Goal: Task Accomplishment & Management: Use online tool/utility

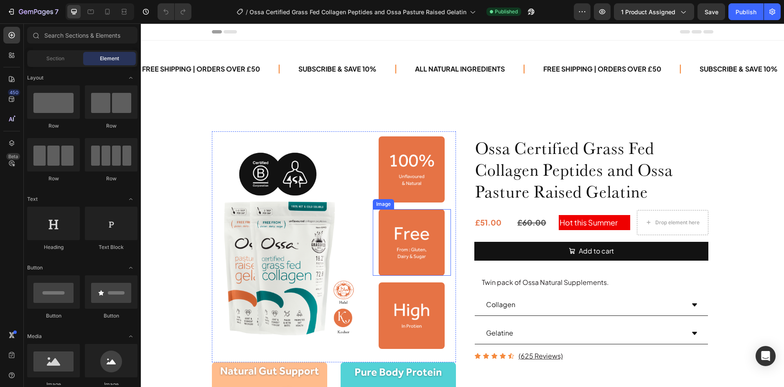
scroll to position [42, 0]
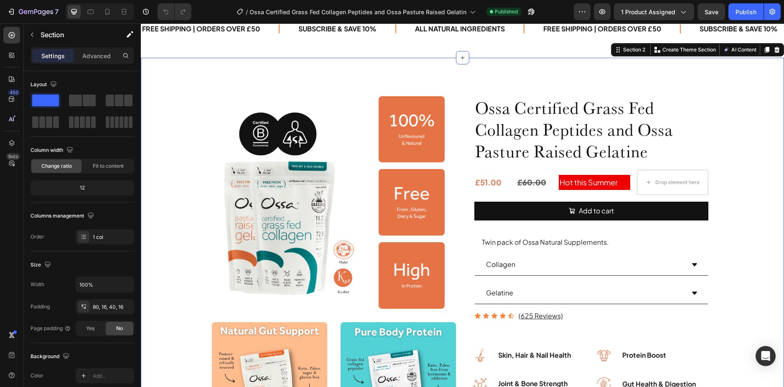
scroll to position [0, 0]
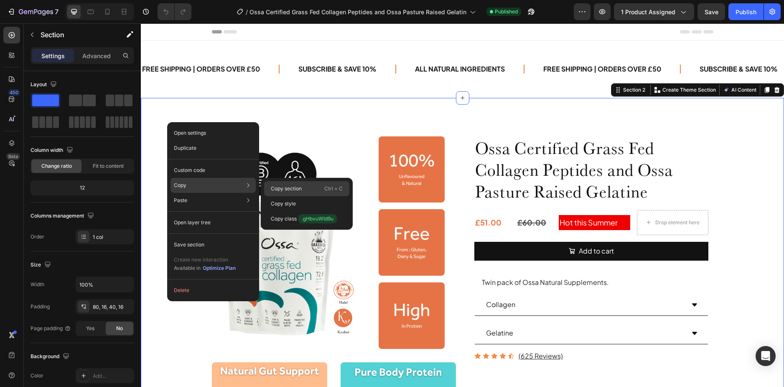
click at [284, 191] on p "Copy section" at bounding box center [286, 189] width 31 height 8
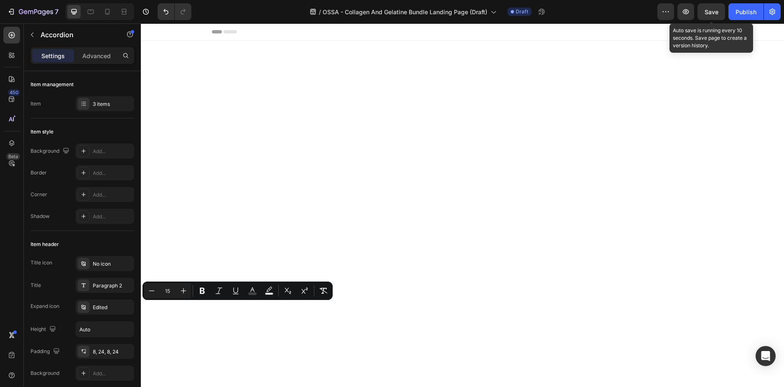
scroll to position [1151, 0]
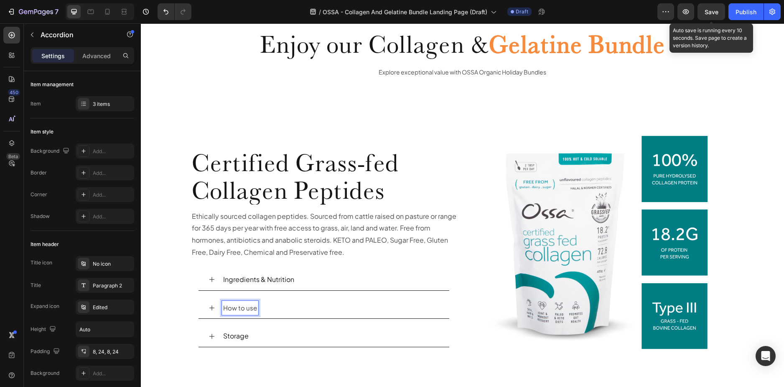
click at [254, 275] on p "Ingredients & Nutrition" at bounding box center [258, 279] width 71 height 12
click at [238, 302] on p "How to use" at bounding box center [240, 308] width 34 height 12
click at [239, 307] on span "How to use" at bounding box center [240, 307] width 34 height 8
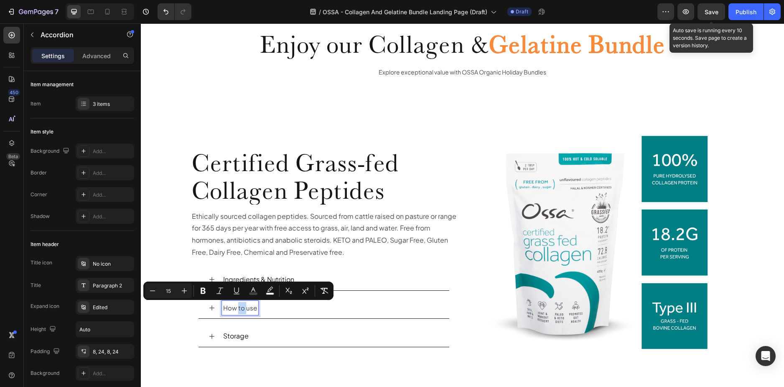
click at [291, 305] on div "How to use" at bounding box center [330, 307] width 217 height 15
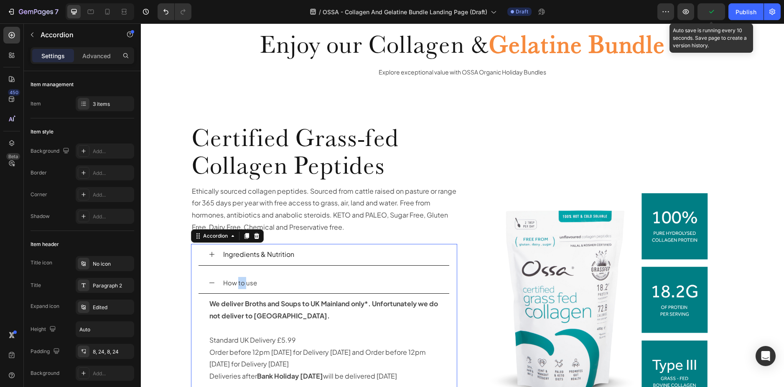
click at [270, 283] on div "How to use" at bounding box center [330, 282] width 217 height 15
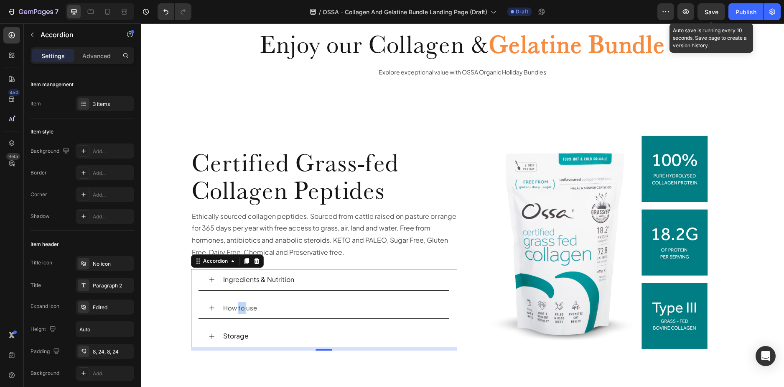
click at [270, 280] on p "Ingredients & Nutrition" at bounding box center [258, 279] width 71 height 12
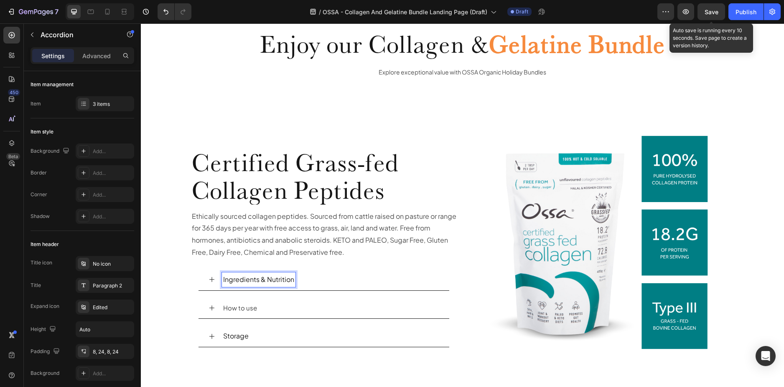
click at [252, 280] on p "Ingredients & Nutrition" at bounding box center [258, 279] width 71 height 12
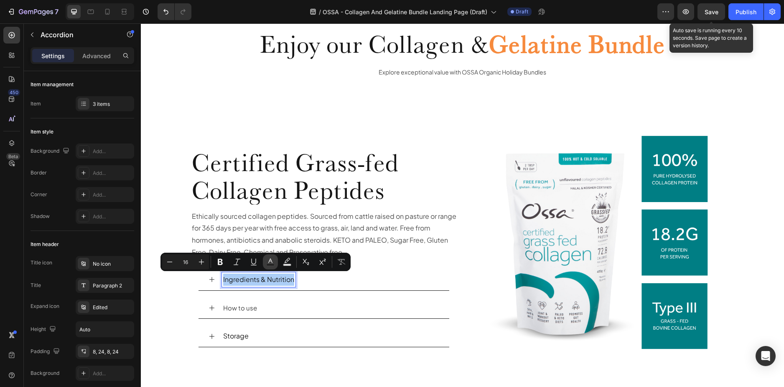
click at [272, 264] on rect "Editor contextual toolbar" at bounding box center [271, 265] width 8 height 2
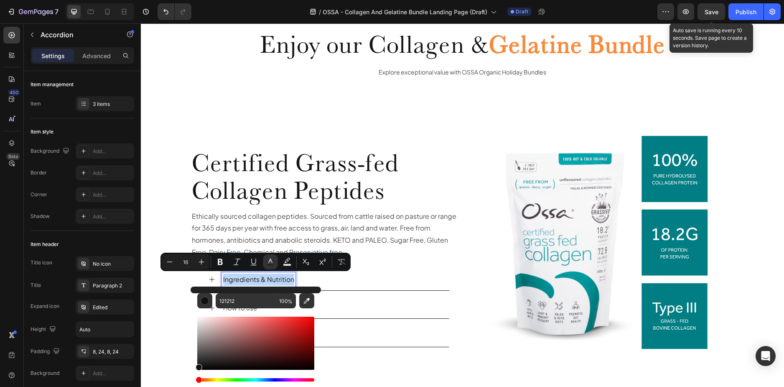
click at [341, 293] on div "Ingredients & Nutrition How to use Storage" at bounding box center [324, 308] width 267 height 78
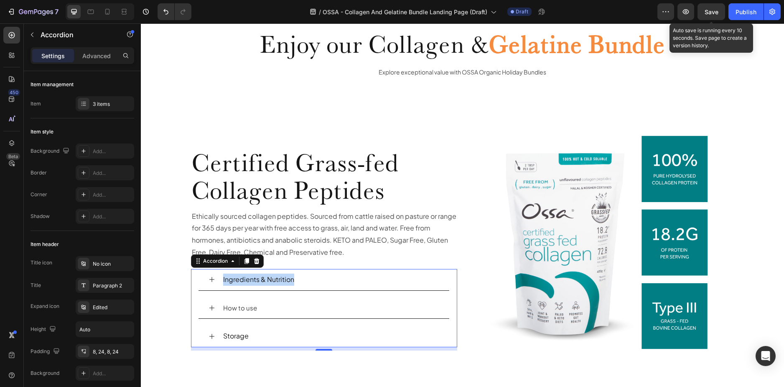
click at [229, 311] on span "How to use" at bounding box center [240, 307] width 34 height 8
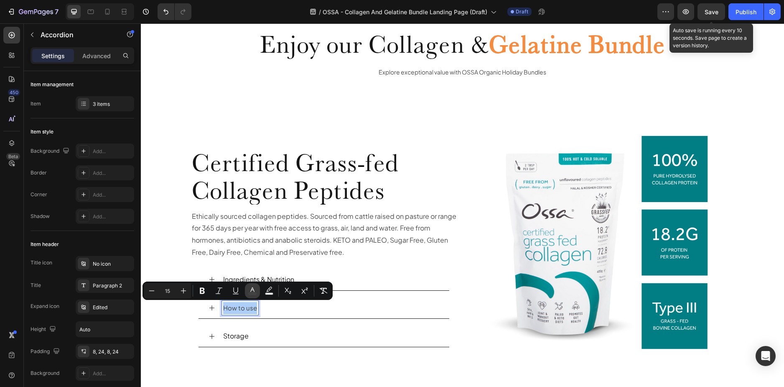
click at [249, 295] on button "color" at bounding box center [252, 290] width 15 height 15
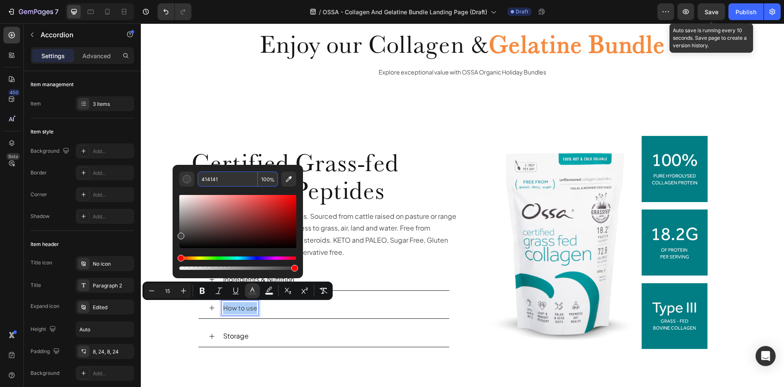
click at [218, 178] on input "414141" at bounding box center [228, 178] width 60 height 15
type input "121212"
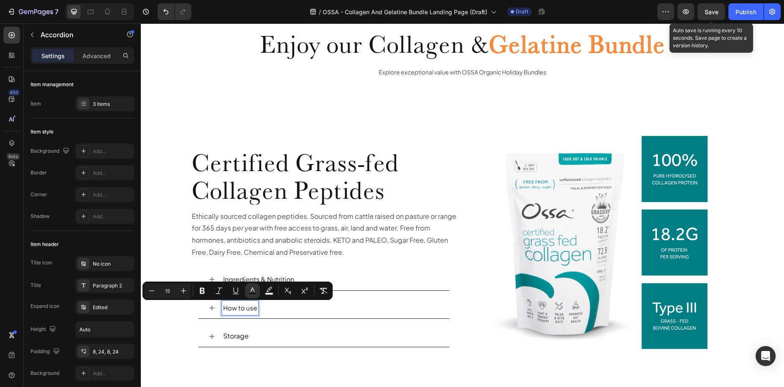
click at [321, 318] on div "How to use" at bounding box center [324, 308] width 251 height 22
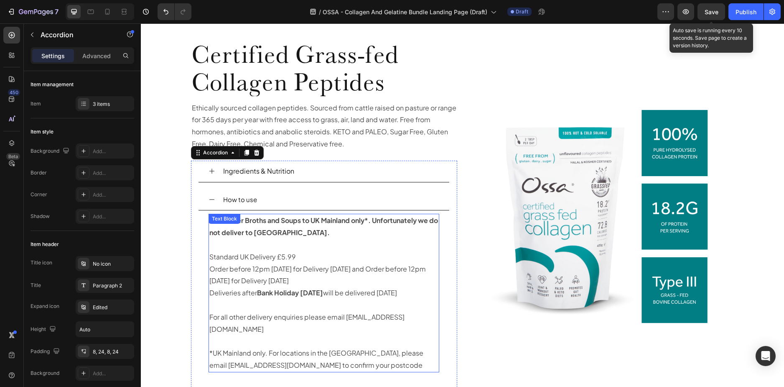
scroll to position [1234, 0]
click at [253, 231] on strong "We deliver Broths and Soups to UK Mainland only*. Unfortunately we do not deliv…" at bounding box center [323, 225] width 229 height 21
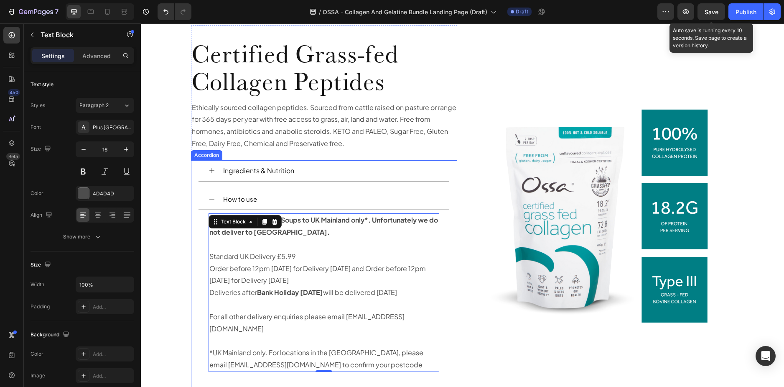
click at [301, 204] on div "How to use" at bounding box center [330, 199] width 217 height 15
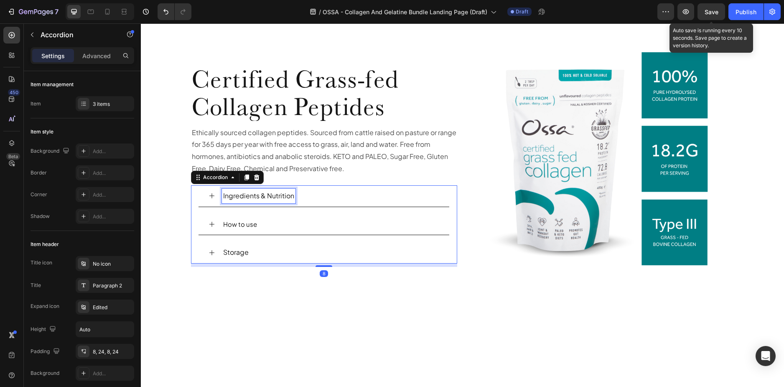
click at [261, 195] on p "Ingredients & Nutrition" at bounding box center [258, 196] width 71 height 12
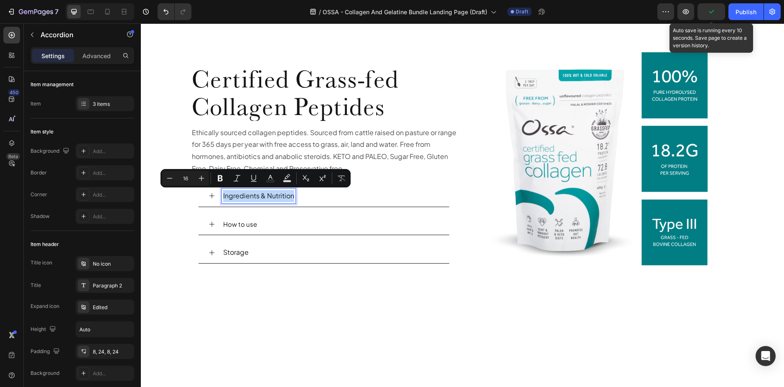
click at [242, 228] on p "How to use" at bounding box center [240, 224] width 34 height 12
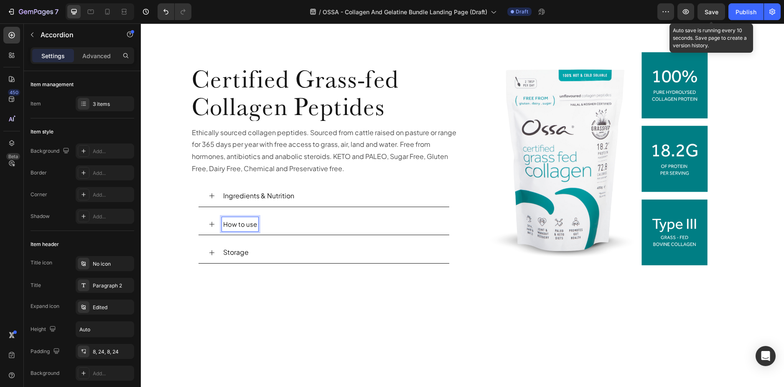
click at [251, 224] on span "How to use" at bounding box center [240, 224] width 34 height 8
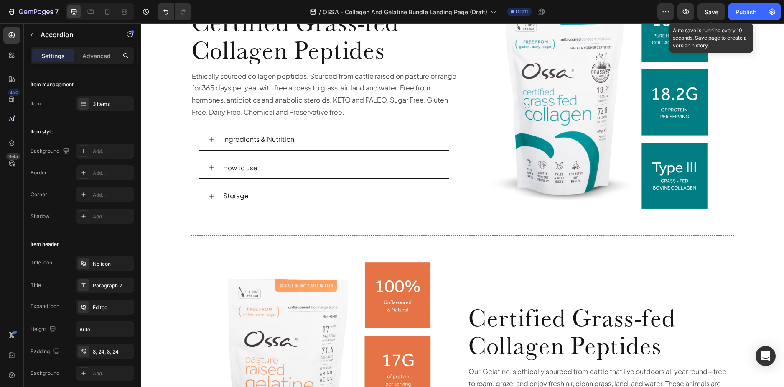
scroll to position [1234, 0]
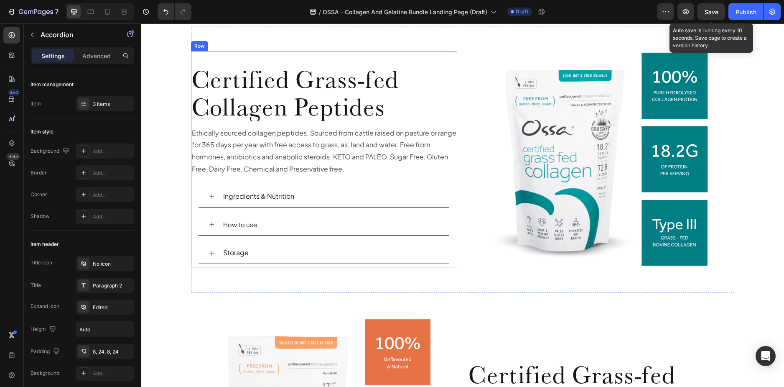
click at [216, 183] on div "Certified Grass-fed Collagen Peptides Heading Ethically sourced collagen peptid…" at bounding box center [324, 165] width 267 height 203
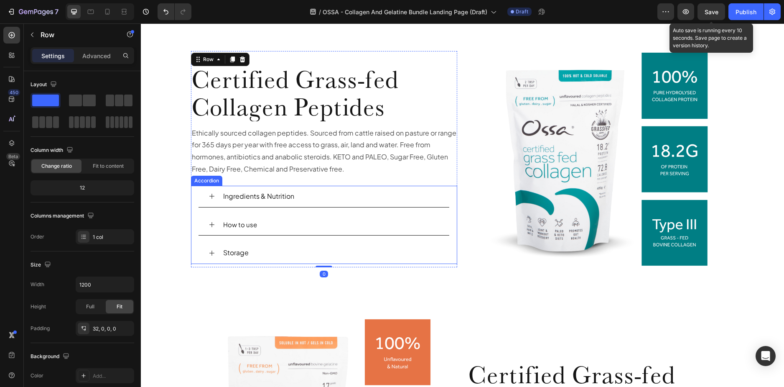
click at [199, 193] on div "Ingredients & Nutrition" at bounding box center [324, 197] width 251 height 22
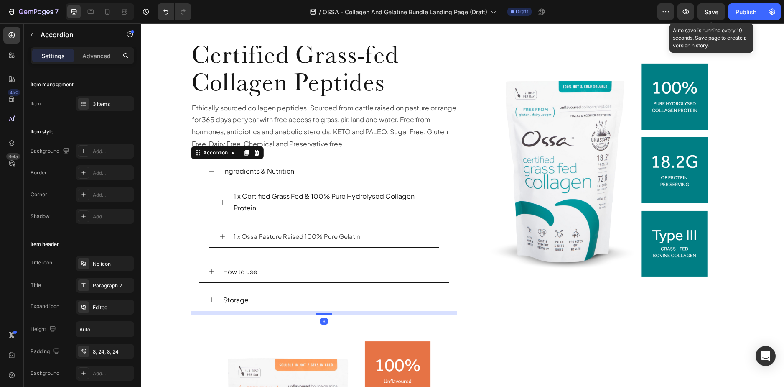
click at [209, 173] on icon at bounding box center [212, 171] width 7 height 7
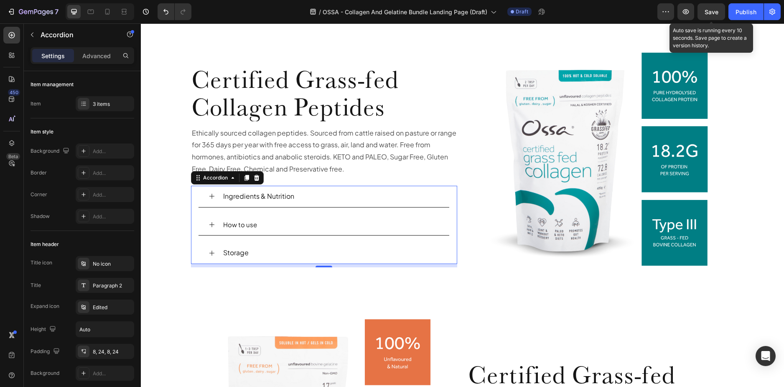
click at [209, 196] on icon at bounding box center [211, 195] width 5 height 5
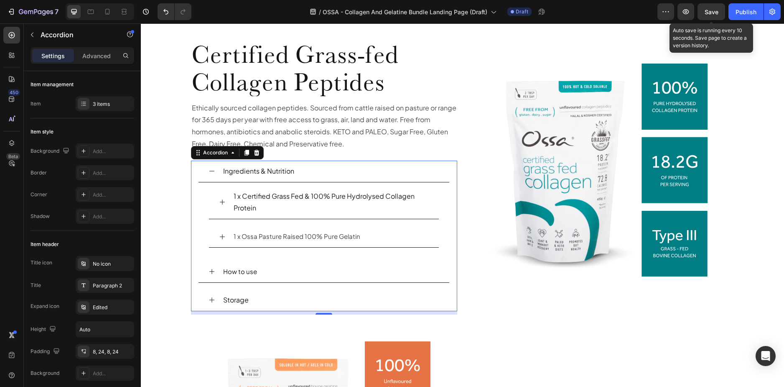
click at [209, 171] on icon at bounding box center [212, 171] width 7 height 7
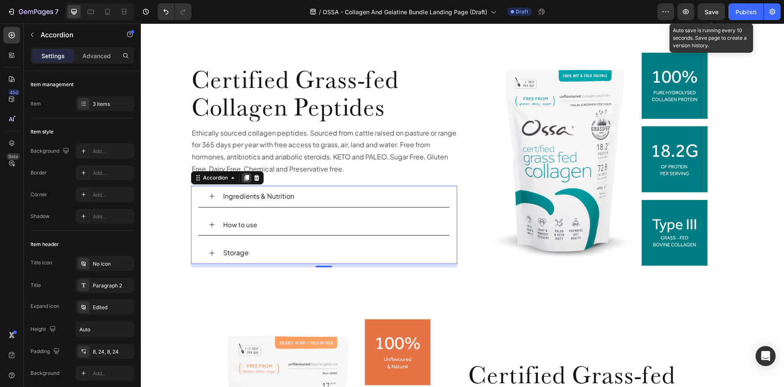
click at [244, 177] on icon at bounding box center [246, 178] width 5 height 6
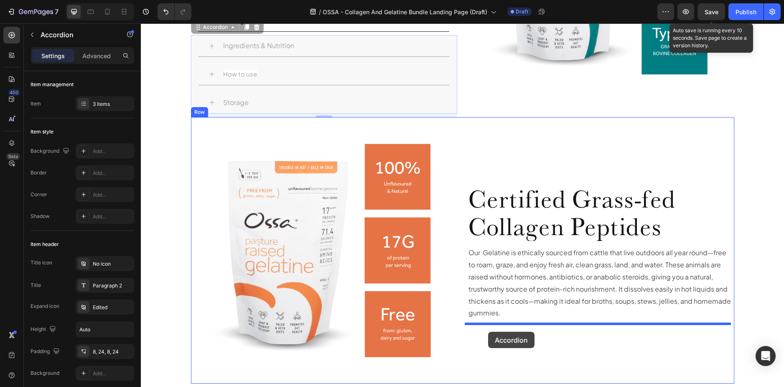
scroll to position [1453, 0]
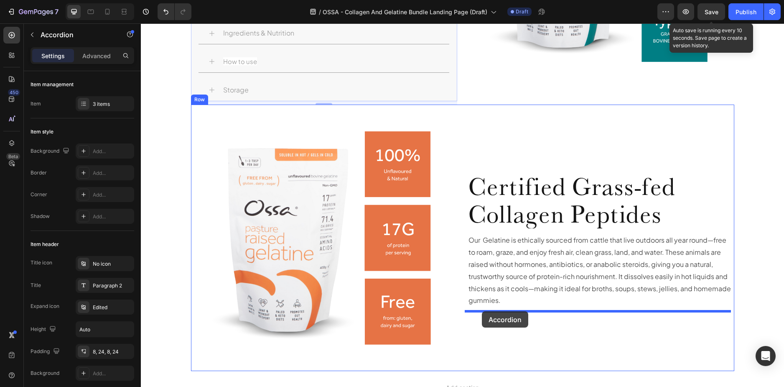
drag, startPoint x: 194, startPoint y: 64, endPoint x: 482, endPoint y: 311, distance: 378.8
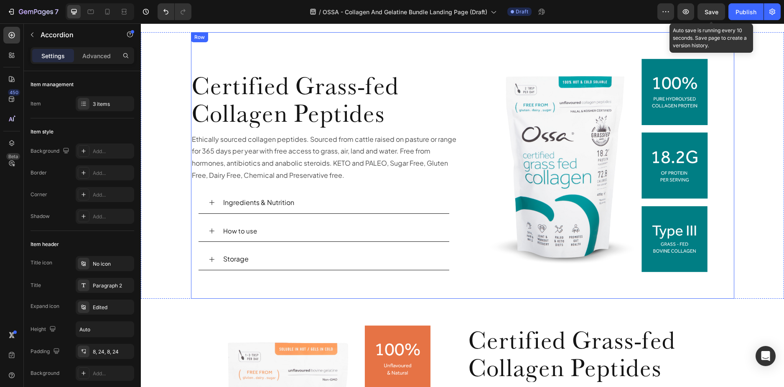
scroll to position [1133, 0]
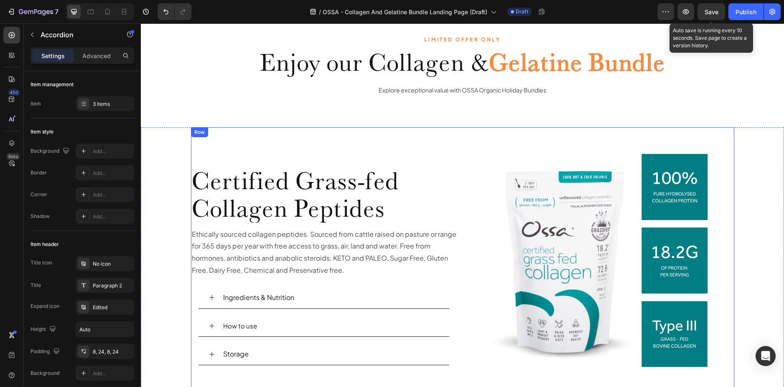
click at [560, 77] on strong "Gelatine Bundle" at bounding box center [577, 62] width 176 height 30
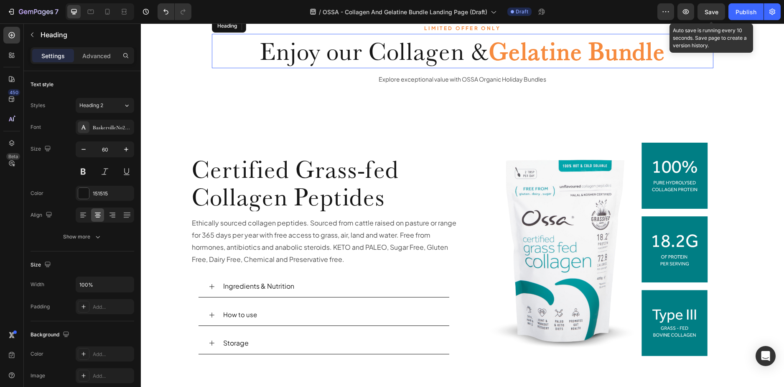
click at [512, 75] on p "Explore exceptional value with OSSA Organic Holiday Bundles" at bounding box center [463, 79] width 500 height 10
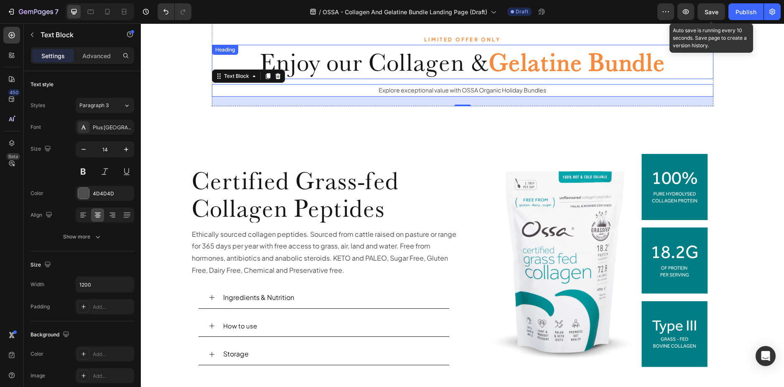
scroll to position [1144, 0]
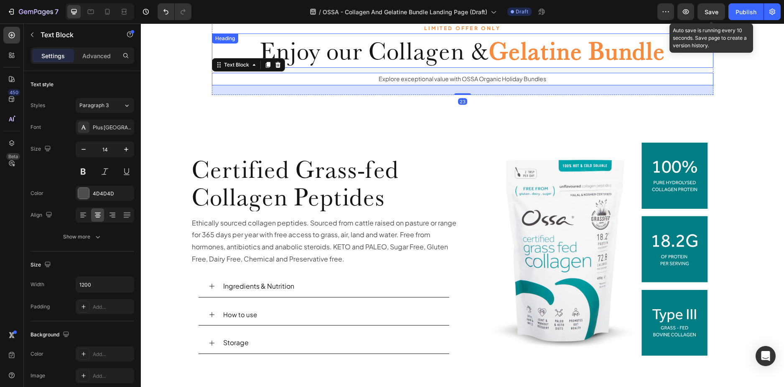
click at [524, 54] on strong "Gelatine Bundle" at bounding box center [577, 51] width 176 height 30
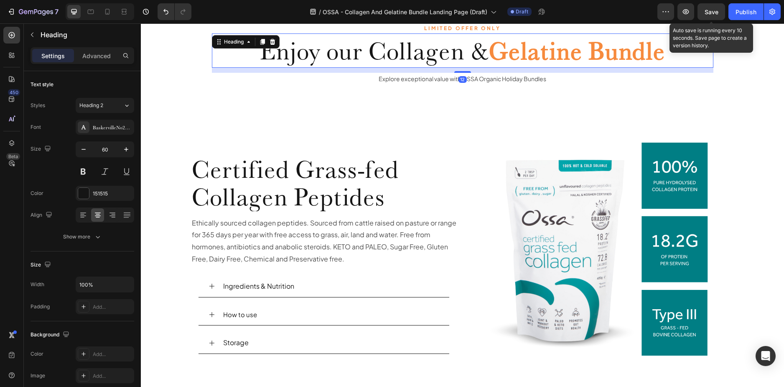
click at [525, 54] on strong "Gelatine Bundle" at bounding box center [577, 51] width 176 height 30
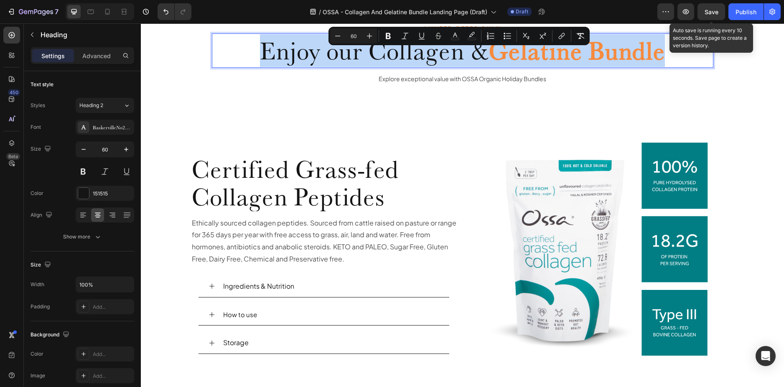
click at [611, 57] on strong "Gelatine Bundle" at bounding box center [577, 51] width 176 height 30
click at [621, 59] on strong "Gelatine Bundle" at bounding box center [577, 51] width 176 height 30
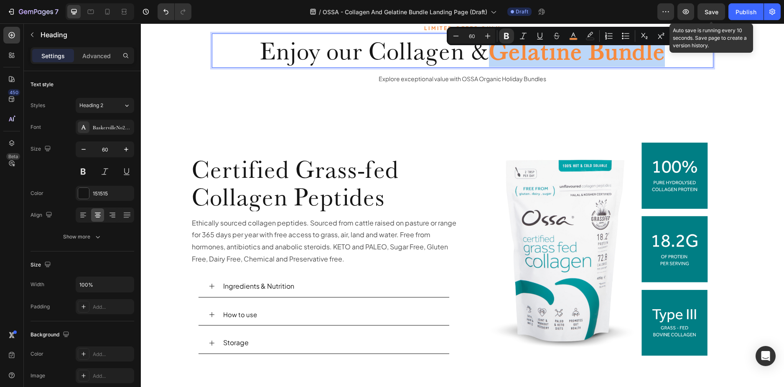
drag, startPoint x: 661, startPoint y: 56, endPoint x: 496, endPoint y: 53, distance: 165.1
click at [496, 53] on strong "Gelatine Bundle" at bounding box center [577, 51] width 176 height 30
click at [509, 33] on icon "Editor contextual toolbar" at bounding box center [506, 36] width 8 height 8
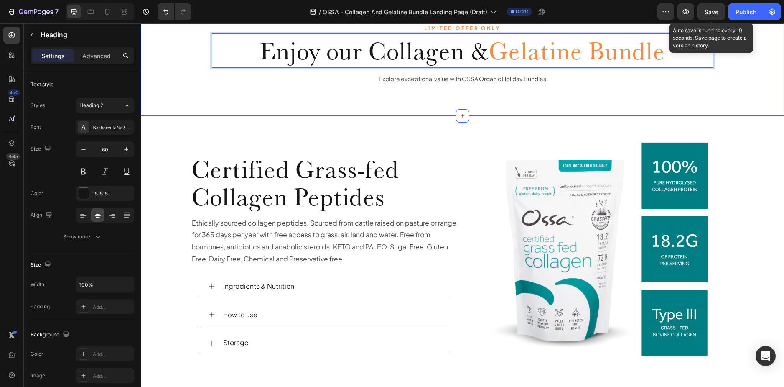
click at [582, 104] on div "LIMITED OFFER ONLY Text Block Enjoy our Collagen & Gelatine Bundle Heading 12 E…" at bounding box center [462, 63] width 643 height 106
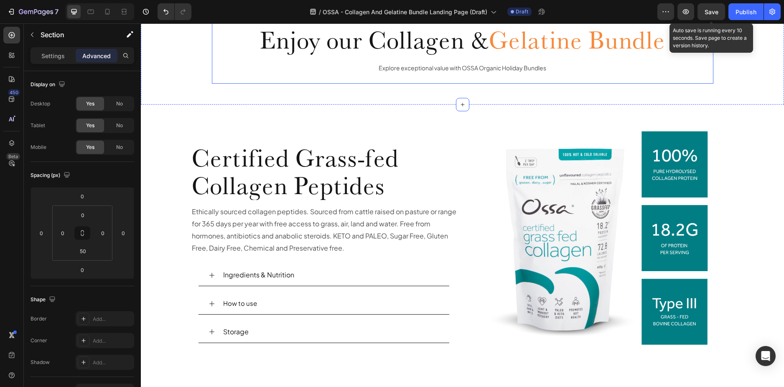
click at [548, 74] on div "Explore exceptional value with OSSA Organic Holiday Bundles" at bounding box center [462, 68] width 501 height 12
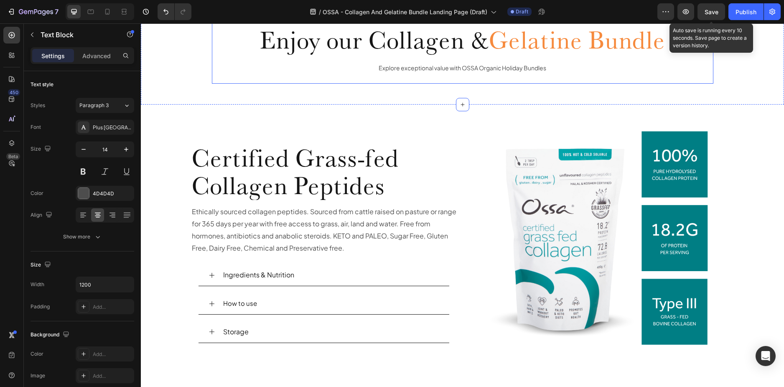
click at [520, 73] on p "Explore exceptional value with OSSA Organic Holiday Bundles" at bounding box center [463, 68] width 500 height 10
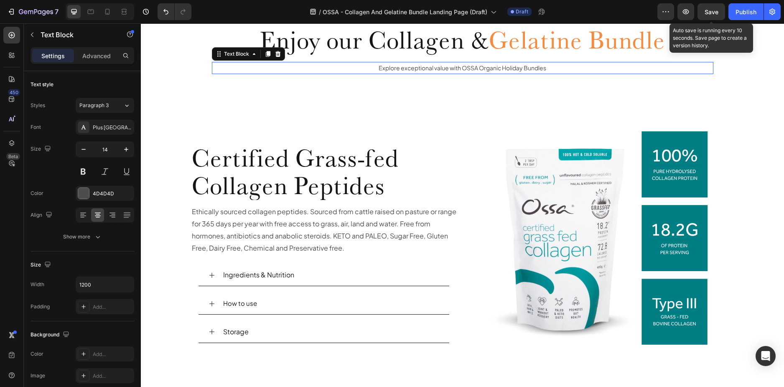
scroll to position [1061, 0]
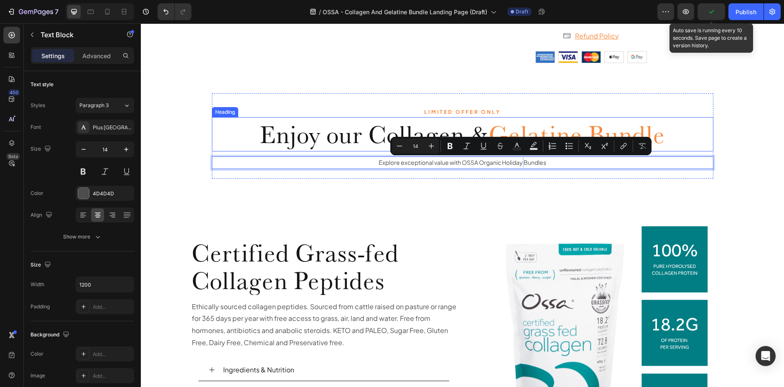
click at [663, 127] on span "Gelatine Bundle" at bounding box center [577, 134] width 176 height 30
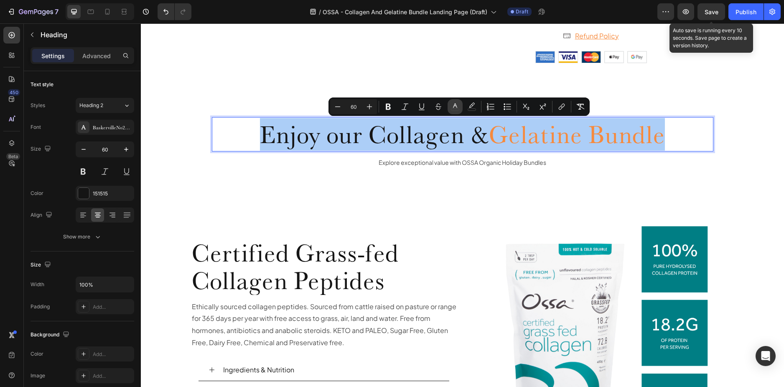
click at [458, 108] on icon "Editor contextual toolbar" at bounding box center [455, 106] width 8 height 8
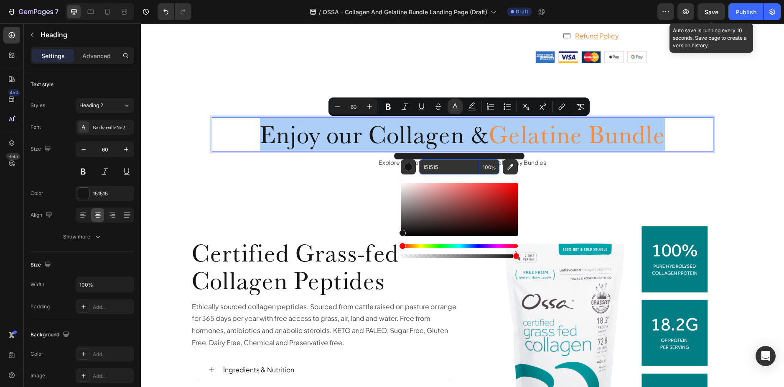
click at [456, 168] on input "151515" at bounding box center [449, 166] width 60 height 15
type input "121212"
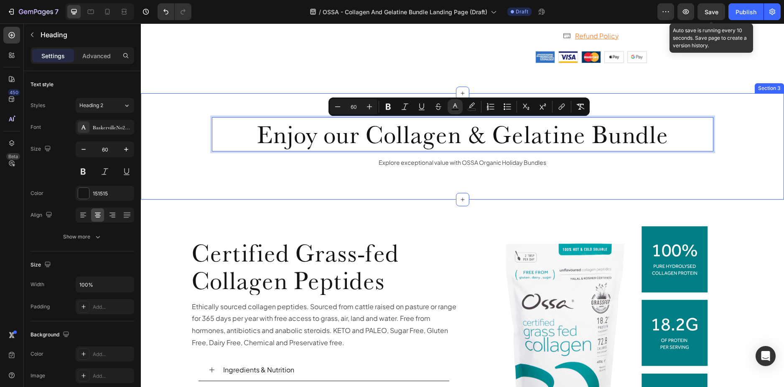
click at [722, 185] on div "LIMITED OFFER ONLY Text Block Enjoy our Collagen & Gelatine Bundle Heading 12 E…" at bounding box center [462, 146] width 643 height 106
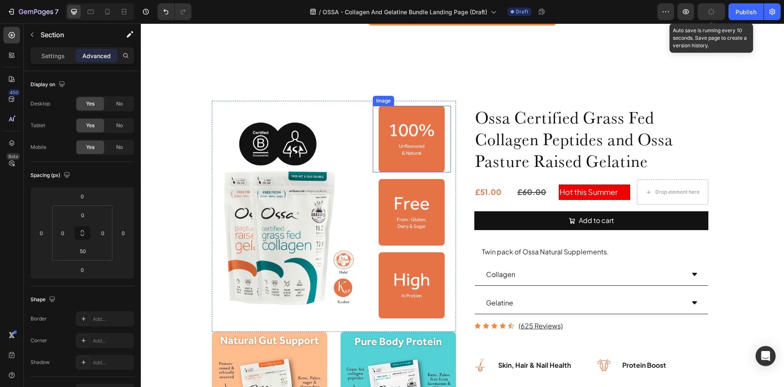
scroll to position [372, 0]
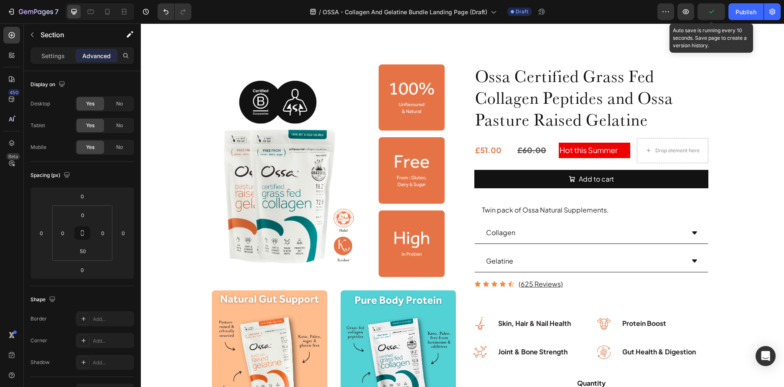
click at [687, 12] on icon "button" at bounding box center [686, 12] width 8 height 8
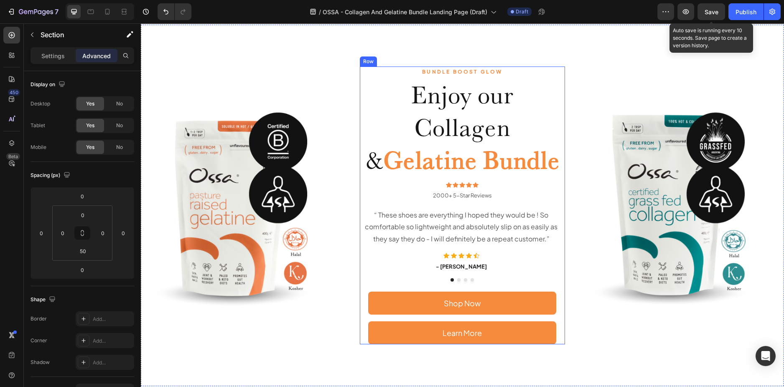
scroll to position [0, 0]
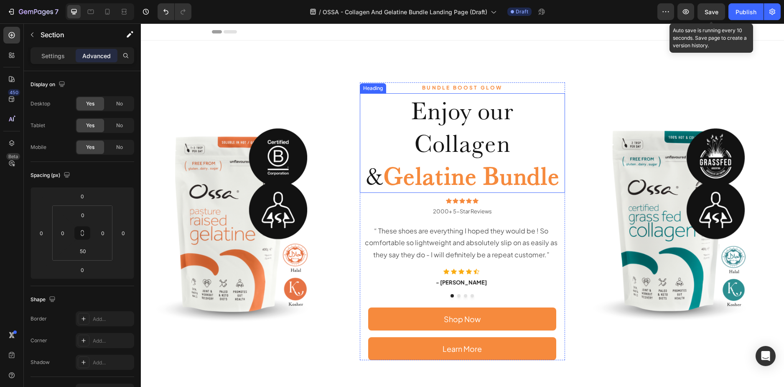
click at [440, 184] on strong "Gelatine Bundle" at bounding box center [472, 175] width 176 height 30
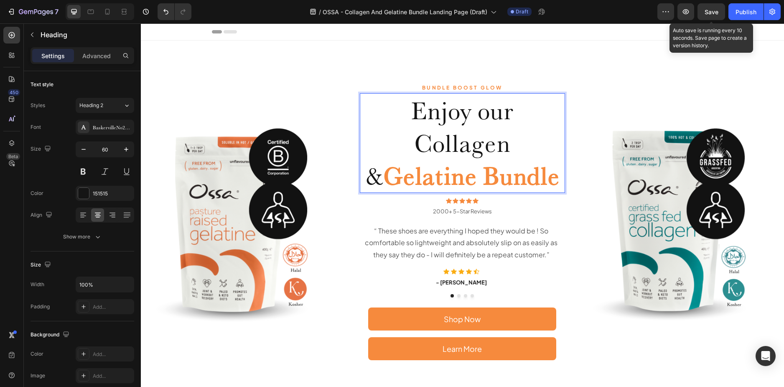
click at [444, 177] on strong "Gelatine Bundle" at bounding box center [472, 175] width 176 height 30
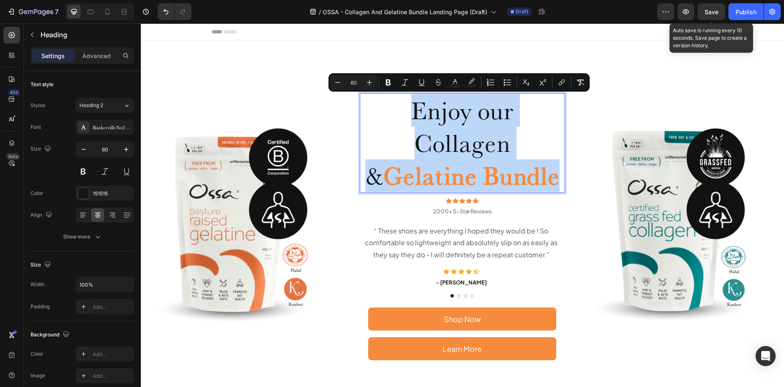
click at [511, 175] on strong "Gelatine Bundle" at bounding box center [472, 175] width 176 height 30
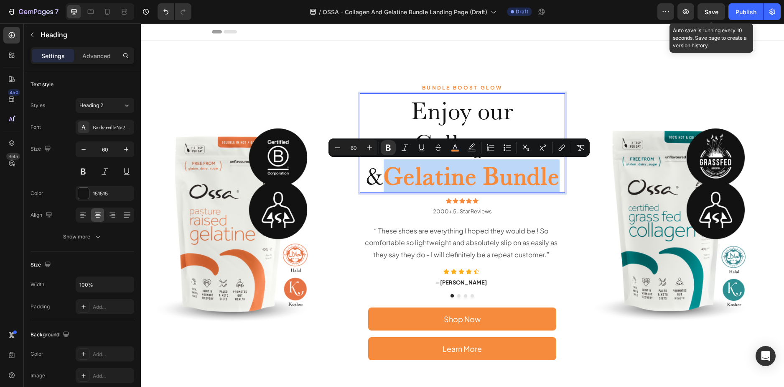
drag, startPoint x: 546, startPoint y: 177, endPoint x: 377, endPoint y: 182, distance: 168.5
click at [384, 182] on strong "Gelatine Bundle" at bounding box center [472, 175] width 176 height 30
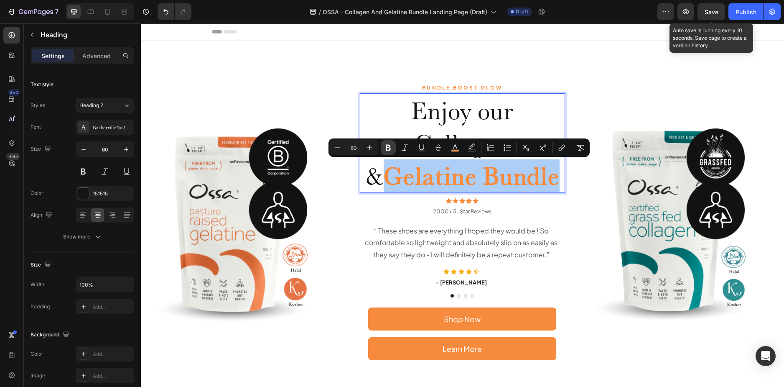
click at [390, 149] on icon "Editor contextual toolbar" at bounding box center [388, 148] width 5 height 6
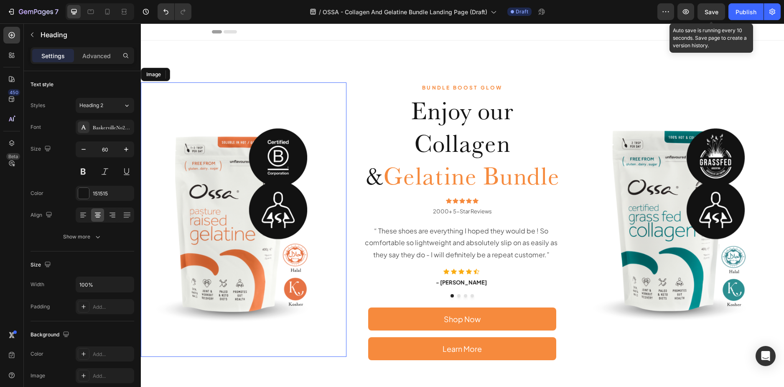
click at [308, 99] on img at bounding box center [244, 219] width 206 height 274
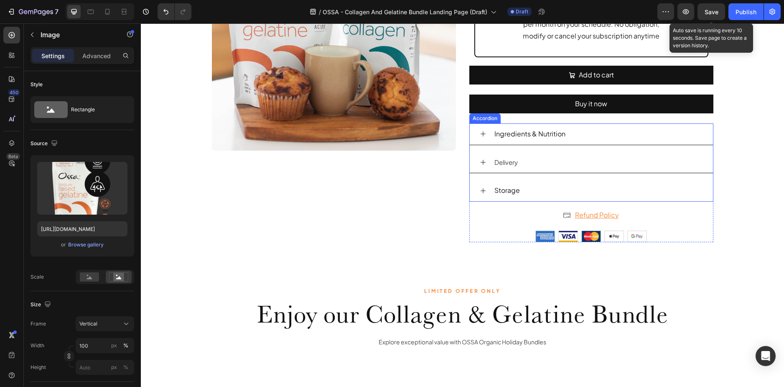
scroll to position [878, 0]
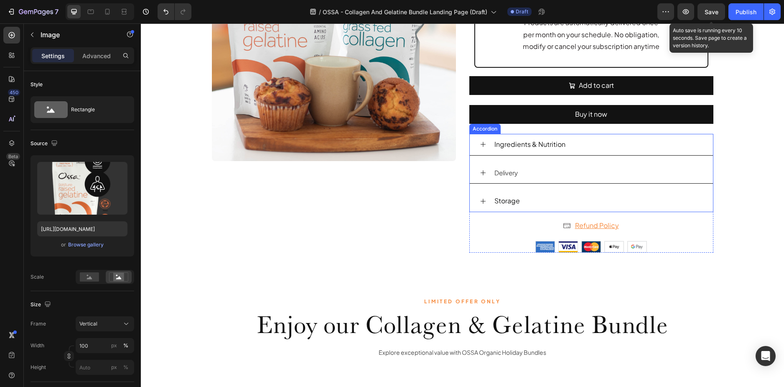
click at [601, 140] on div "Ingredients & Nutrition" at bounding box center [598, 144] width 210 height 15
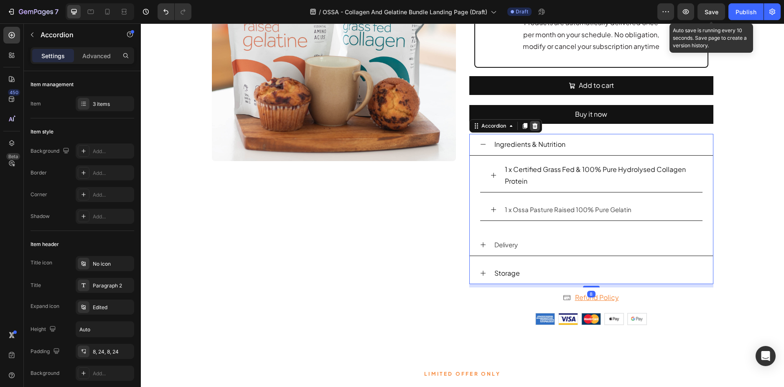
click at [535, 126] on div at bounding box center [535, 126] width 10 height 10
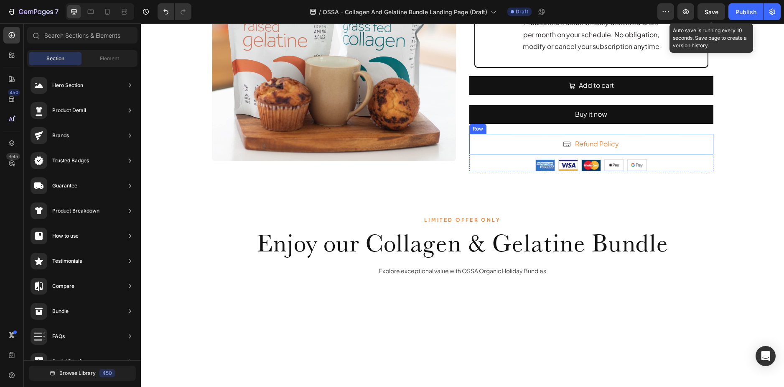
click at [645, 143] on div "Icon Refund Policy Text Block Row" at bounding box center [591, 144] width 244 height 20
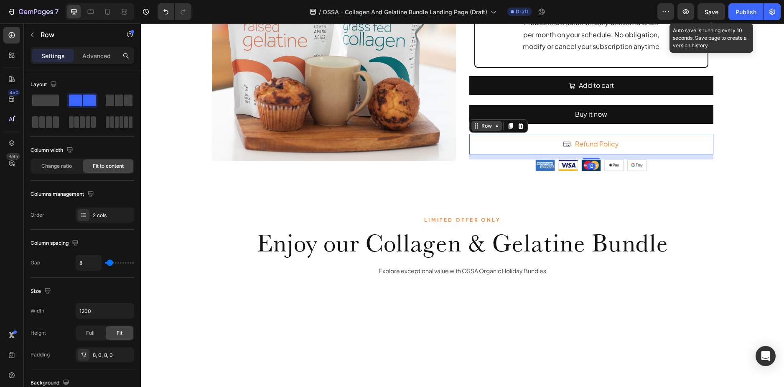
click at [481, 126] on div "Row" at bounding box center [487, 126] width 14 height 8
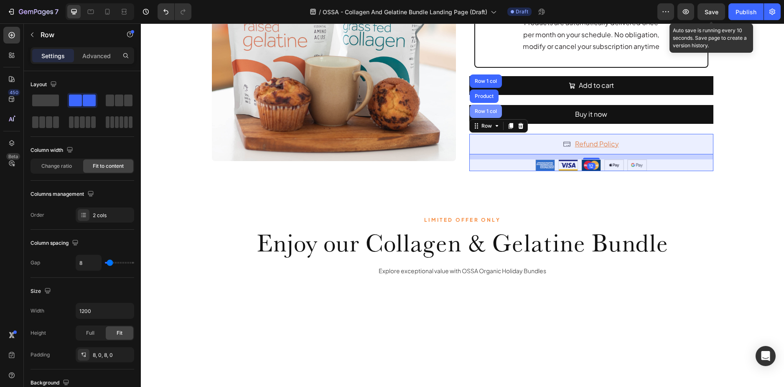
click at [482, 114] on div "Row 1 col" at bounding box center [486, 110] width 32 height 13
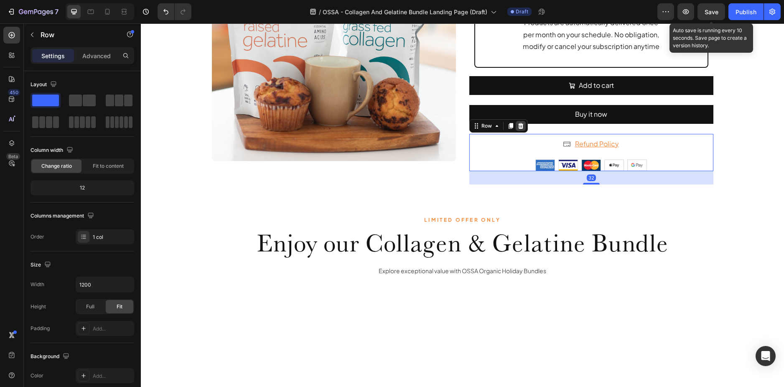
click at [519, 130] on div at bounding box center [521, 126] width 10 height 10
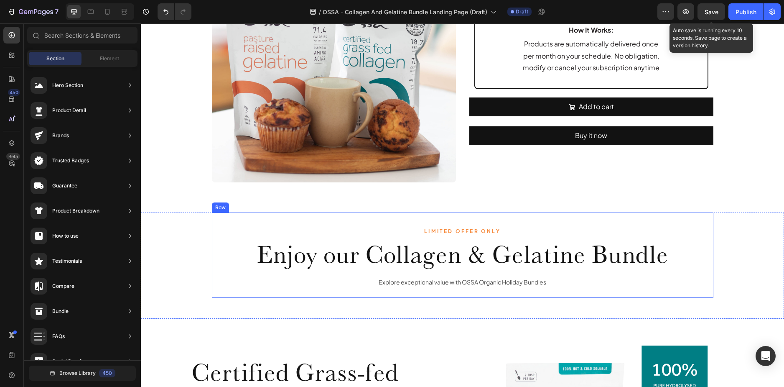
scroll to position [982, 0]
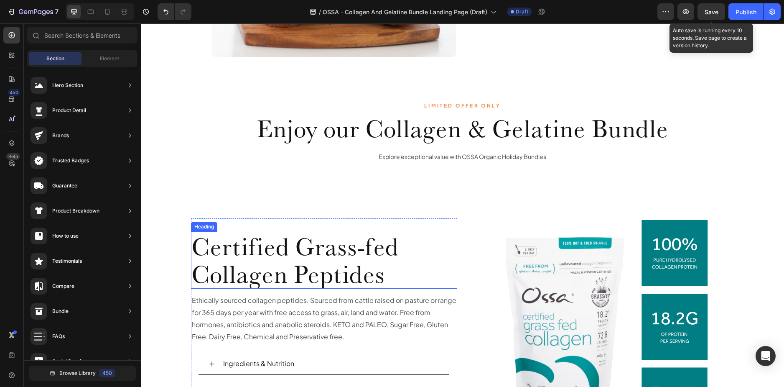
click at [238, 268] on span "Certified Grass-fed Collagen Peptides" at bounding box center [295, 260] width 207 height 58
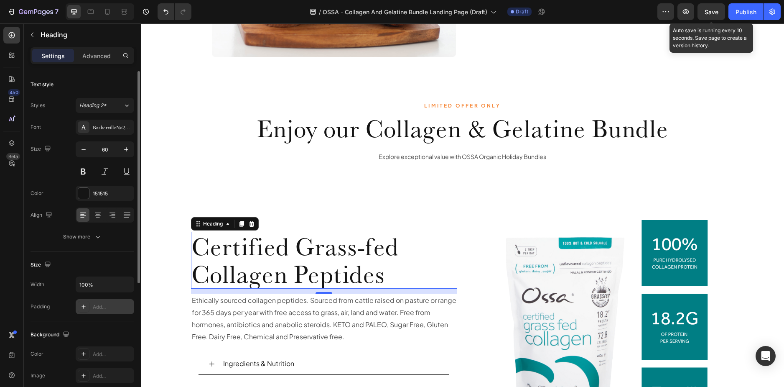
click at [102, 307] on div "Add..." at bounding box center [112, 307] width 39 height 8
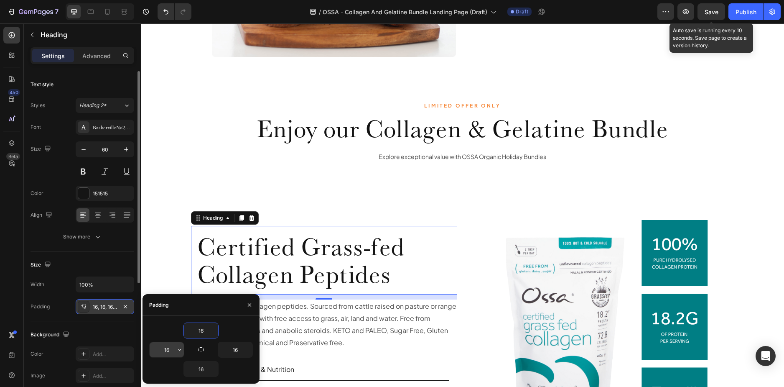
click at [170, 350] on input "16" at bounding box center [167, 349] width 34 height 15
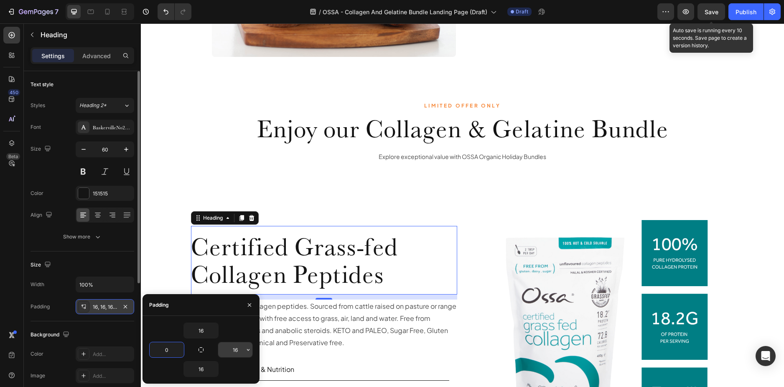
type input "0"
click at [236, 351] on input "16" at bounding box center [235, 349] width 34 height 15
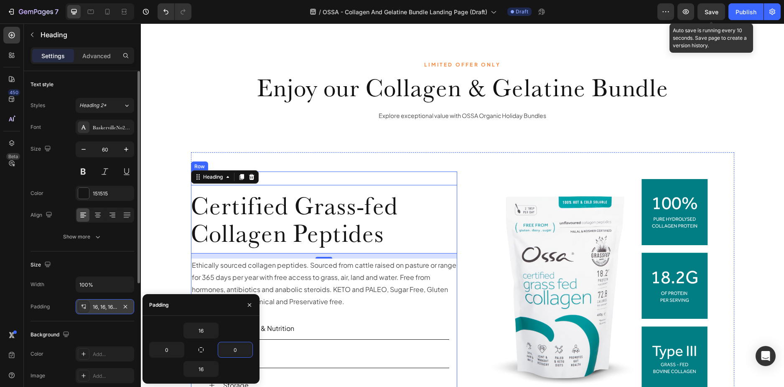
scroll to position [1107, 0]
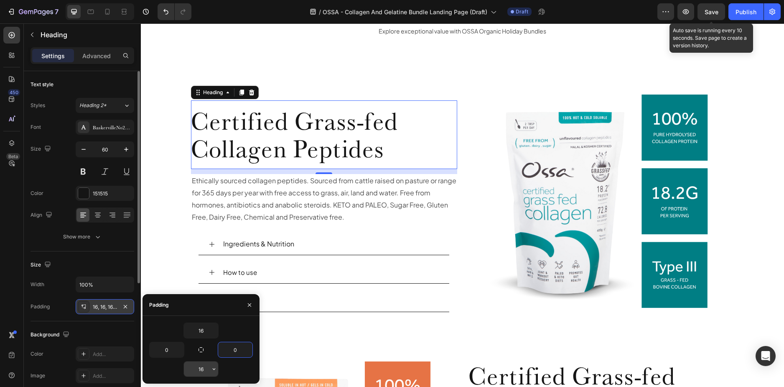
type input "0"
click at [200, 373] on input "16" at bounding box center [201, 368] width 34 height 15
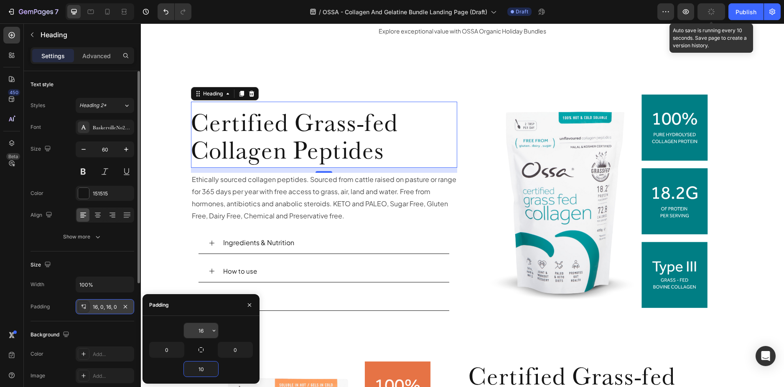
type input "10"
click at [199, 327] on input "16" at bounding box center [201, 330] width 34 height 15
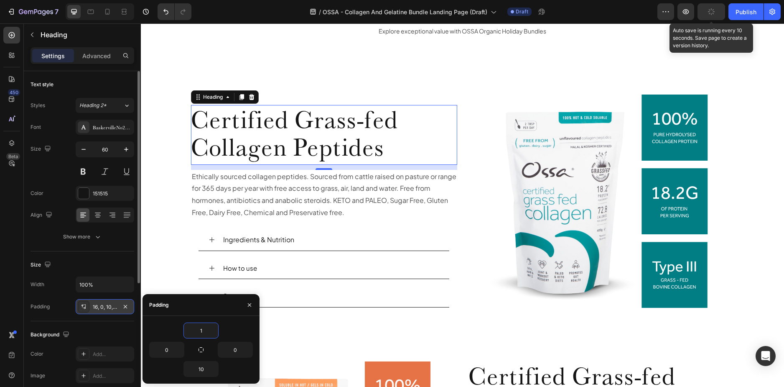
type input "10"
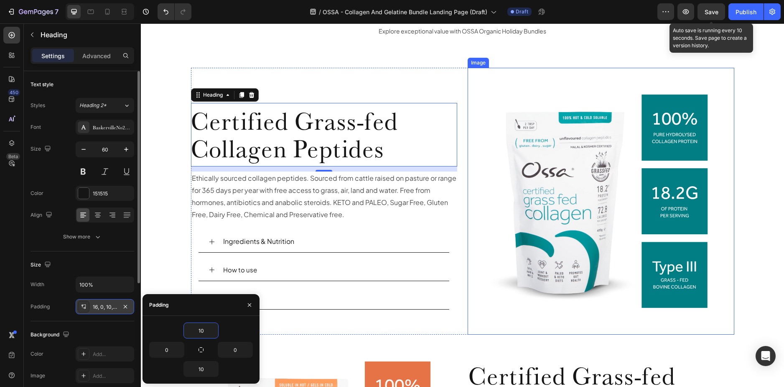
click at [483, 227] on img at bounding box center [601, 201] width 267 height 267
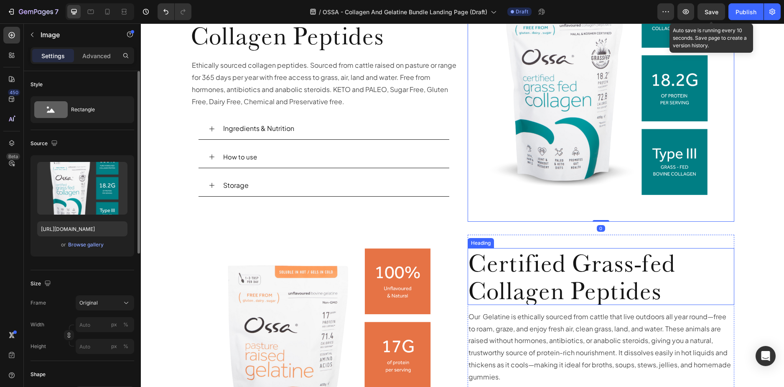
scroll to position [1316, 0]
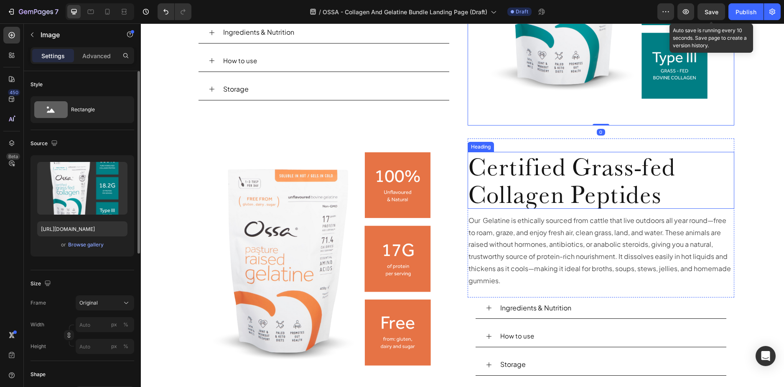
click at [554, 183] on span "Certified Grass-fed Collagen Peptides" at bounding box center [571, 180] width 207 height 58
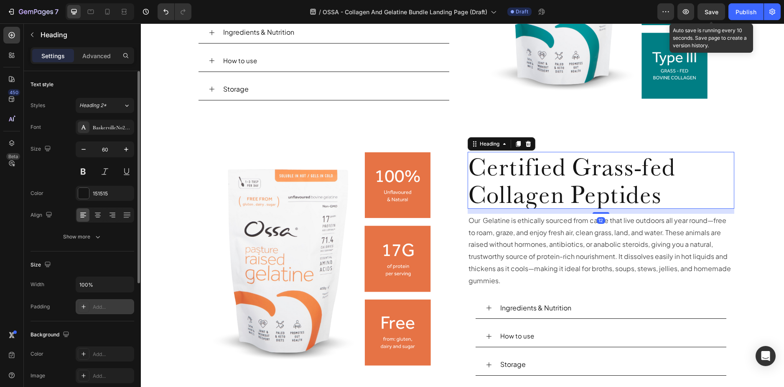
click at [99, 304] on div "Add..." at bounding box center [112, 307] width 39 height 8
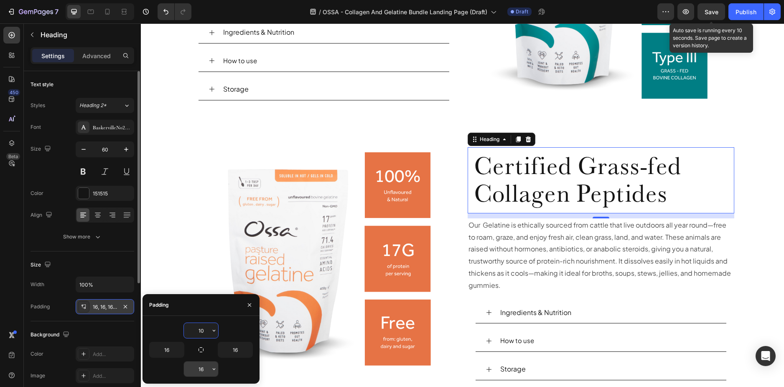
type input "10"
click at [199, 370] on input "16" at bounding box center [201, 368] width 34 height 15
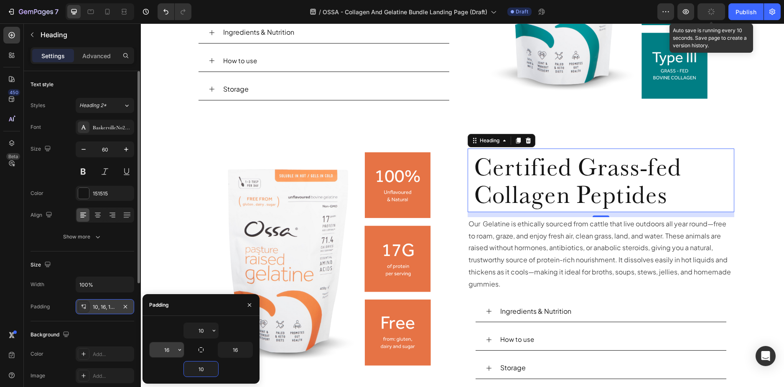
type input "10"
click at [163, 351] on input "16" at bounding box center [167, 349] width 34 height 15
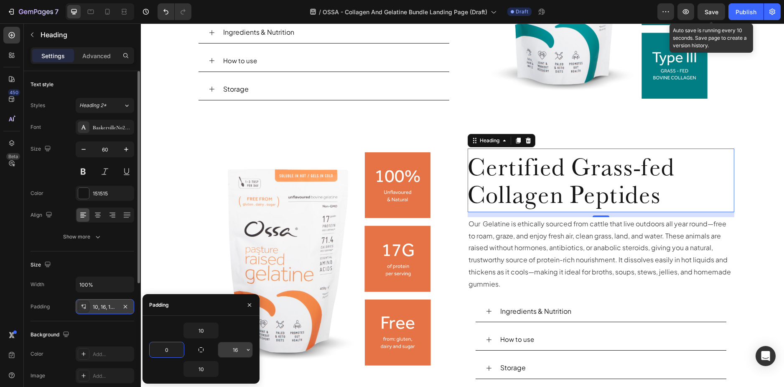
type input "0"
click at [235, 346] on input "16" at bounding box center [235, 349] width 34 height 15
type input "0"
click at [180, 219] on div "Certified Grass-fed Collagen Peptides Heading 12 Our Gelatine is ethically sour…" at bounding box center [462, 258] width 631 height 267
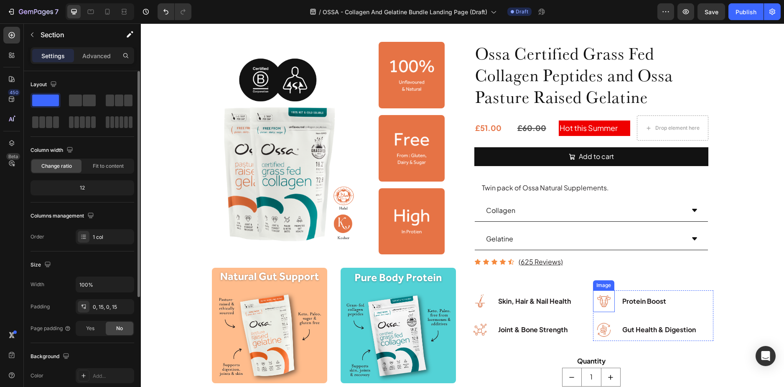
scroll to position [397, 0]
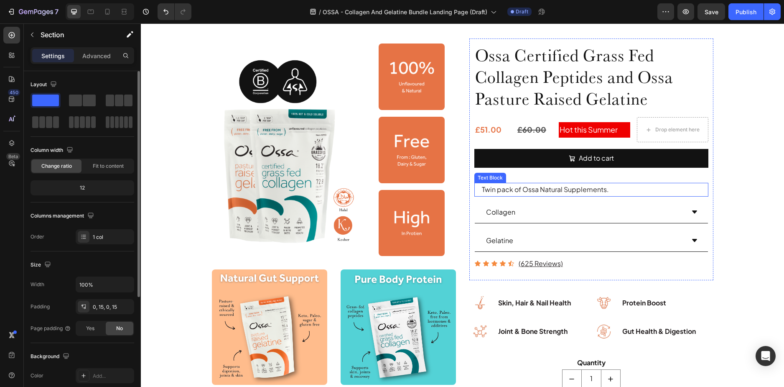
click at [634, 186] on p "Twin pack of Ossa Natural Supplements." at bounding box center [595, 189] width 226 height 12
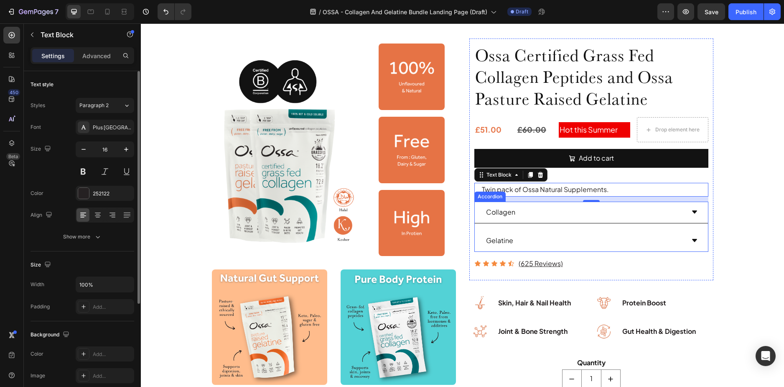
click at [559, 235] on div "Gelatine" at bounding box center [585, 240] width 200 height 15
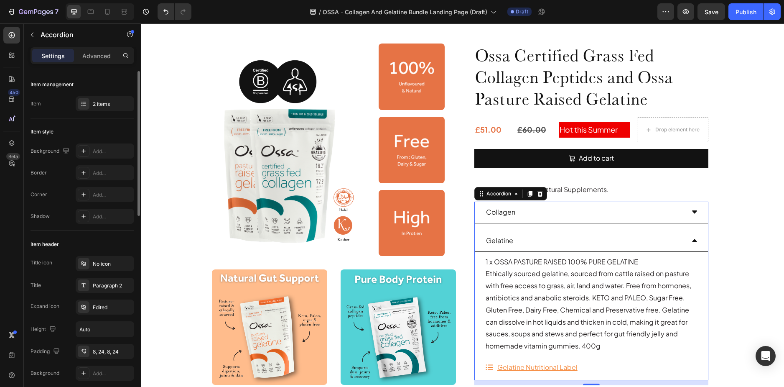
click at [559, 235] on div "Gelatine" at bounding box center [585, 240] width 200 height 15
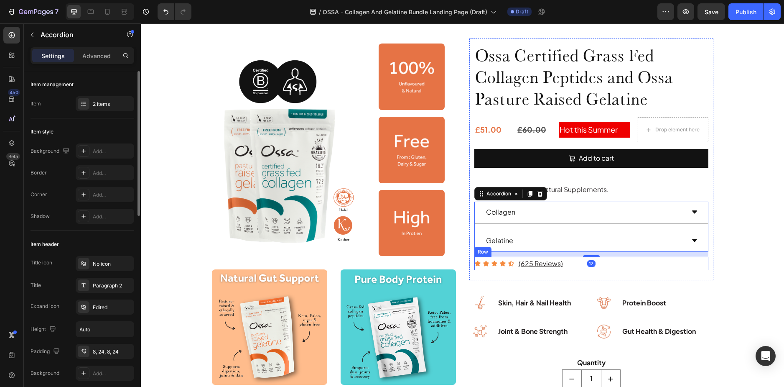
click at [612, 267] on div "Icon Icon Icon Icon Icon Icon List (625 Reviews) Text Block Row" at bounding box center [591, 264] width 234 height 14
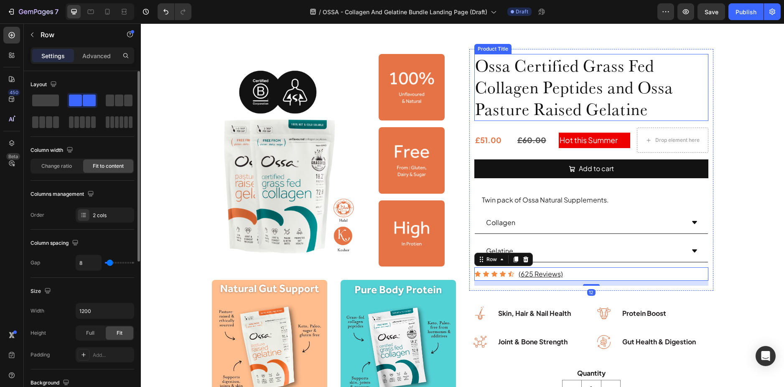
scroll to position [104, 0]
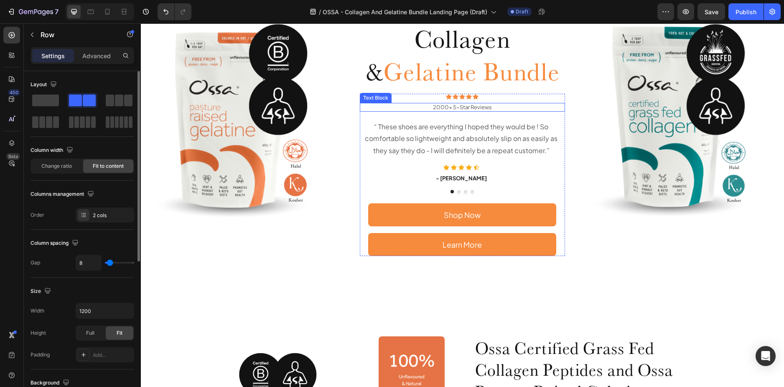
click at [456, 108] on p "2000+ 5-Star Reviews" at bounding box center [463, 107] width 204 height 7
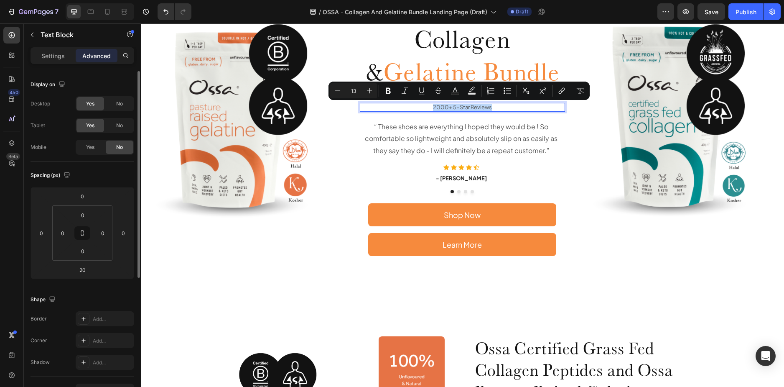
click at [452, 107] on p "2000+ 5-Star Reviews" at bounding box center [463, 107] width 204 height 7
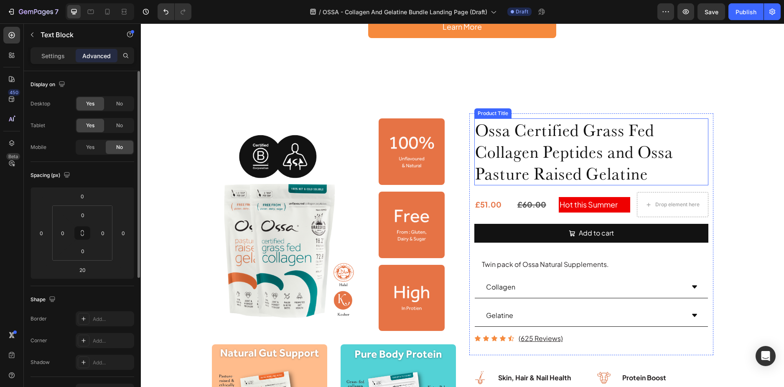
scroll to position [355, 0]
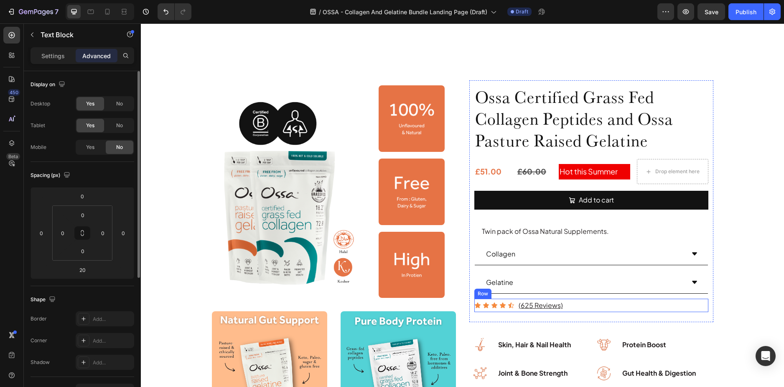
click at [578, 303] on div "Icon Icon Icon Icon Icon Icon List (625 Reviews) Text Block Row" at bounding box center [591, 305] width 234 height 14
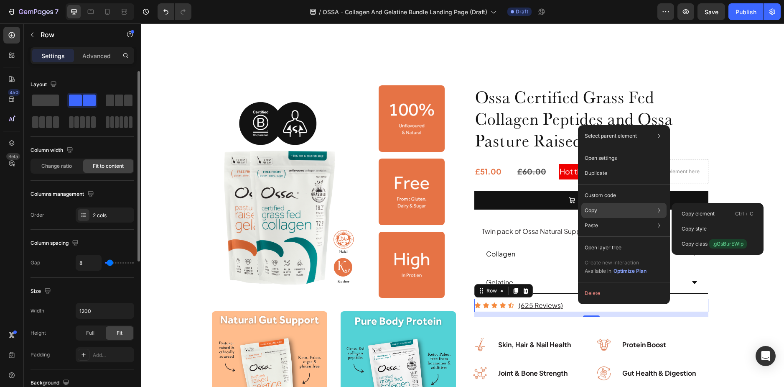
click at [659, 212] on icon at bounding box center [659, 210] width 8 height 8
click at [690, 214] on p "Copy element" at bounding box center [698, 214] width 33 height 8
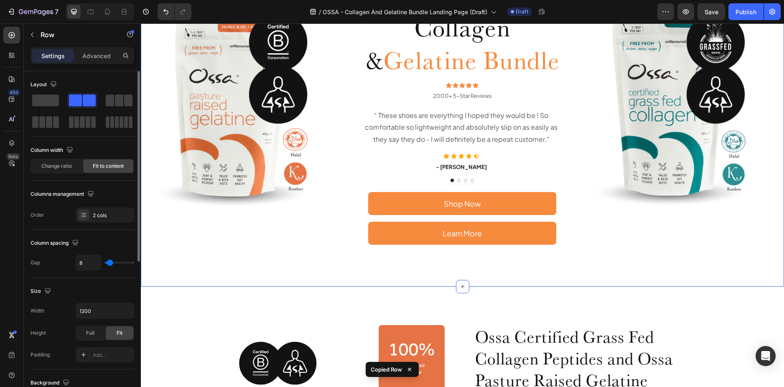
scroll to position [62, 0]
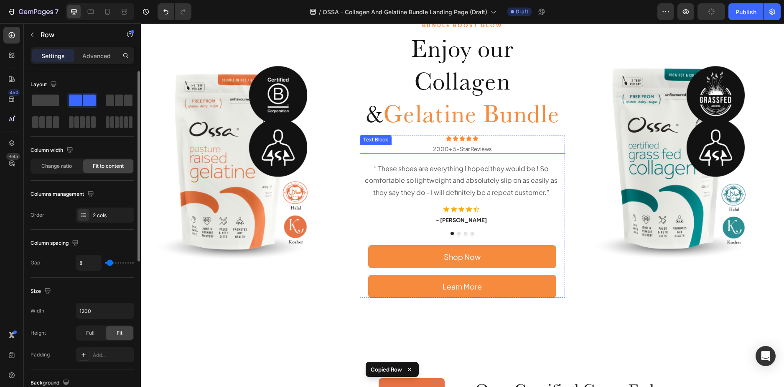
click at [503, 150] on p "2000+ 5-Star Reviews" at bounding box center [463, 148] width 204 height 7
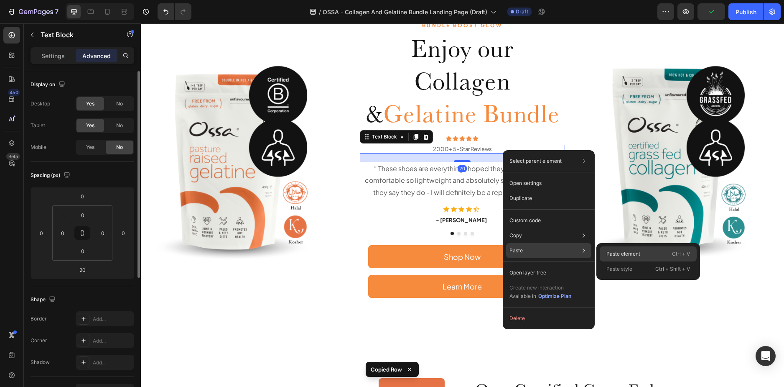
drag, startPoint x: 611, startPoint y: 251, endPoint x: 469, endPoint y: 227, distance: 144.1
click at [611, 251] on p "Paste element" at bounding box center [623, 254] width 34 height 8
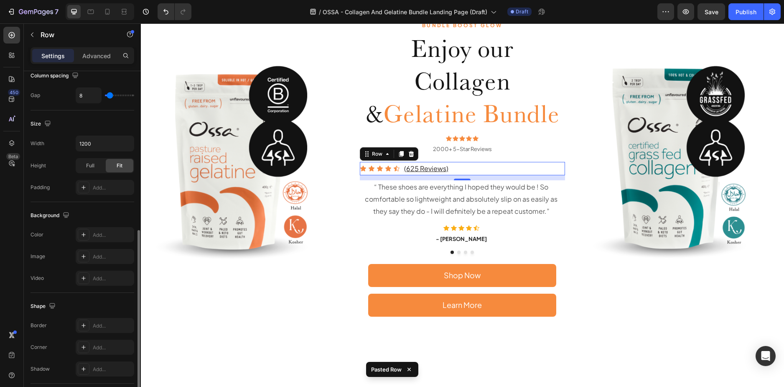
scroll to position [266, 0]
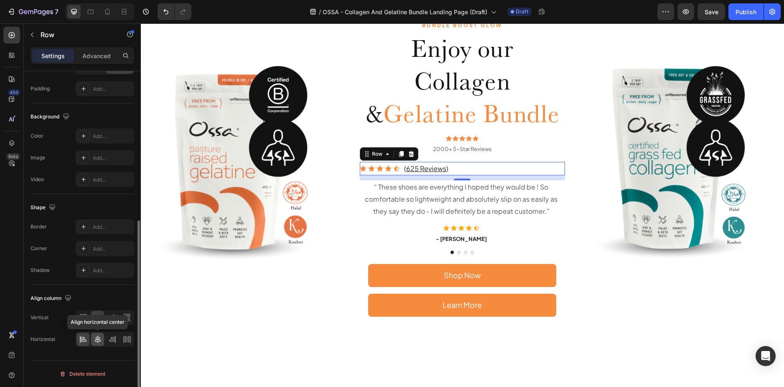
click at [99, 339] on icon at bounding box center [98, 339] width 6 height 8
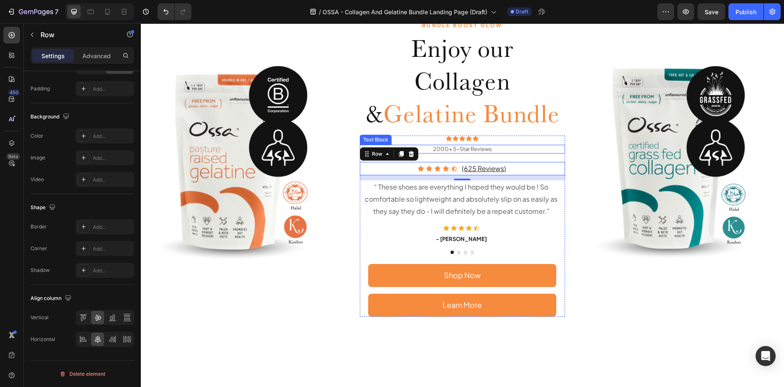
click at [458, 148] on p "2000+ 5-Star Reviews" at bounding box center [463, 148] width 204 height 7
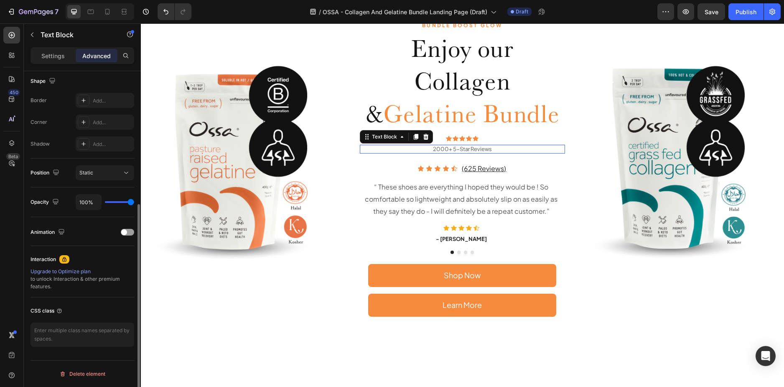
scroll to position [0, 0]
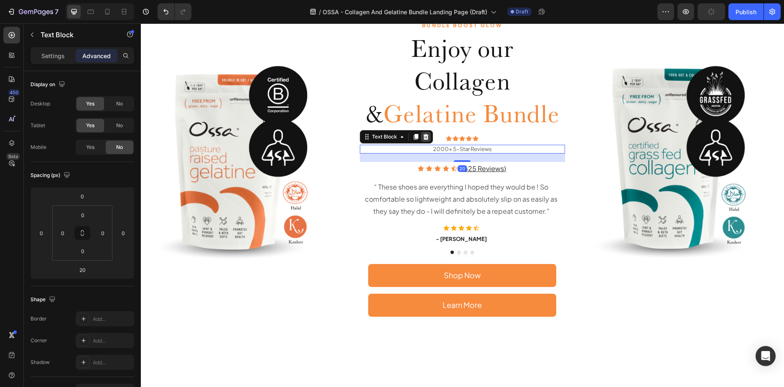
click at [425, 134] on icon at bounding box center [425, 136] width 7 height 7
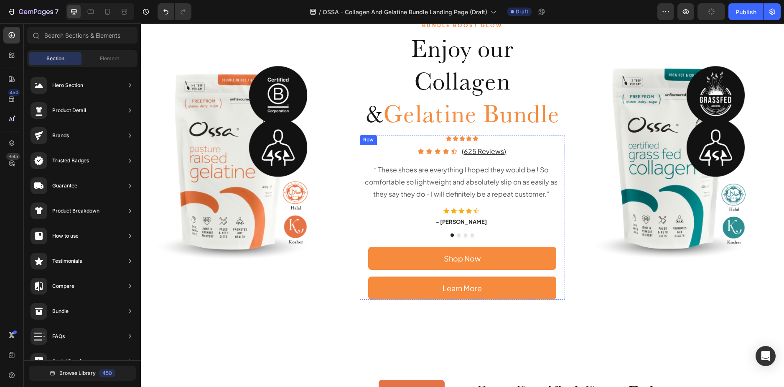
click at [511, 151] on div "Icon Icon Icon Icon Icon Icon List (625 Reviews) Text Block Row" at bounding box center [463, 152] width 206 height 14
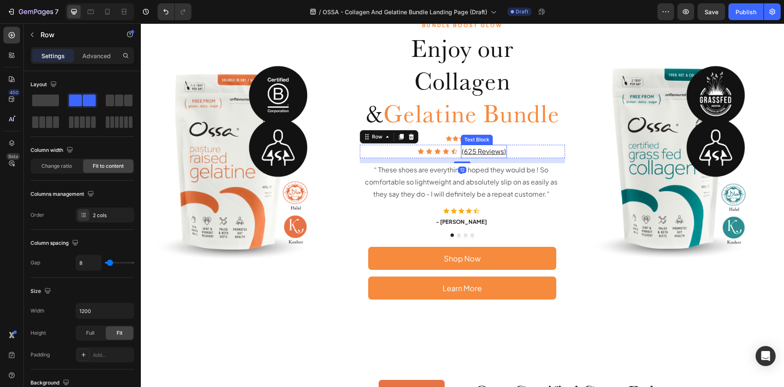
click at [478, 152] on p "(625 Reviews)" at bounding box center [484, 151] width 44 height 12
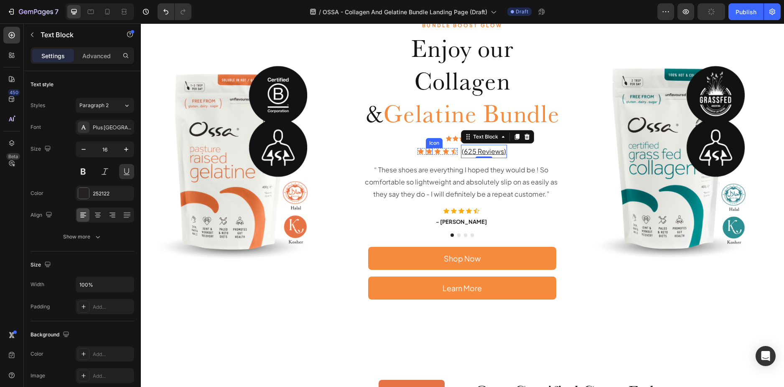
click at [437, 149] on icon at bounding box center [437, 151] width 7 height 7
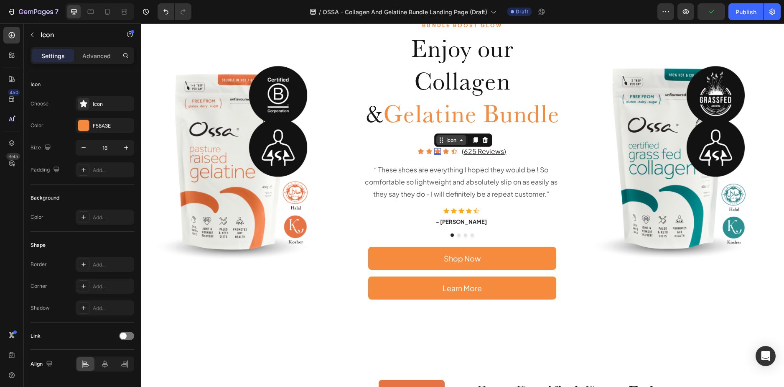
click at [450, 140] on div "Icon" at bounding box center [451, 140] width 13 height 0
click at [447, 124] on div "Icon List" at bounding box center [449, 125] width 23 height 5
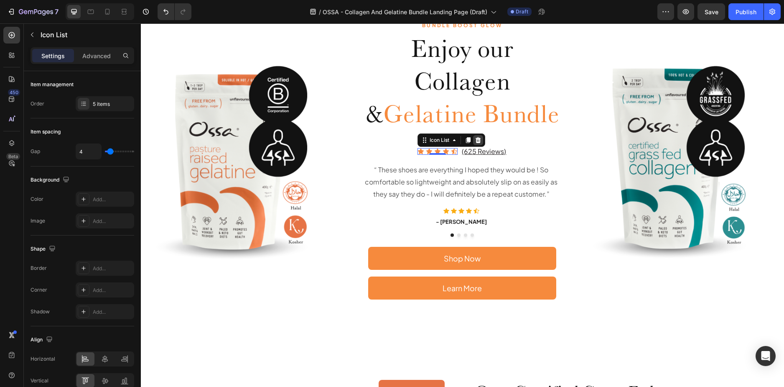
click at [478, 140] on icon at bounding box center [478, 140] width 5 height 6
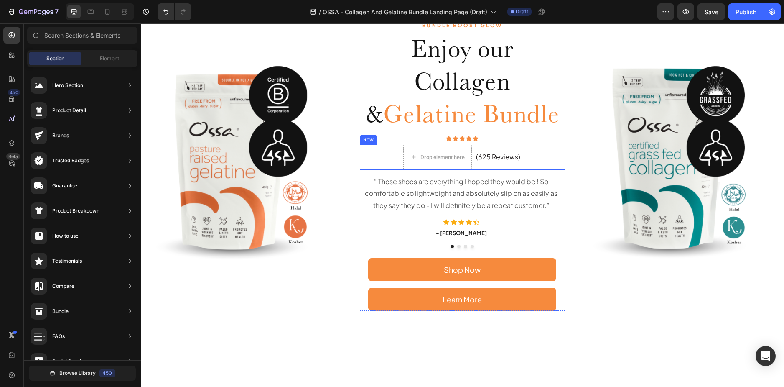
click at [398, 155] on div "Drop element here (625 Reviews) Text Block Row" at bounding box center [463, 157] width 206 height 25
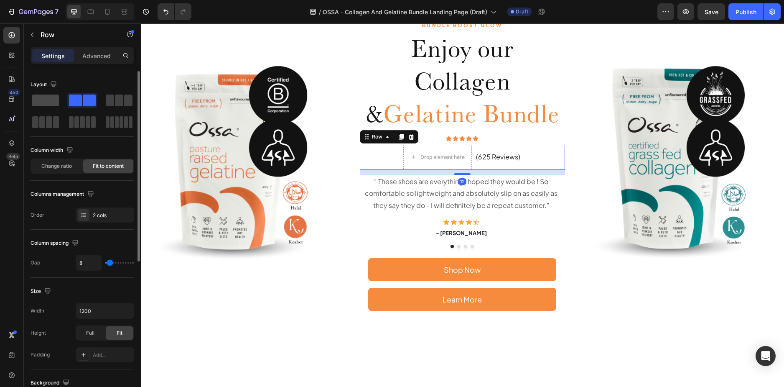
click at [49, 100] on span at bounding box center [45, 100] width 27 height 12
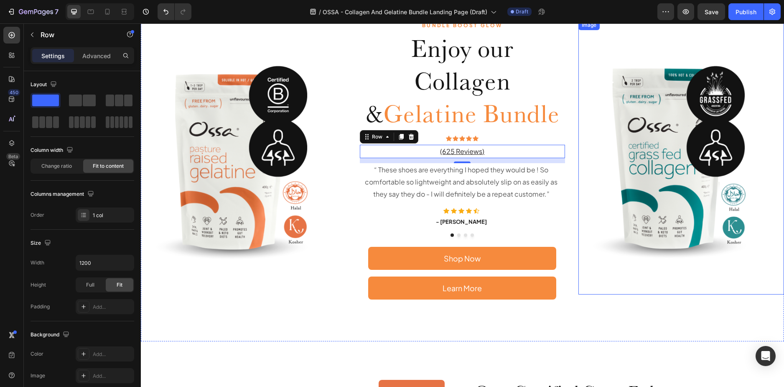
click at [592, 220] on img at bounding box center [681, 157] width 206 height 274
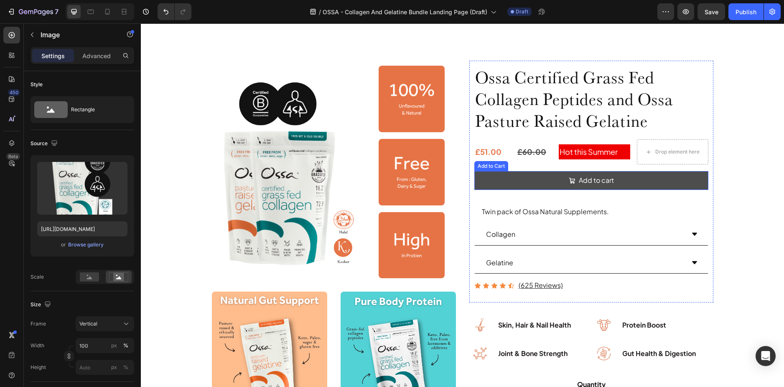
scroll to position [397, 0]
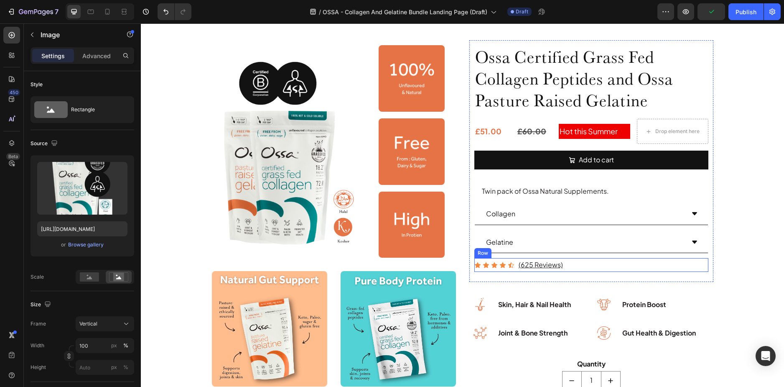
click at [583, 270] on div "Icon Icon Icon Icon Icon Icon List (625 Reviews) Text Block Row" at bounding box center [591, 265] width 234 height 14
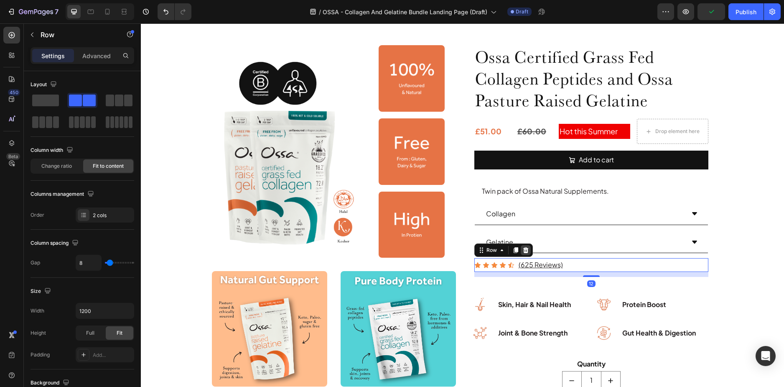
click at [522, 249] on icon at bounding box center [525, 250] width 7 height 7
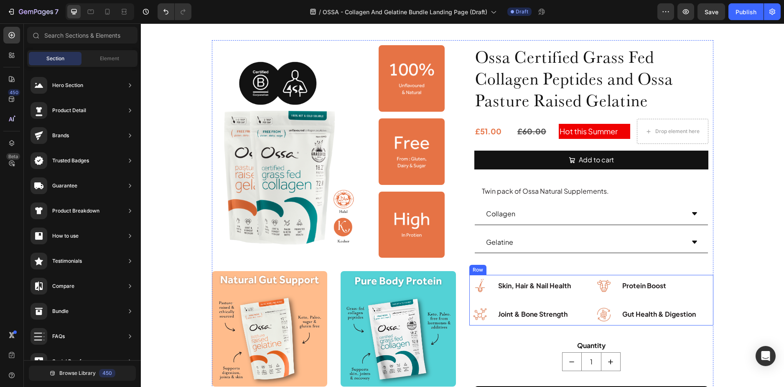
click at [586, 289] on div "Image Skin, Hair & Nail Health Text Block Image Joint & Bone Strength Text Bloc…" at bounding box center [591, 300] width 244 height 50
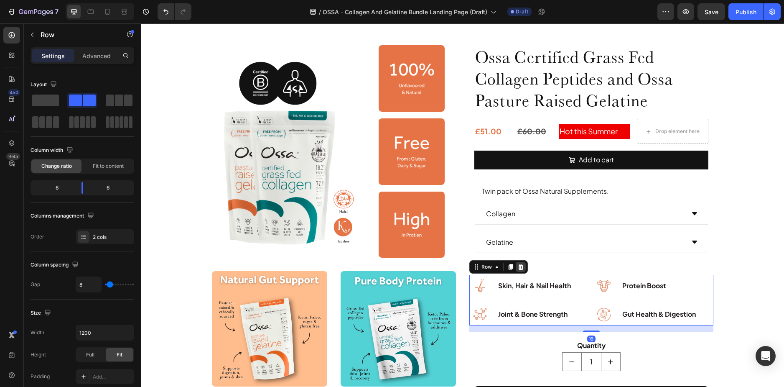
click at [520, 267] on icon at bounding box center [520, 266] width 7 height 7
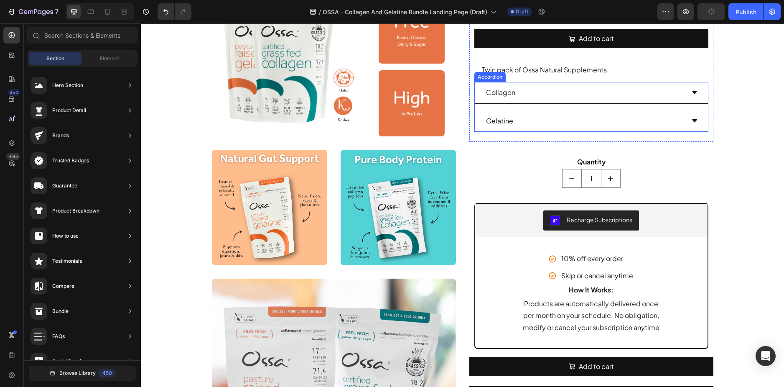
scroll to position [480, 0]
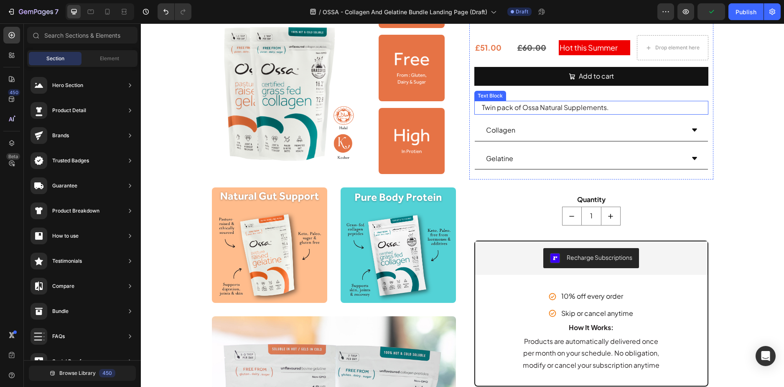
click at [560, 108] on p "Twin pack of Ossa Natural Supplements." at bounding box center [595, 108] width 226 height 12
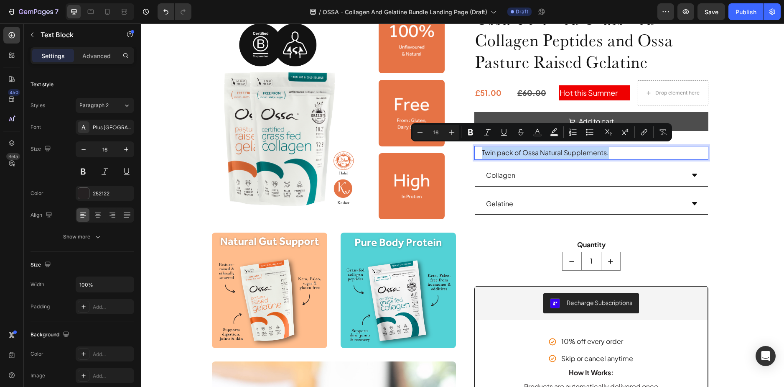
scroll to position [438, 0]
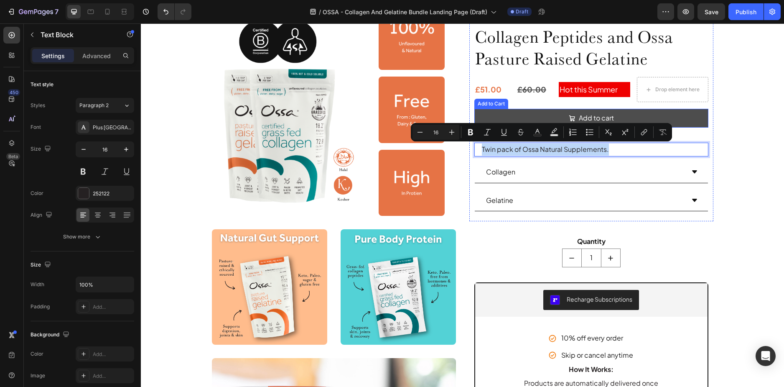
click at [662, 115] on button "Add to cart" at bounding box center [591, 118] width 234 height 19
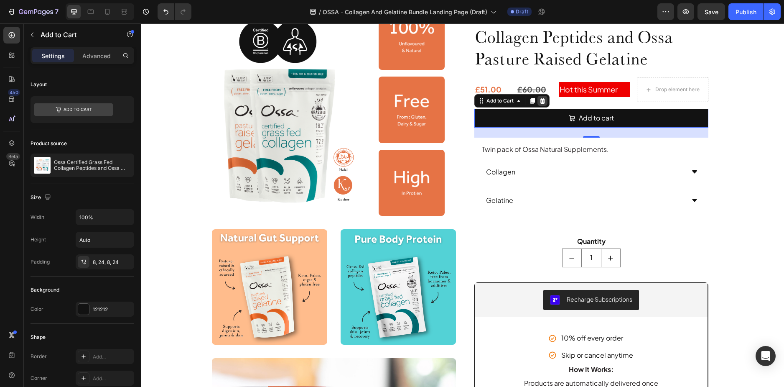
click at [540, 100] on icon at bounding box center [542, 101] width 5 height 6
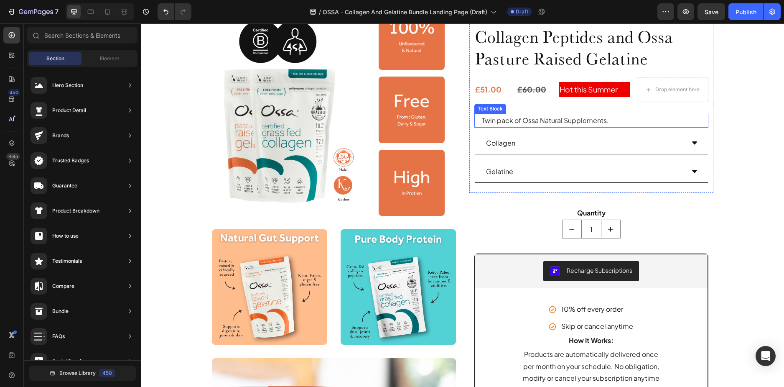
click at [596, 119] on p "Twin pack of Ossa Natural Supplements." at bounding box center [595, 121] width 226 height 12
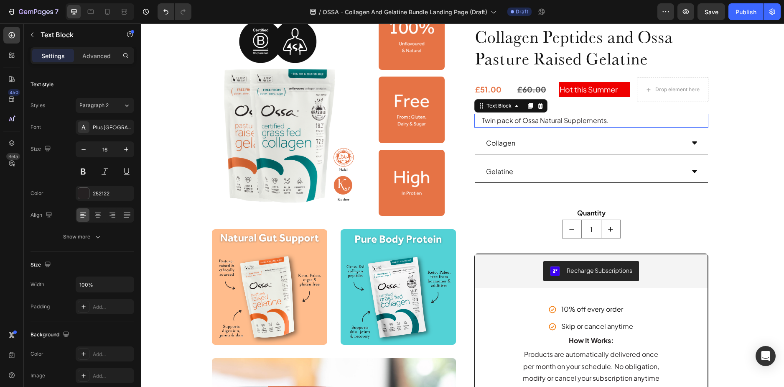
click at [596, 119] on p "Twin pack of Ossa Natural Supplements." at bounding box center [595, 121] width 226 height 12
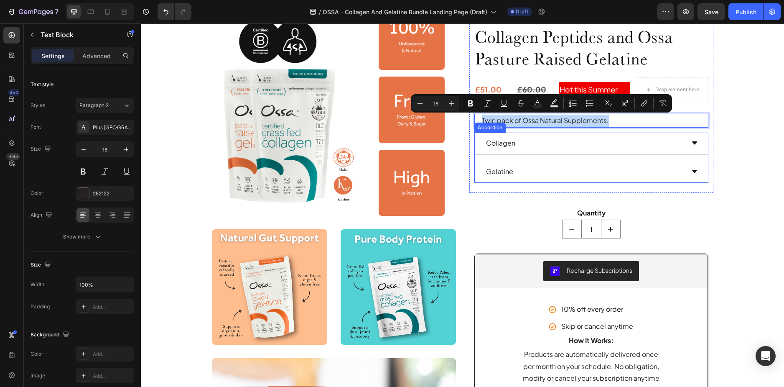
click at [551, 161] on div "Gelatine" at bounding box center [591, 172] width 233 height 22
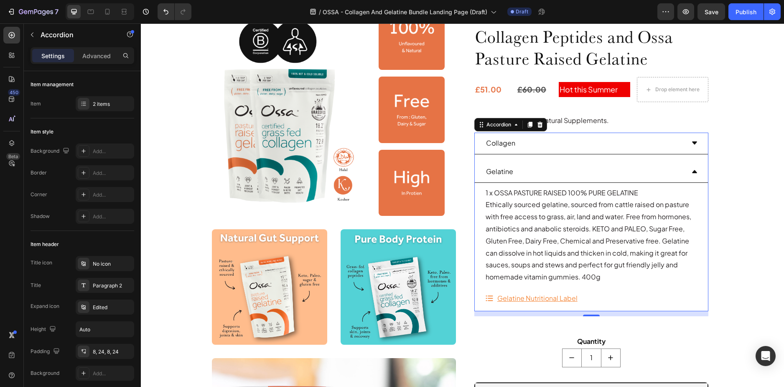
click at [691, 169] on icon at bounding box center [694, 171] width 7 height 7
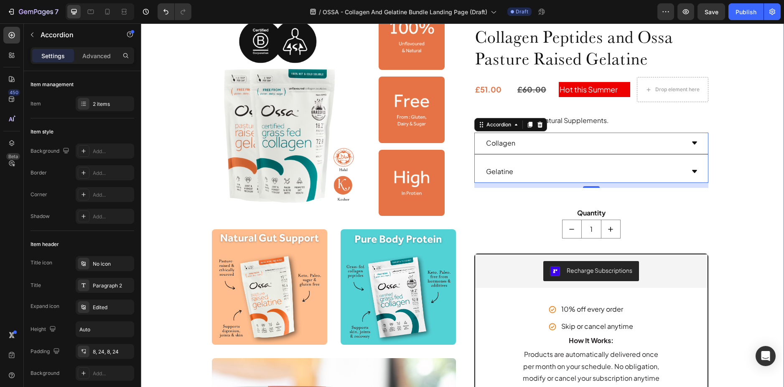
click at [721, 148] on div "Image Image Image Image Row Image Image Row Image Ingredients & Nutrition Deliv…" at bounding box center [463, 306] width 630 height 617
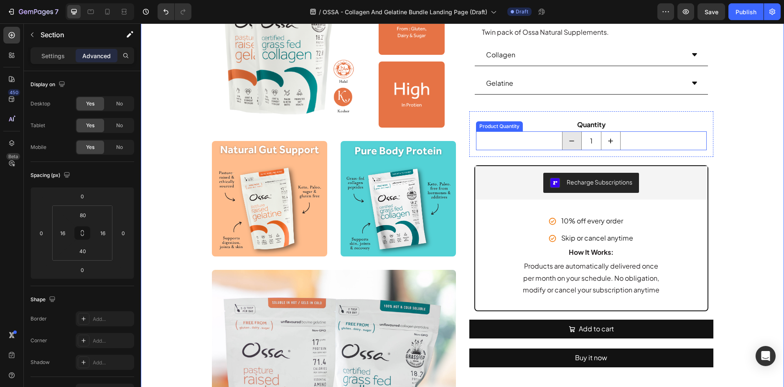
scroll to position [564, 0]
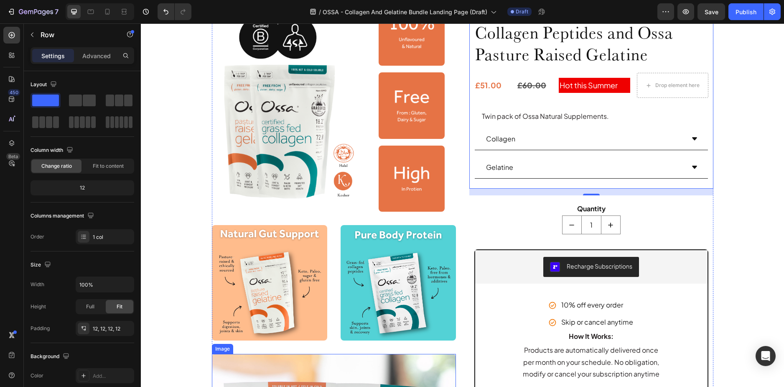
scroll to position [438, 0]
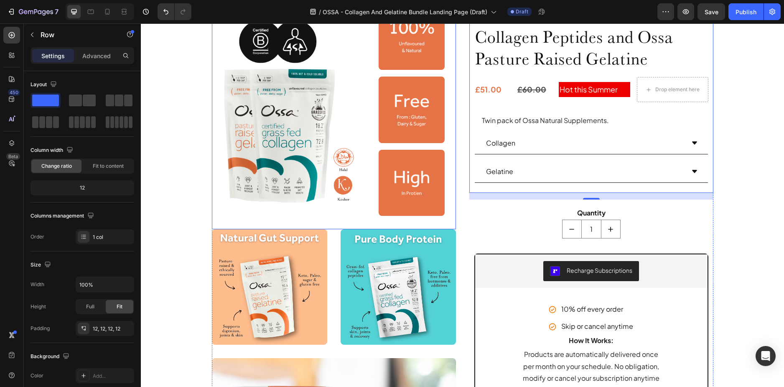
click at [373, 140] on div at bounding box center [412, 109] width 78 height 66
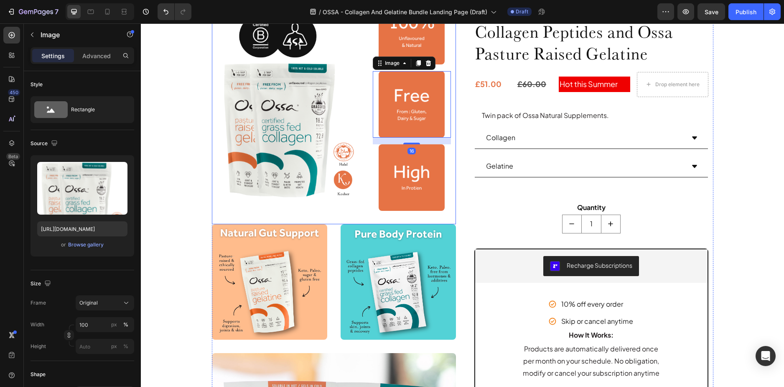
click at [291, 180] on img at bounding box center [288, 104] width 143 height 199
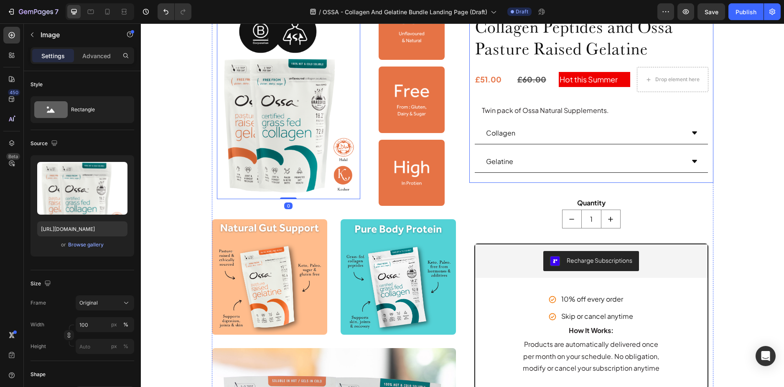
scroll to position [407, 0]
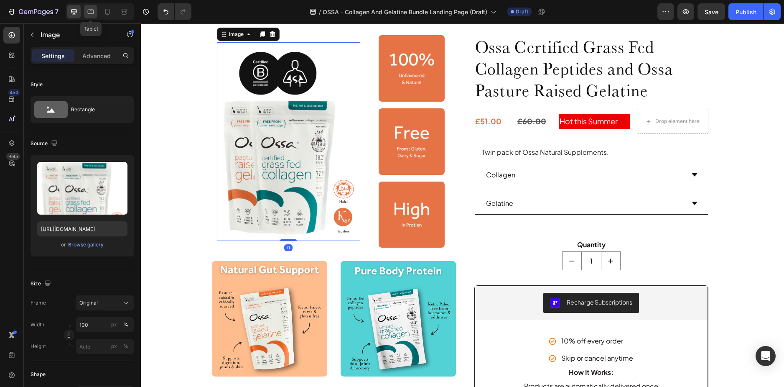
click at [93, 10] on icon at bounding box center [91, 12] width 8 height 8
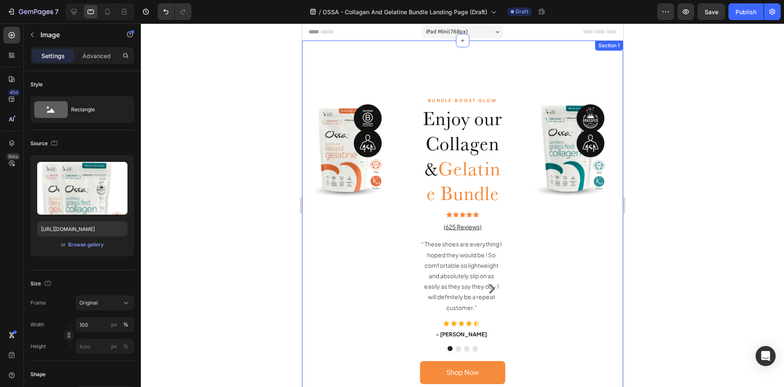
click at [354, 72] on div "BUNDLE BOOST GLOW Text Block Enjoy our Collagen & Gelatine Bundle Heading Icon …" at bounding box center [462, 255] width 321 height 428
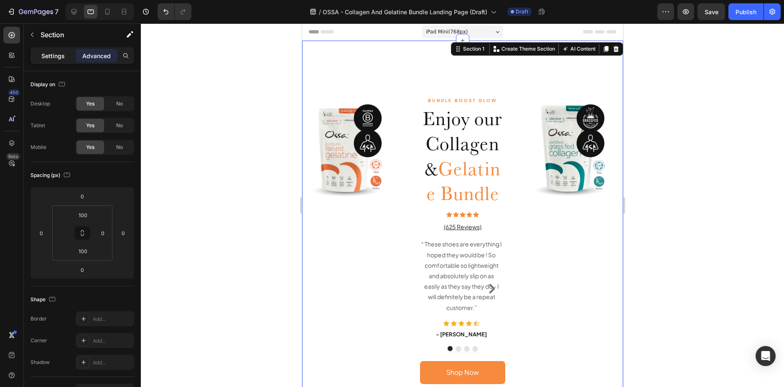
click at [55, 59] on p "Settings" at bounding box center [52, 55] width 23 height 9
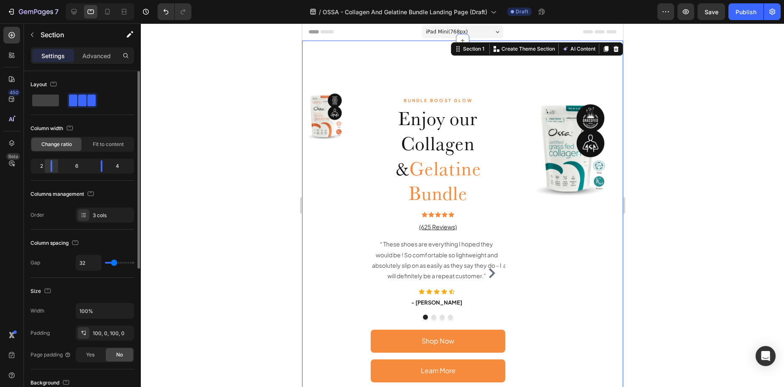
drag, startPoint x: 64, startPoint y: 165, endPoint x: 51, endPoint y: 166, distance: 13.4
click at [94, 166] on div at bounding box center [101, 166] width 15 height 12
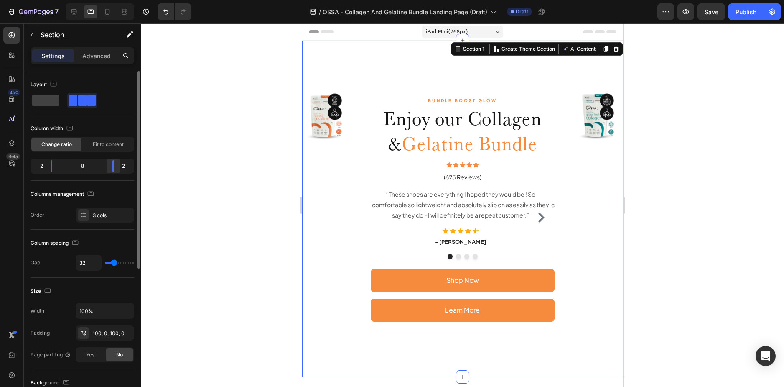
drag, startPoint x: 102, startPoint y: 168, endPoint x: 116, endPoint y: 168, distance: 13.8
click at [116, 168] on div at bounding box center [113, 166] width 15 height 12
click at [47, 101] on span at bounding box center [45, 100] width 27 height 12
type input "0"
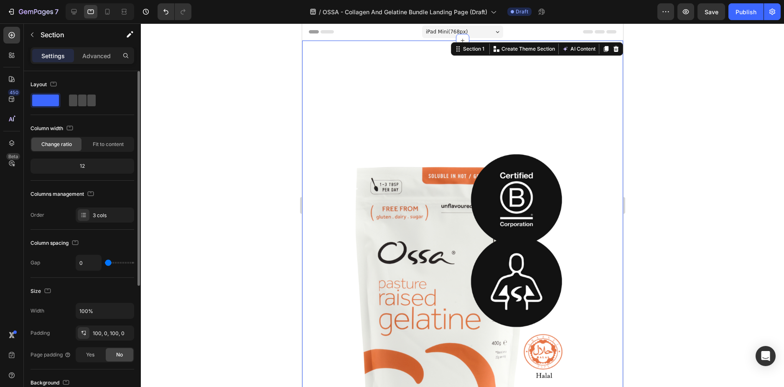
click at [78, 101] on span at bounding box center [82, 100] width 8 height 12
type input "32"
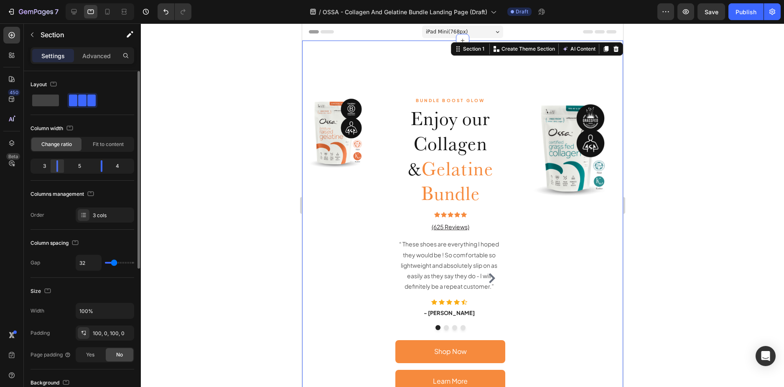
click at [94, 168] on div at bounding box center [101, 166] width 15 height 12
click at [117, 145] on span "Fit to content" at bounding box center [108, 144] width 31 height 8
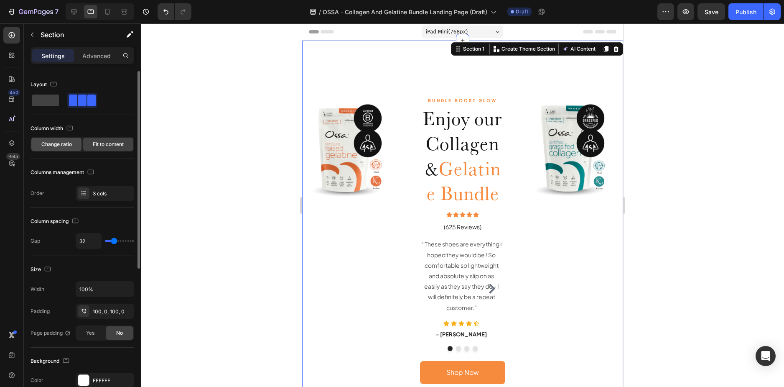
click at [67, 147] on span "Change ratio" at bounding box center [56, 144] width 31 height 8
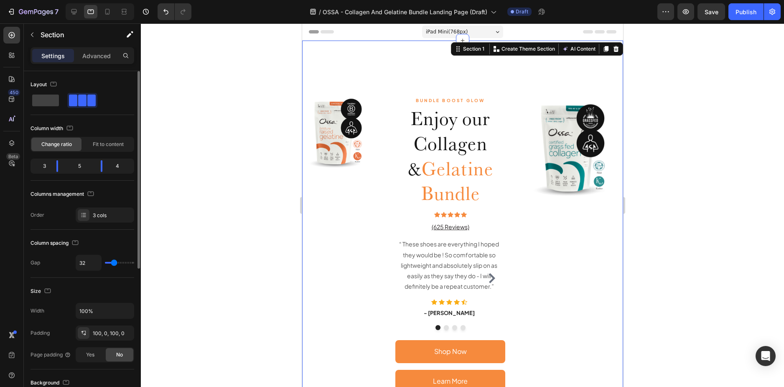
type input "9"
type input "0"
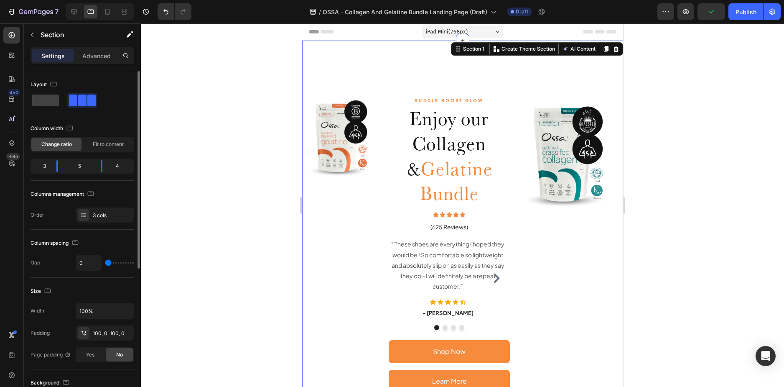
drag, startPoint x: 113, startPoint y: 262, endPoint x: 97, endPoint y: 262, distance: 16.3
type input "0"
click at [105, 262] on input "range" at bounding box center [119, 263] width 29 height 2
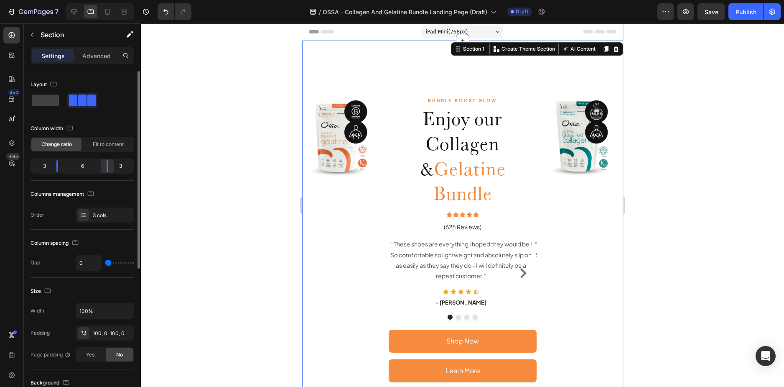
drag, startPoint x: 105, startPoint y: 168, endPoint x: 112, endPoint y: 168, distance: 6.7
click at [114, 169] on div at bounding box center [107, 166] width 15 height 12
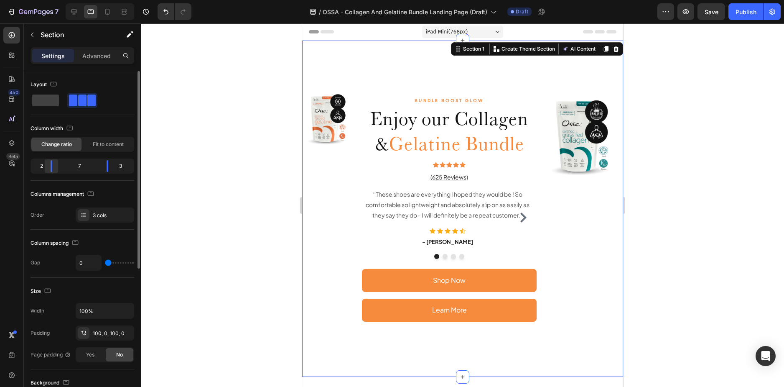
drag, startPoint x: 56, startPoint y: 164, endPoint x: 50, endPoint y: 163, distance: 6.7
click at [100, 163] on div at bounding box center [107, 166] width 15 height 12
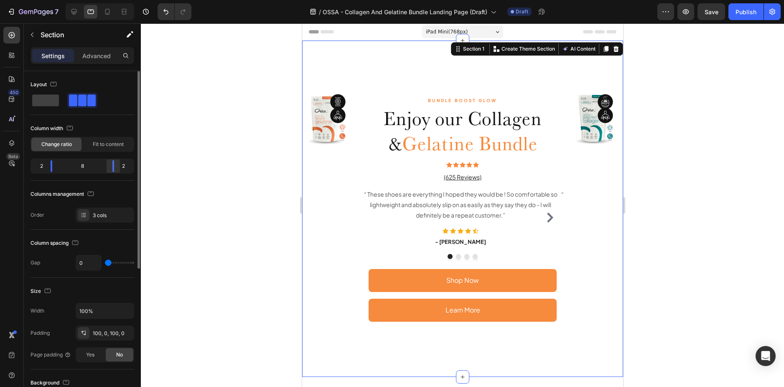
drag, startPoint x: 107, startPoint y: 167, endPoint x: 116, endPoint y: 167, distance: 9.6
click at [117, 167] on div at bounding box center [113, 166] width 15 height 12
click at [667, 183] on div at bounding box center [462, 204] width 643 height 363
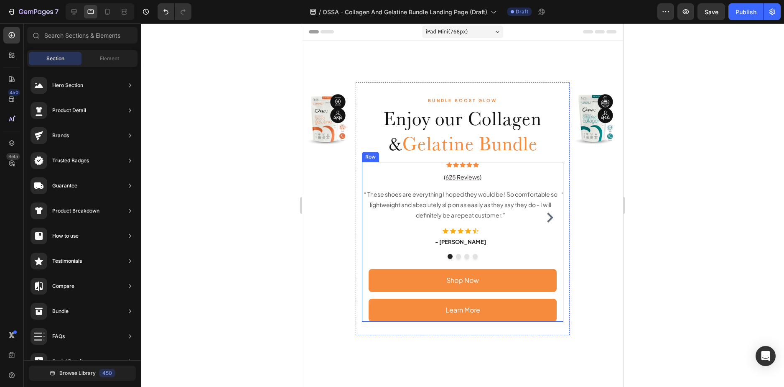
scroll to position [293, 0]
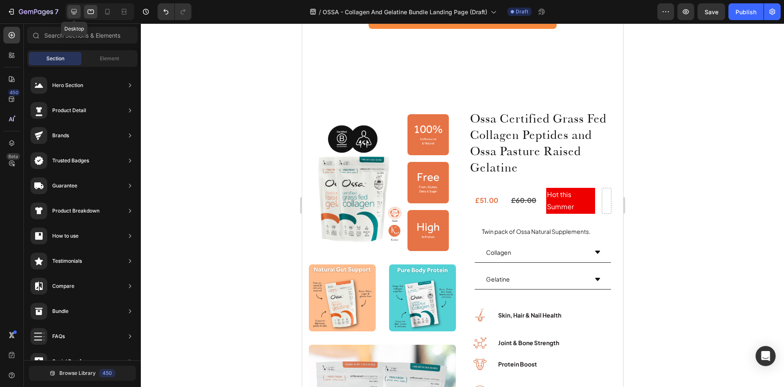
click at [74, 9] on icon at bounding box center [73, 11] width 5 height 5
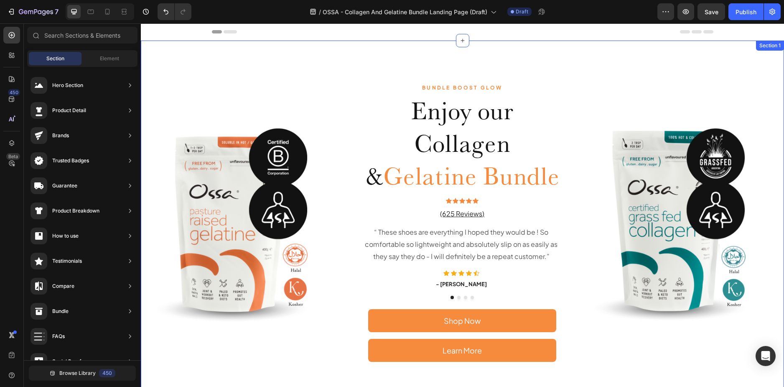
click at [365, 58] on div "BUNDLE BOOST GLOW Text Block Enjoy our Collagen & Gelatine Bundle Heading Icon …" at bounding box center [462, 222] width 643 height 363
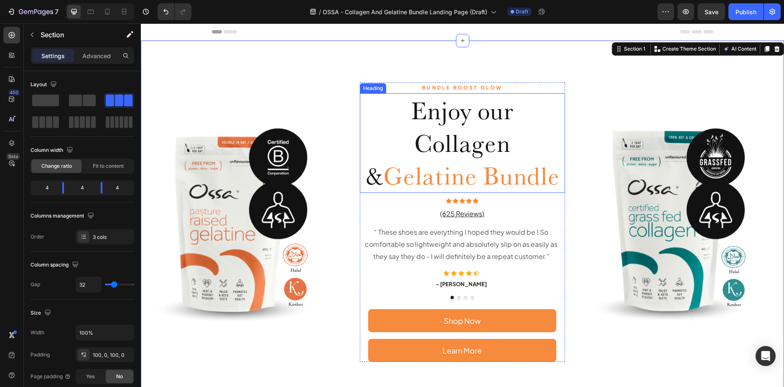
scroll to position [41, 0]
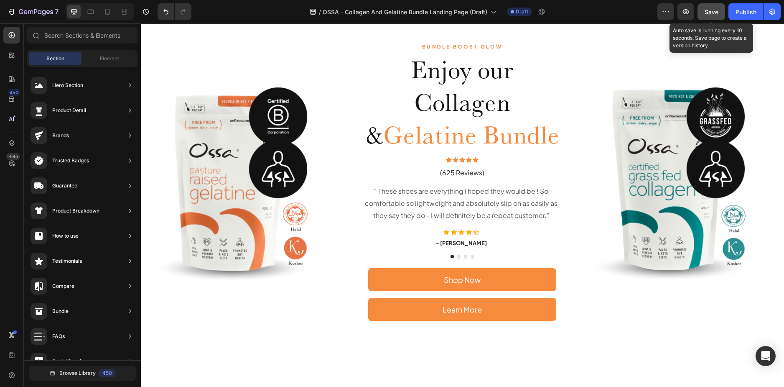
click at [706, 10] on span "Save" at bounding box center [712, 11] width 14 height 7
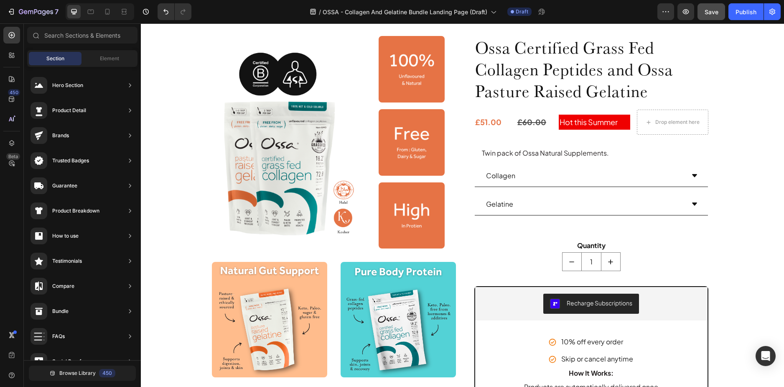
scroll to position [141, 0]
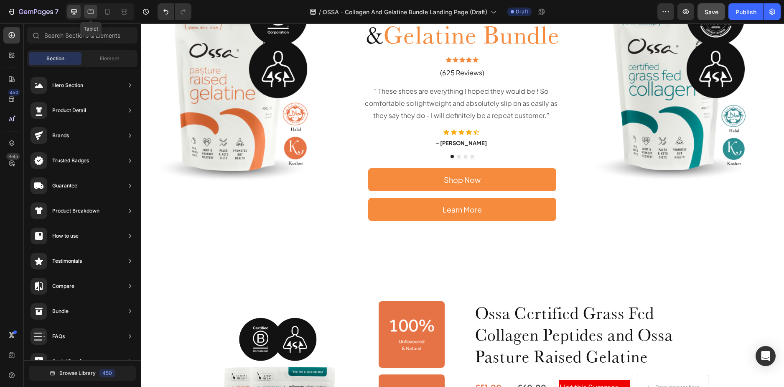
click at [89, 13] on icon at bounding box center [91, 12] width 8 height 8
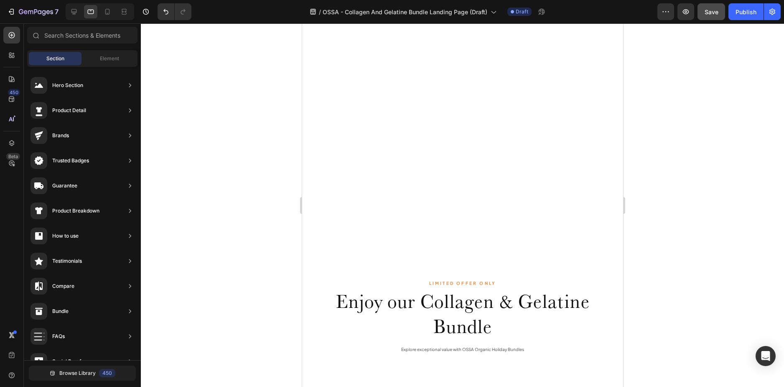
scroll to position [995, 0]
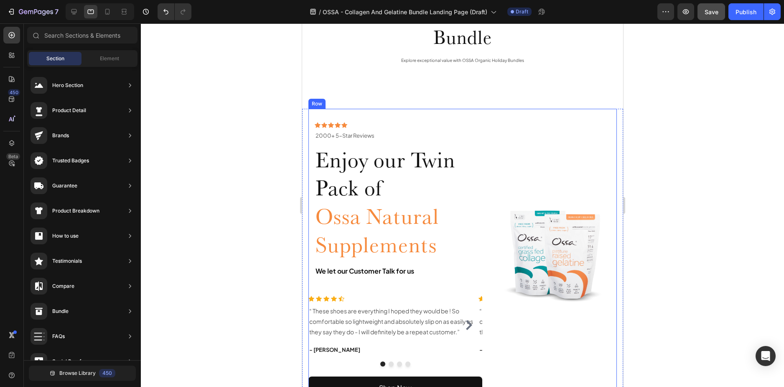
click at [70, 15] on icon at bounding box center [74, 12] width 8 height 8
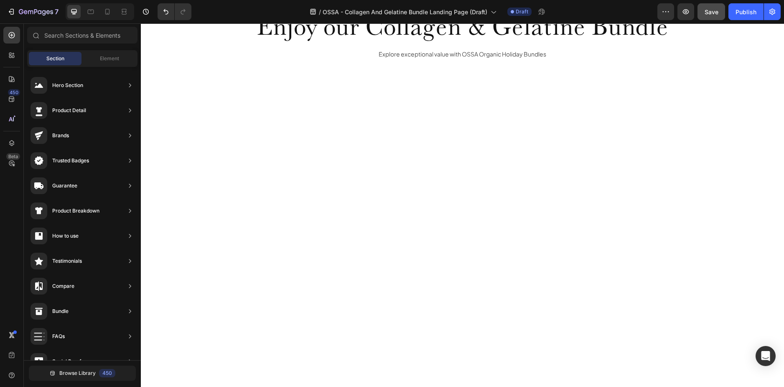
click at [74, 13] on icon at bounding box center [73, 11] width 5 height 5
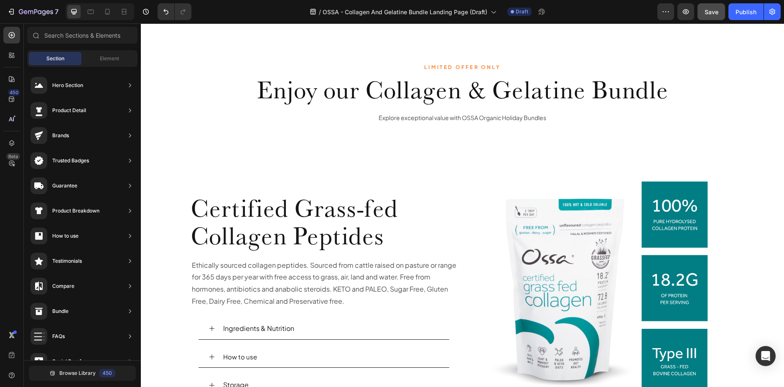
click at [74, 11] on icon at bounding box center [74, 12] width 8 height 8
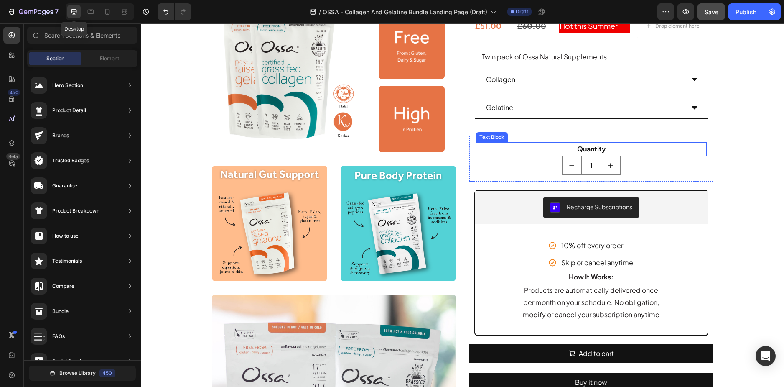
scroll to position [432, 0]
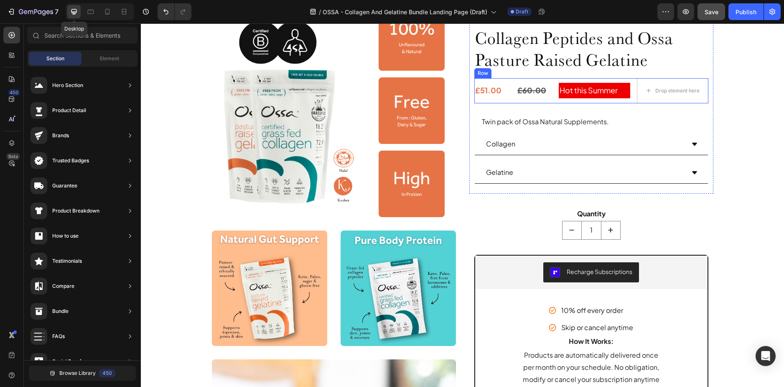
click at [293, 93] on div "Image Image Image Image Row Image Image Row Image Ingredients & Nutrition Deliv…" at bounding box center [462, 299] width 643 height 667
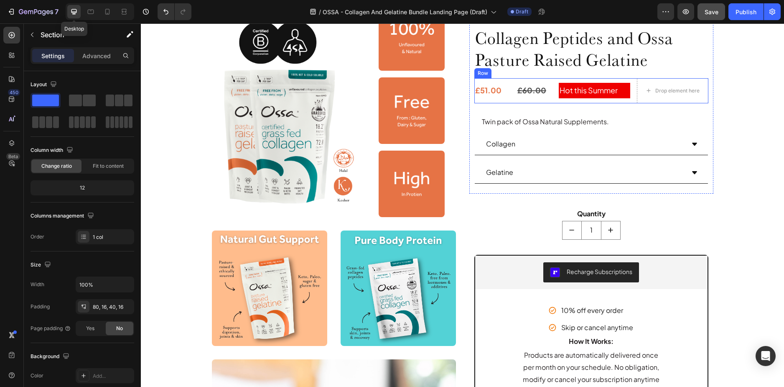
scroll to position [318, 0]
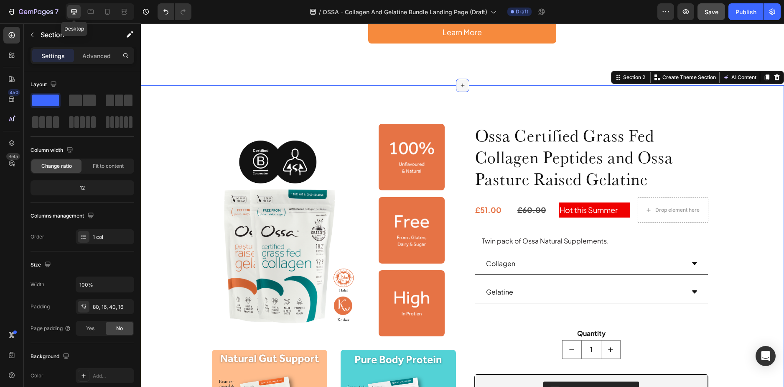
click at [461, 85] on icon at bounding box center [463, 86] width 4 height 4
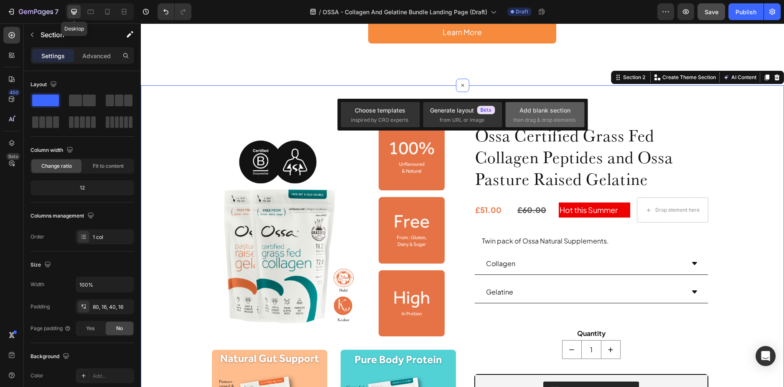
click at [537, 115] on div "Add blank section then drag & drop elements" at bounding box center [545, 115] width 64 height 18
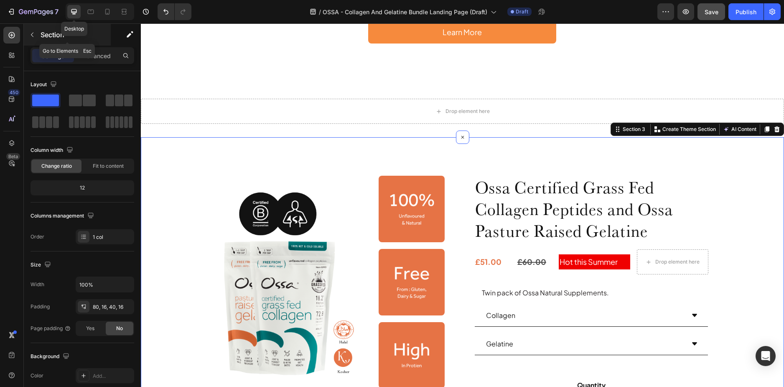
click at [42, 38] on p "Section" at bounding box center [75, 35] width 69 height 10
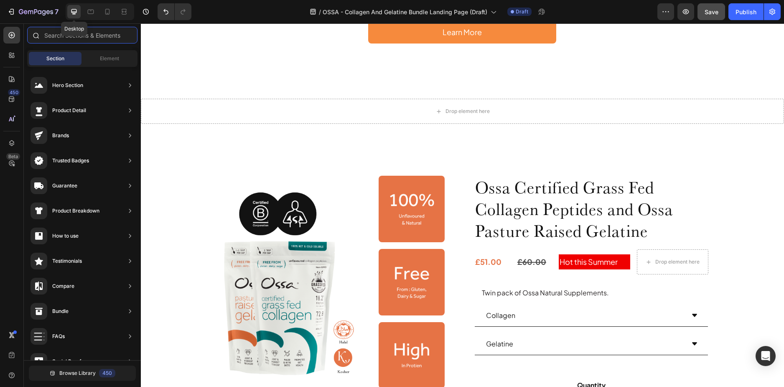
click at [50, 33] on input "text" at bounding box center [82, 35] width 110 height 17
click at [98, 55] on div "Element" at bounding box center [109, 58] width 53 height 13
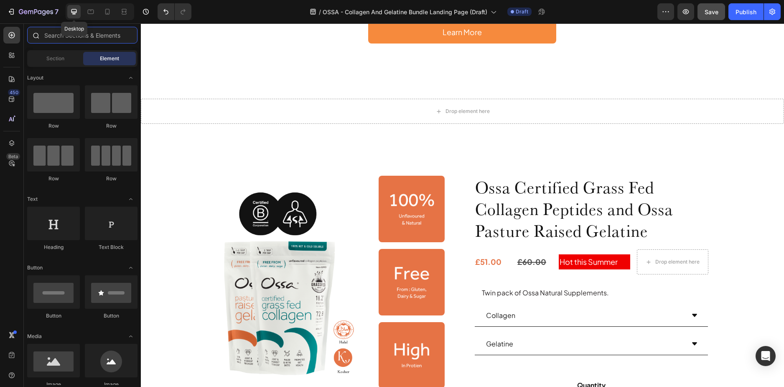
click at [47, 37] on input "text" at bounding box center [82, 35] width 110 height 17
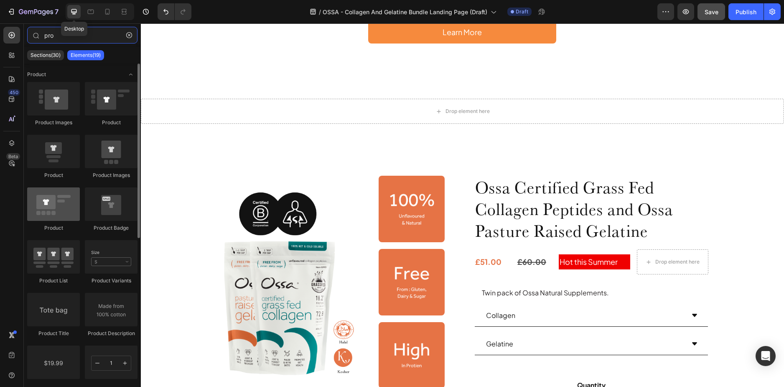
type input "pro"
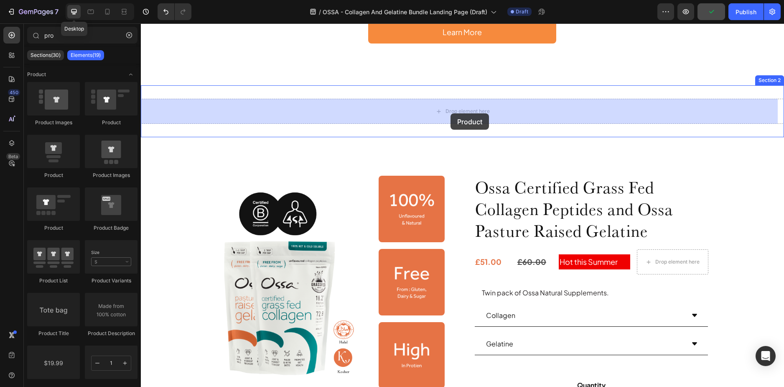
drag, startPoint x: 188, startPoint y: 231, endPoint x: 450, endPoint y: 114, distance: 286.8
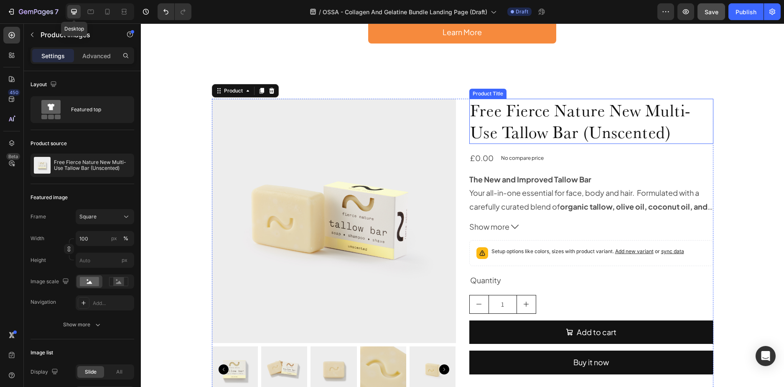
click at [285, 143] on img at bounding box center [334, 221] width 244 height 244
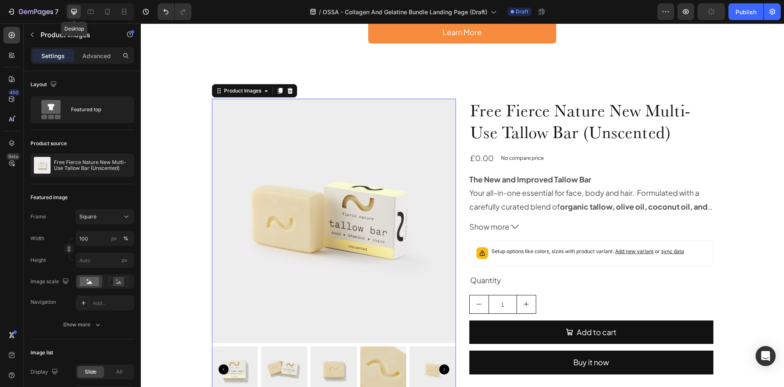
scroll to position [360, 0]
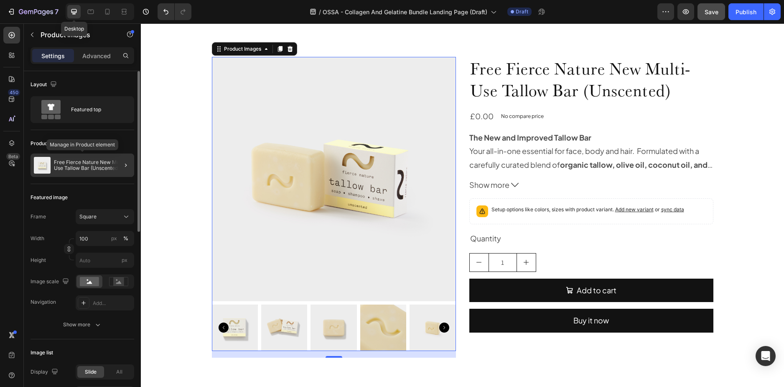
click at [81, 165] on p "Free Fierce Nature New Multi-Use Tallow Bar (Unscented)" at bounding box center [92, 165] width 77 height 12
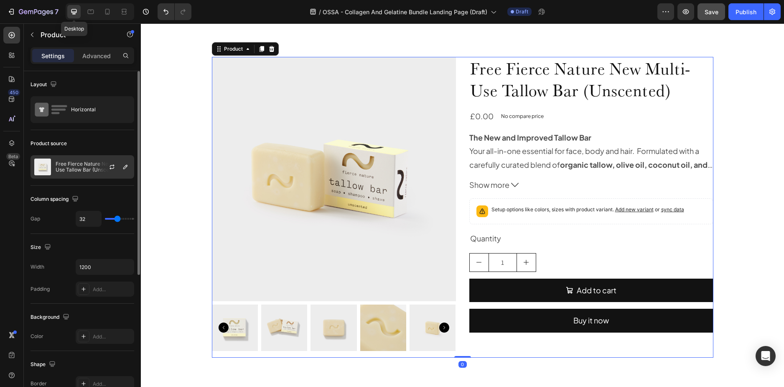
click at [78, 171] on p "Free Fierce Nature New Multi-Use Tallow Bar (Unscented)" at bounding box center [93, 167] width 75 height 12
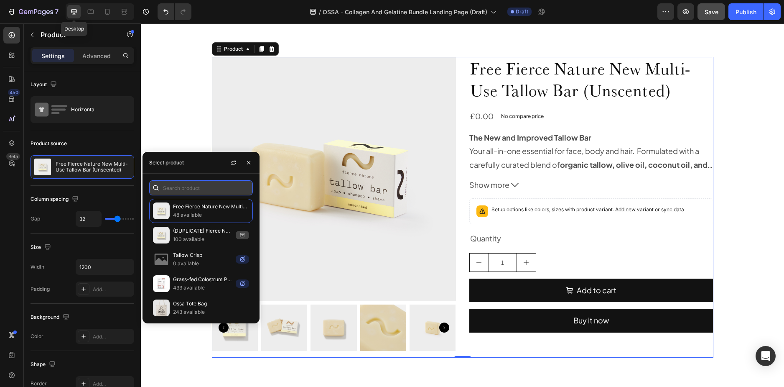
click at [197, 186] on input "text" at bounding box center [201, 187] width 104 height 15
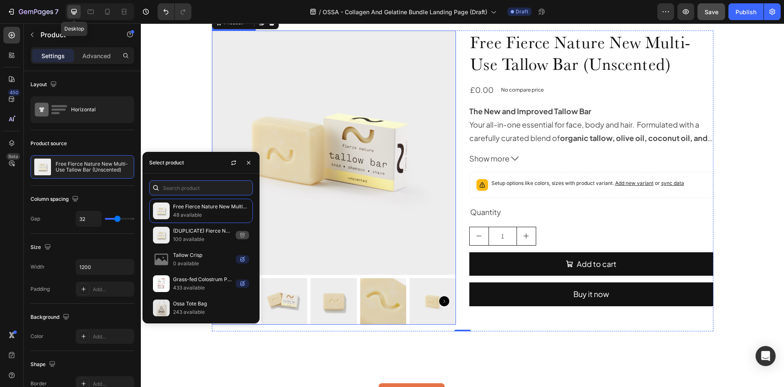
scroll to position [443, 0]
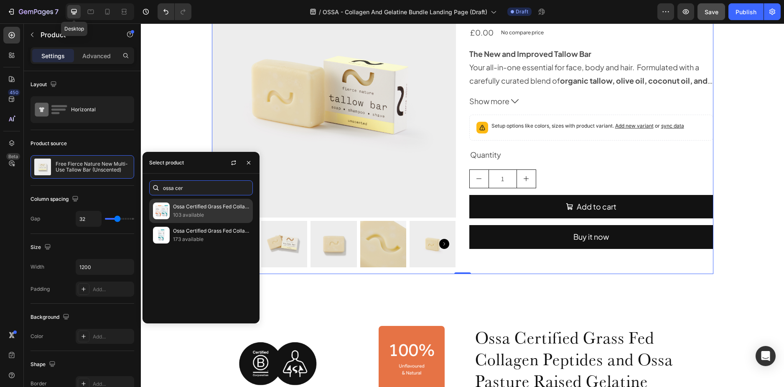
type input "ossa cer"
click at [197, 210] on p "Ossa Certified Grass Fed Collagen Peptides and Ossa Pasture Raised Gelatine" at bounding box center [211, 206] width 76 height 8
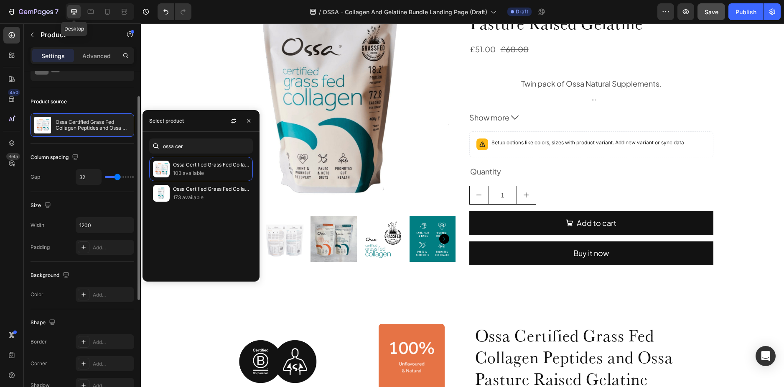
scroll to position [360, 0]
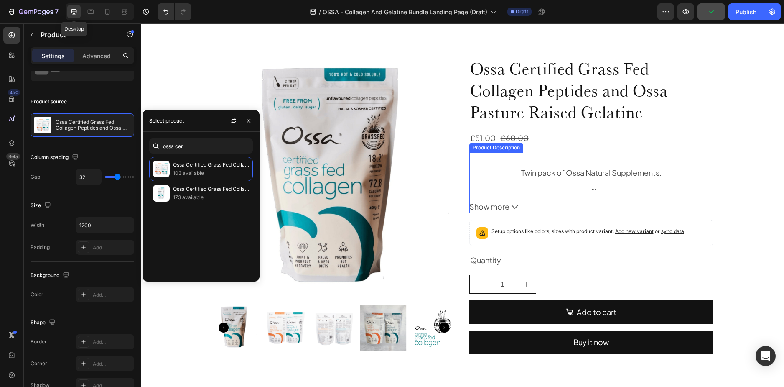
click at [538, 173] on div "Twin pack of Ossa Natural Supplements." at bounding box center [591, 172] width 244 height 13
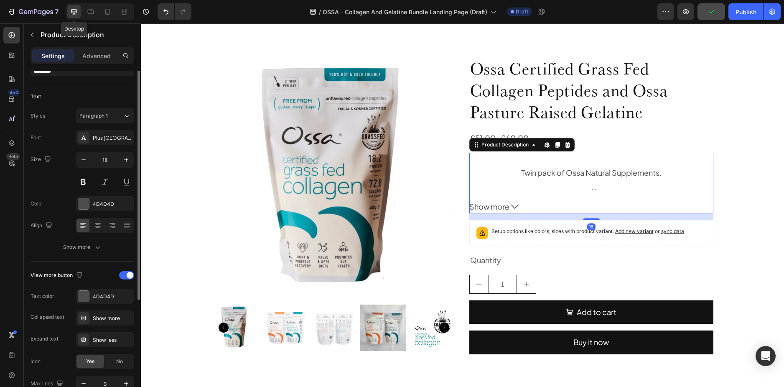
scroll to position [0, 0]
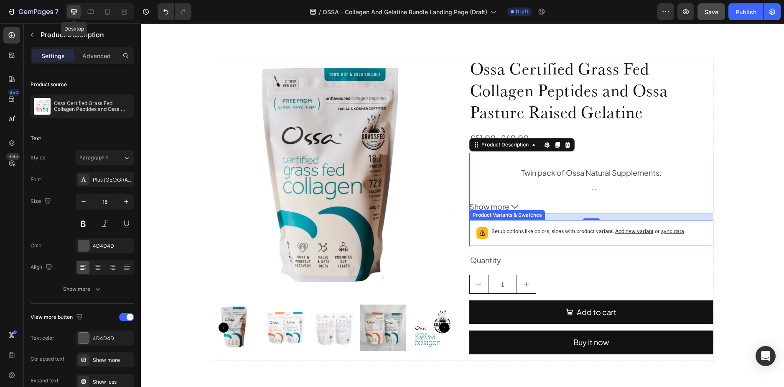
click at [617, 239] on div "Setup options like colors, sizes with product variant. Add new variant or sync …" at bounding box center [591, 233] width 237 height 18
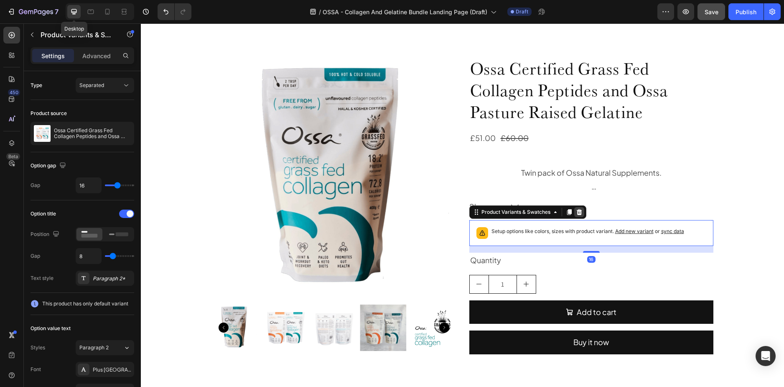
click at [577, 213] on icon at bounding box center [579, 212] width 7 height 7
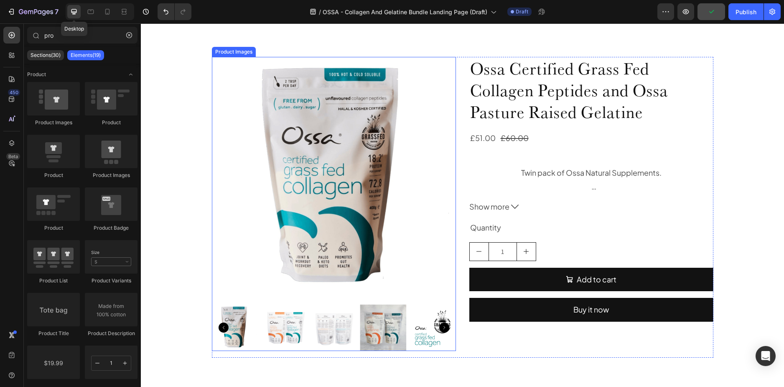
click at [220, 69] on img at bounding box center [334, 179] width 244 height 244
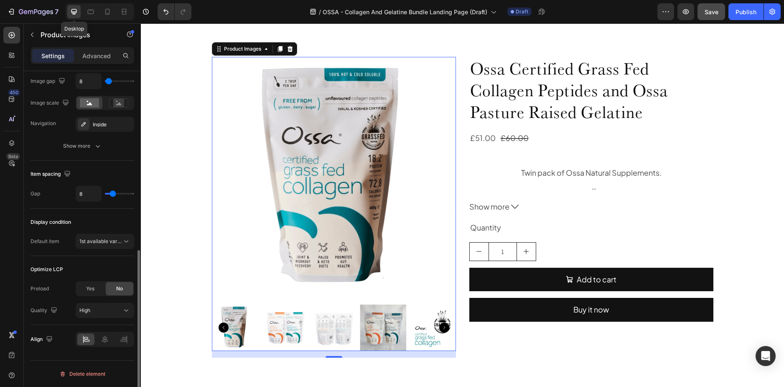
scroll to position [252, 0]
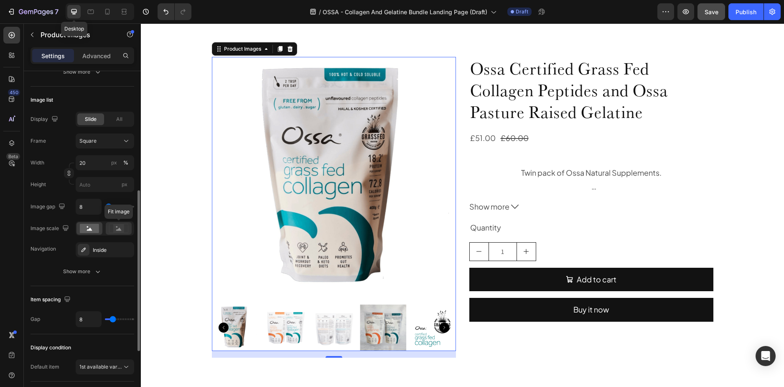
click at [111, 226] on icon at bounding box center [118, 228] width 19 height 9
click at [89, 229] on rect at bounding box center [89, 228] width 19 height 9
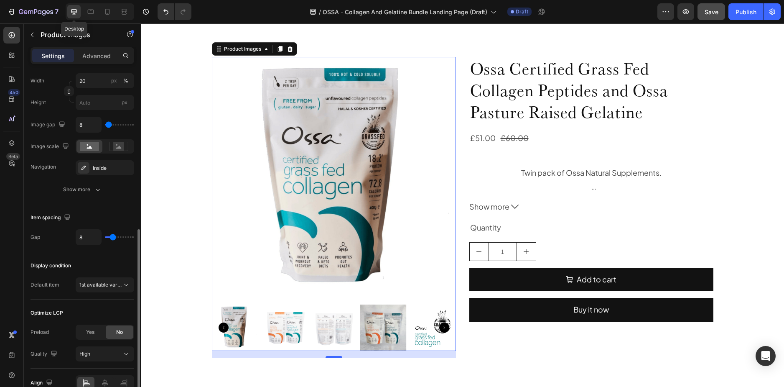
scroll to position [378, 0]
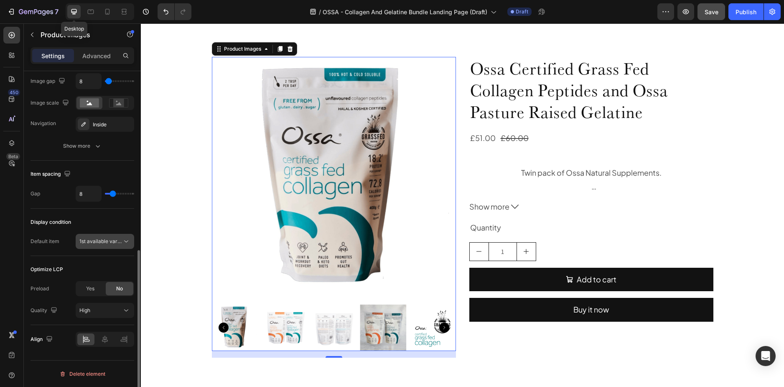
click at [105, 246] on button "1st available variant" at bounding box center [105, 241] width 59 height 15
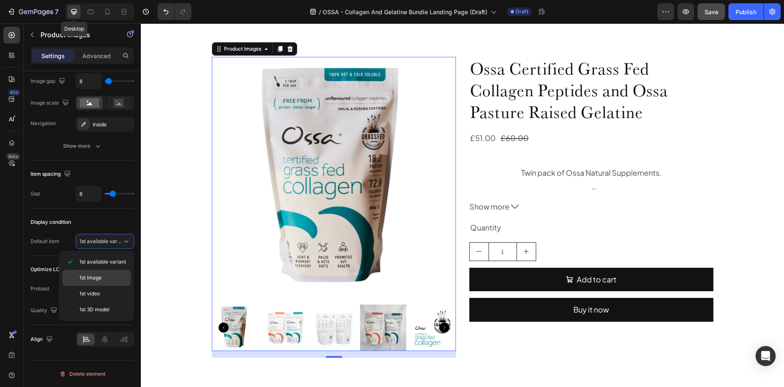
click at [97, 278] on span "1st image" at bounding box center [90, 278] width 22 height 8
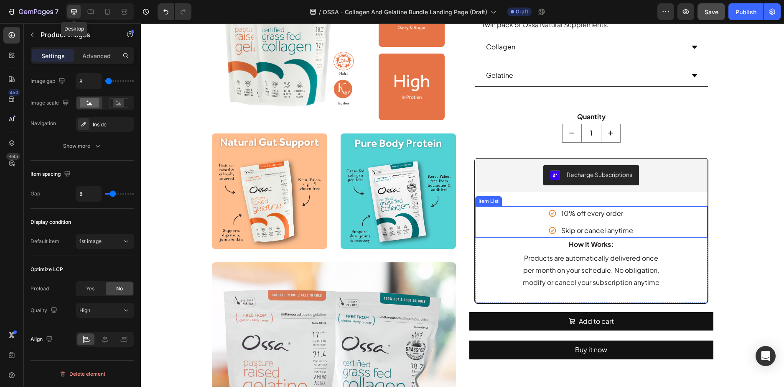
scroll to position [759, 0]
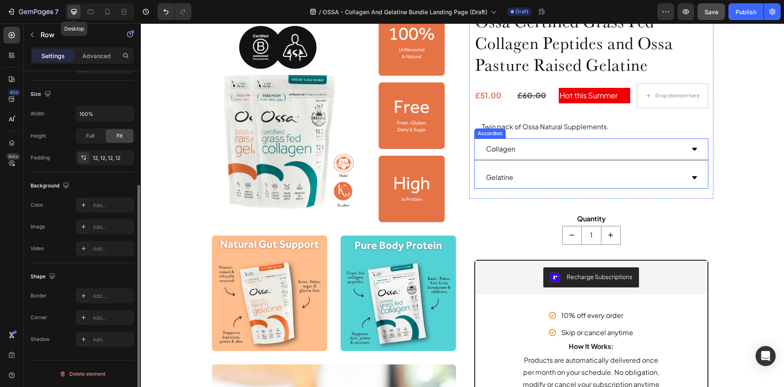
click at [566, 193] on div "Ossa Certified Grass Fed Collagen Peptides and Ossa Pasture Raised Gelatine Pro…" at bounding box center [591, 102] width 234 height 184
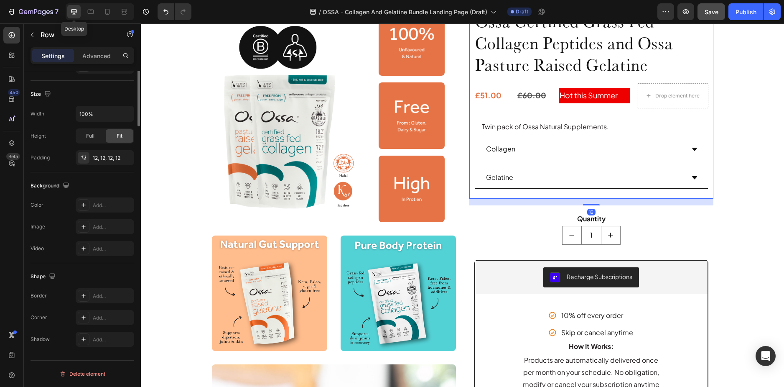
scroll to position [652, 0]
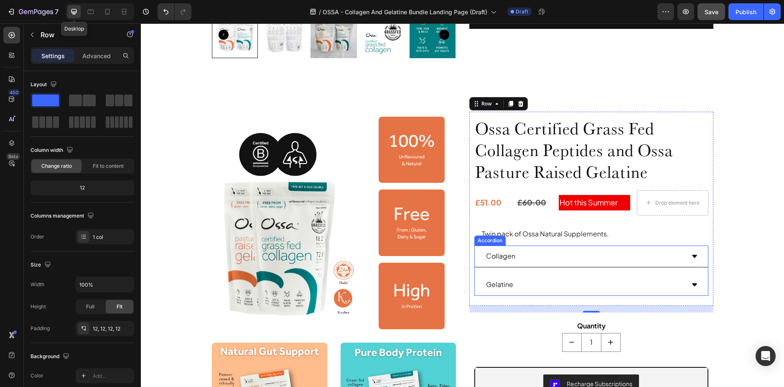
click at [478, 241] on div "Accordion" at bounding box center [490, 241] width 28 height 8
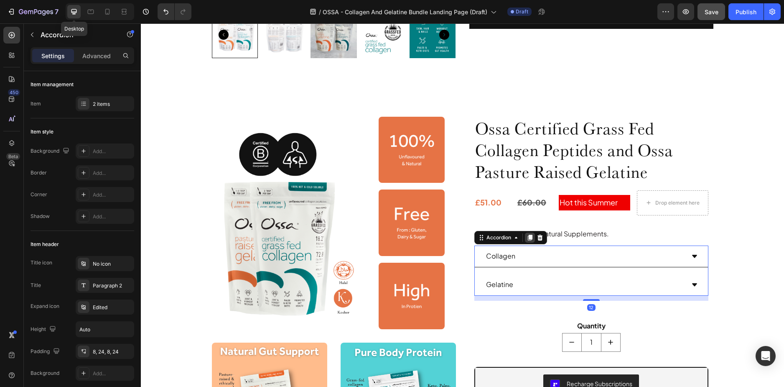
click at [527, 238] on icon at bounding box center [529, 238] width 5 height 6
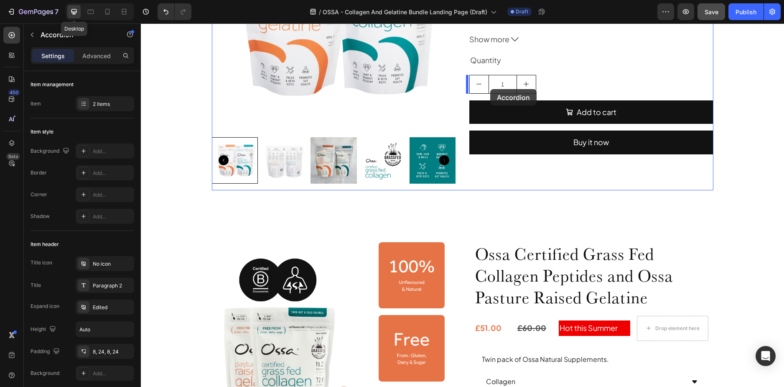
scroll to position [318, 0]
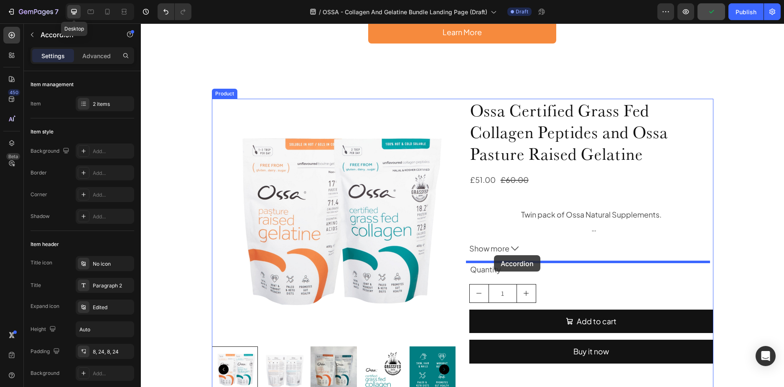
drag, startPoint x: 478, startPoint y: 292, endPoint x: 494, endPoint y: 255, distance: 40.1
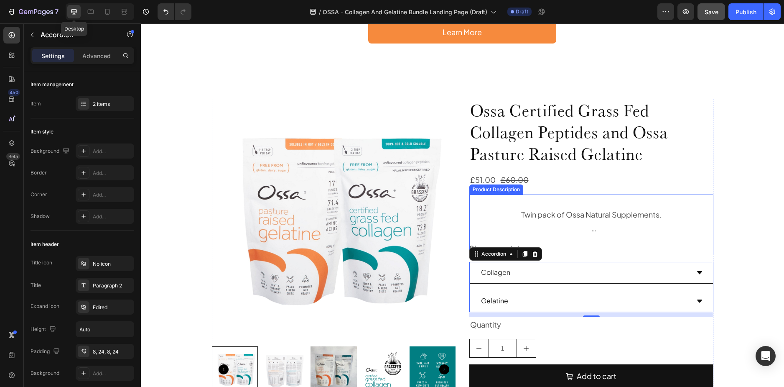
click at [503, 214] on div "Twin pack of Ossa Natural Supplements." at bounding box center [591, 214] width 244 height 13
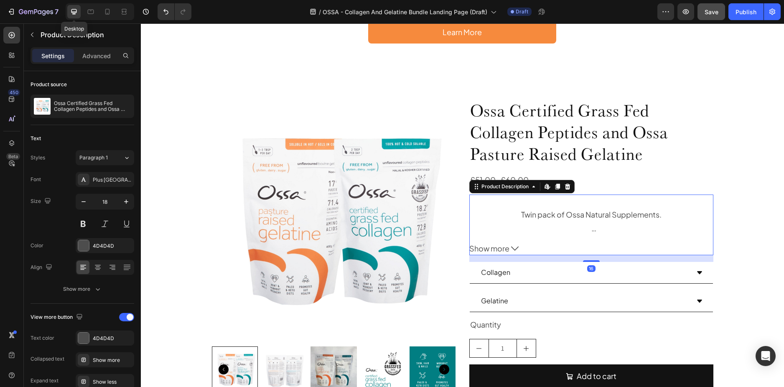
click at [505, 246] on span "Show more" at bounding box center [489, 248] width 40 height 13
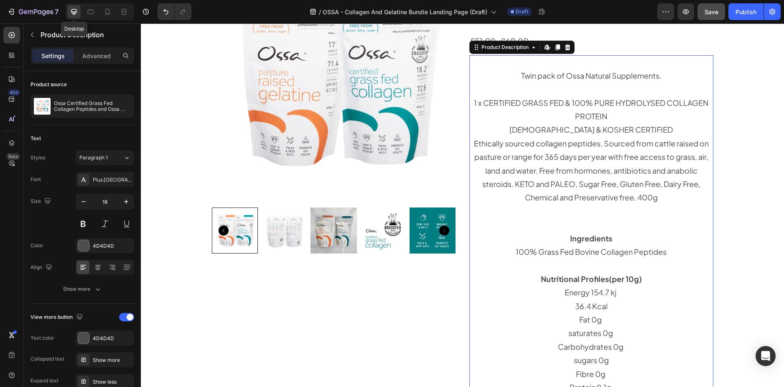
scroll to position [443, 0]
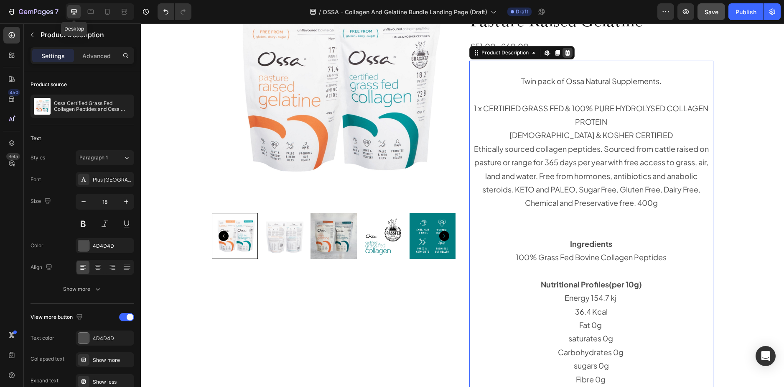
click at [564, 52] on icon at bounding box center [567, 52] width 7 height 7
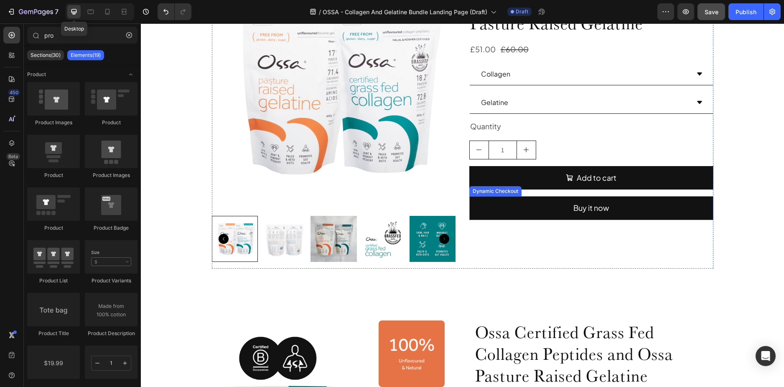
scroll to position [694, 0]
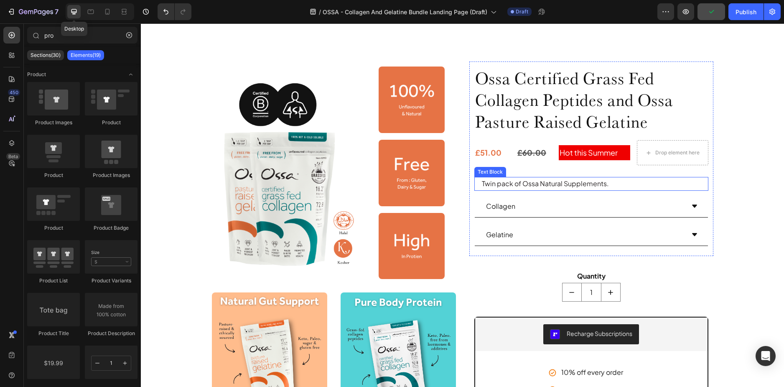
click at [553, 183] on p "Twin pack of Ossa Natural Supplements." at bounding box center [595, 184] width 226 height 12
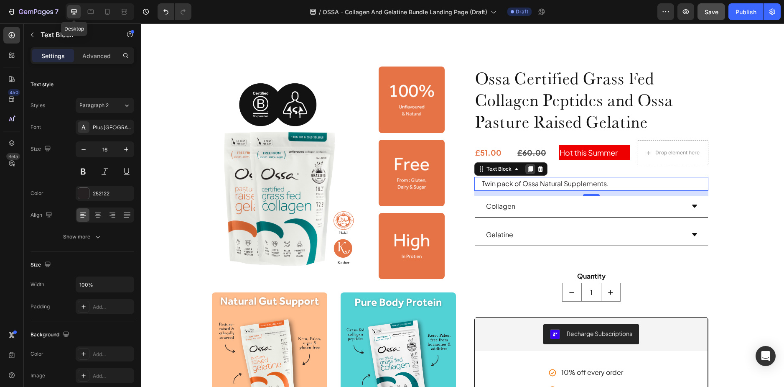
click at [528, 167] on icon at bounding box center [530, 169] width 5 height 6
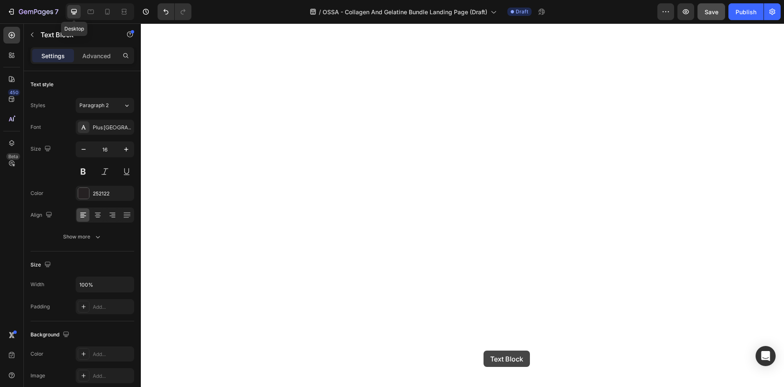
scroll to position [286, 0]
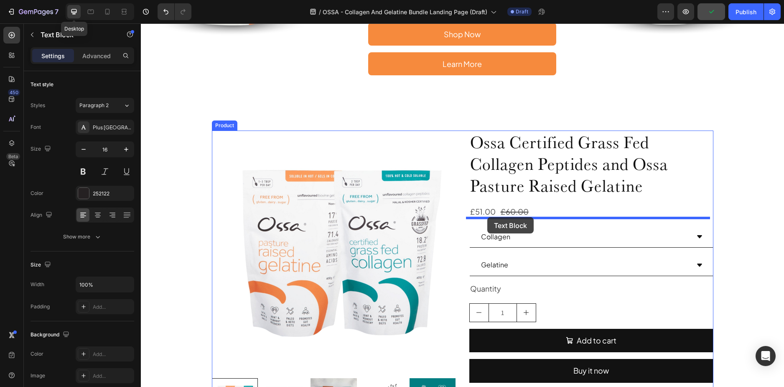
drag, startPoint x: 480, startPoint y: 194, endPoint x: 487, endPoint y: 217, distance: 23.7
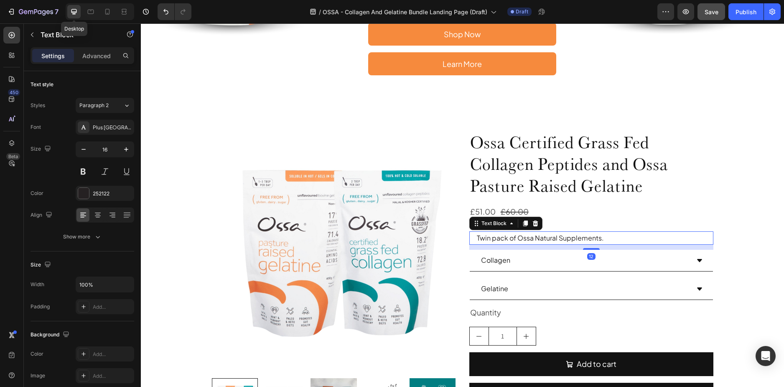
click at [574, 235] on p "Twin pack of Ossa Natural Supplements." at bounding box center [595, 238] width 236 height 12
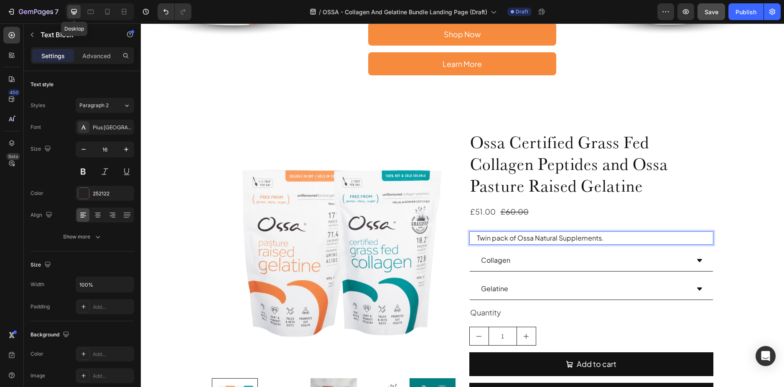
click at [603, 240] on p "Twin pack of Ossa Natural Supplements." at bounding box center [595, 238] width 236 height 12
click at [593, 237] on p "Twin pack of Ossa Natural Supplements." at bounding box center [595, 238] width 236 height 12
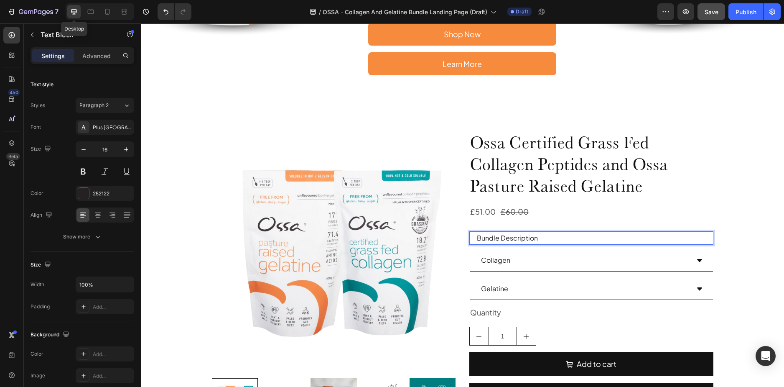
click at [496, 239] on p "Bundle Description" at bounding box center [595, 238] width 236 height 12
click at [568, 209] on div "£51.00 Product Price Product Price £60.00 Product Price Product Price Row" at bounding box center [591, 211] width 244 height 15
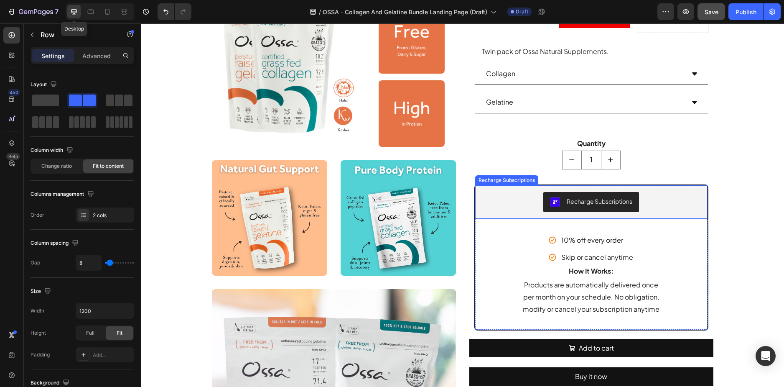
scroll to position [746, 0]
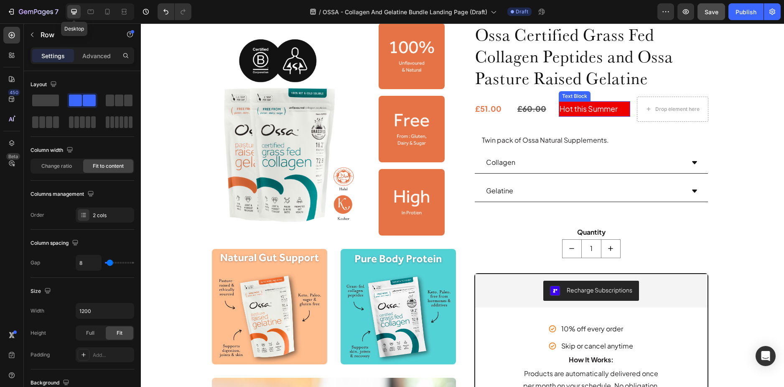
click at [598, 111] on p "Hot this Summer" at bounding box center [595, 108] width 70 height 13
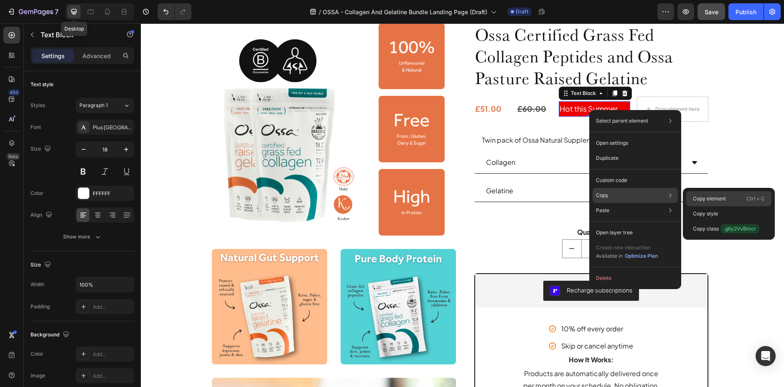
click at [725, 199] on p "Copy element" at bounding box center [709, 199] width 33 height 8
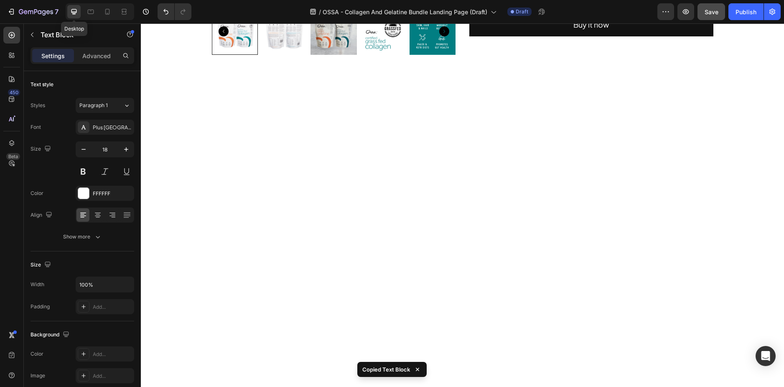
scroll to position [328, 0]
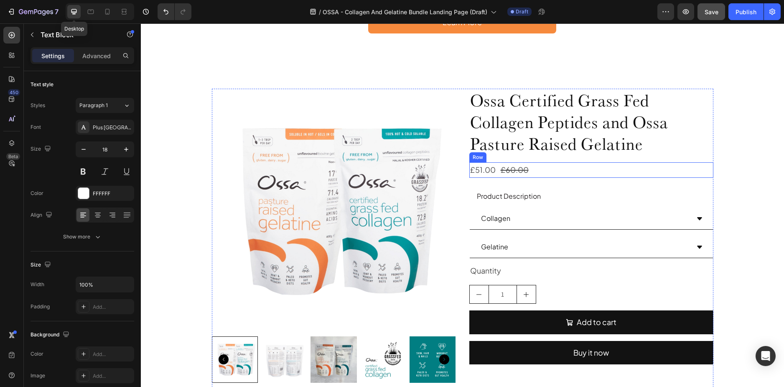
click at [540, 169] on div "£51.00 Product Price Product Price £60.00 Product Price Product Price Row" at bounding box center [591, 169] width 244 height 15
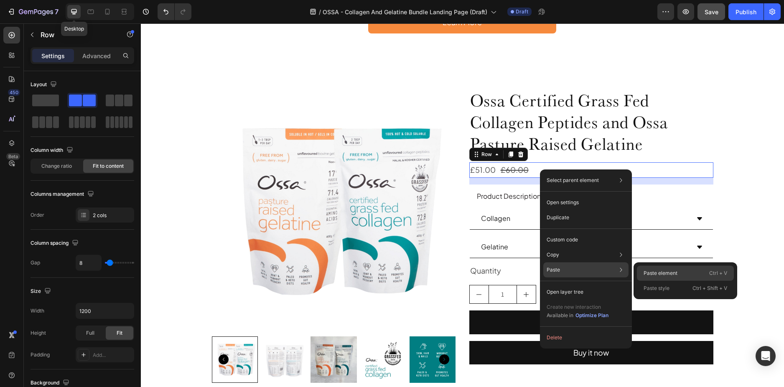
click at [655, 275] on p "Paste element" at bounding box center [661, 273] width 34 height 8
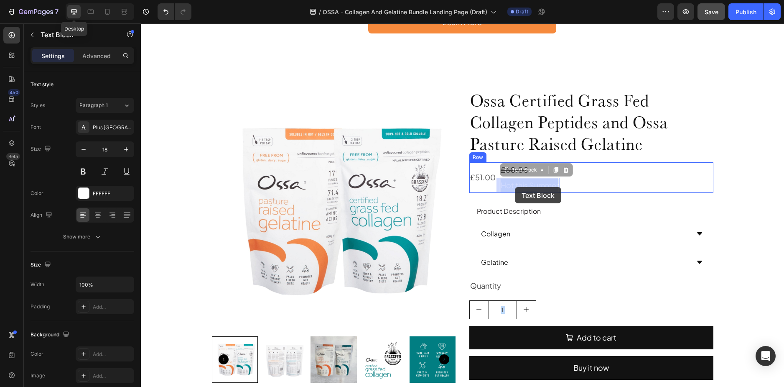
drag, startPoint x: 506, startPoint y: 188, endPoint x: 515, endPoint y: 187, distance: 8.9
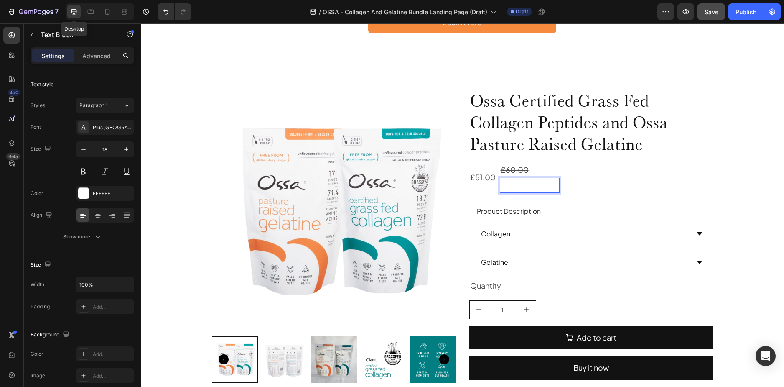
drag, startPoint x: 537, startPoint y: 175, endPoint x: 552, endPoint y: 186, distance: 18.2
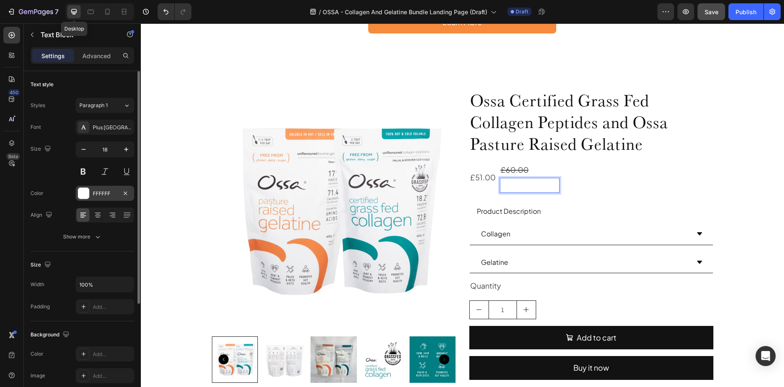
click at [99, 192] on div "FFFFFF" at bounding box center [105, 194] width 24 height 8
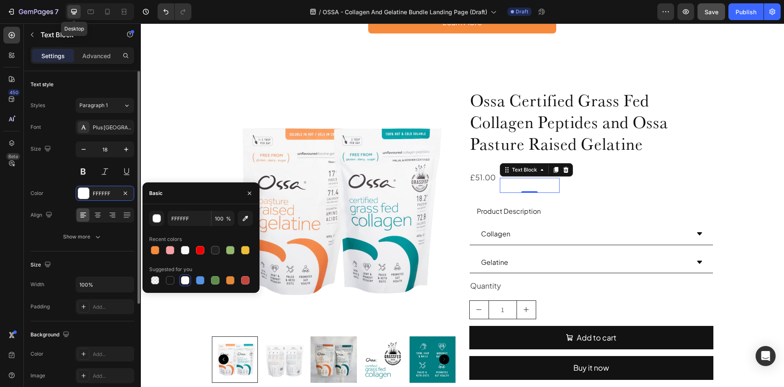
click at [53, 165] on div "Size 18" at bounding box center [83, 160] width 104 height 38
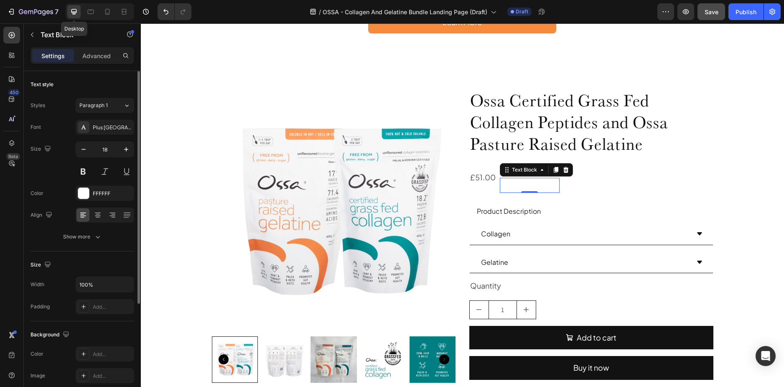
scroll to position [125, 0]
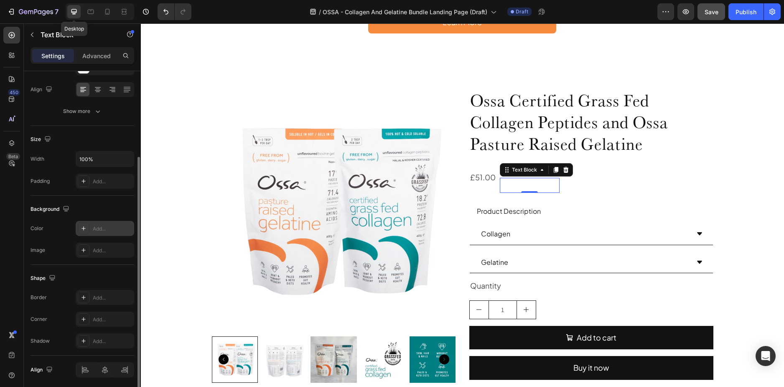
click at [90, 232] on div "Add..." at bounding box center [105, 228] width 59 height 15
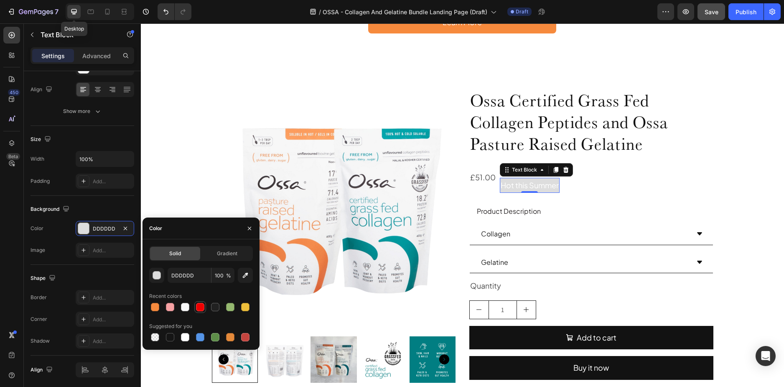
click at [197, 307] on div at bounding box center [200, 307] width 8 height 8
type input "EF0000"
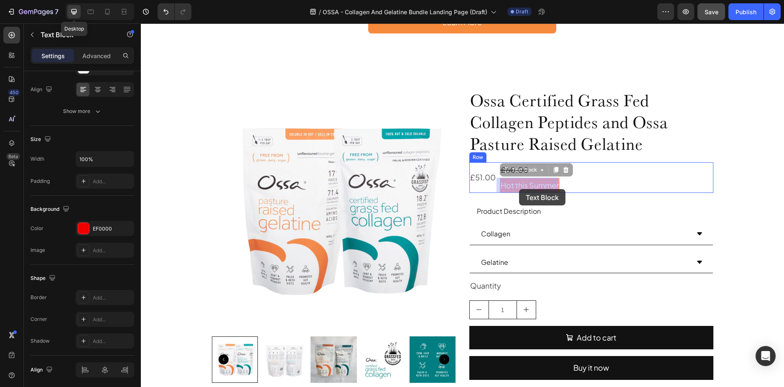
drag, startPoint x: 505, startPoint y: 171, endPoint x: 519, endPoint y: 189, distance: 22.6
click at [599, 183] on div "£51.00 Product Price Product Price £60.00 Product Price Product Price Hot this …" at bounding box center [591, 177] width 244 height 31
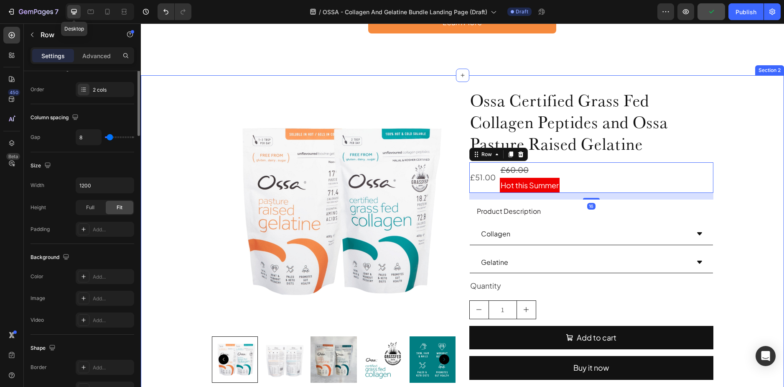
scroll to position [0, 0]
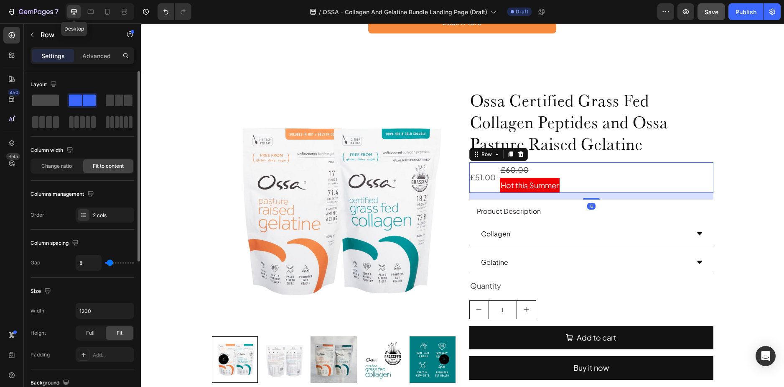
drag, startPoint x: 53, startPoint y: 102, endPoint x: 61, endPoint y: 70, distance: 33.1
click at [53, 102] on span at bounding box center [45, 100] width 27 height 12
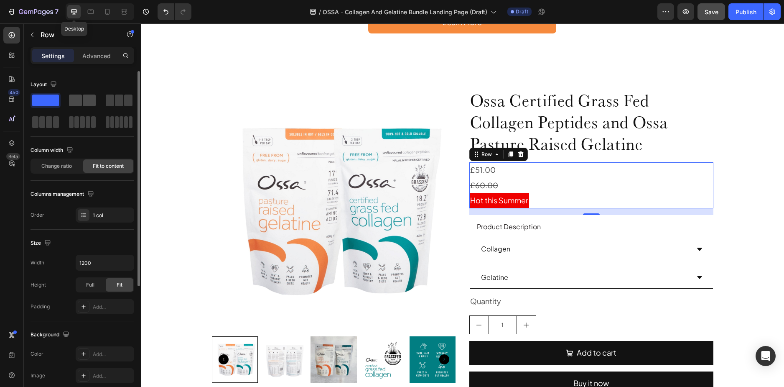
click at [89, 101] on span at bounding box center [89, 100] width 13 height 12
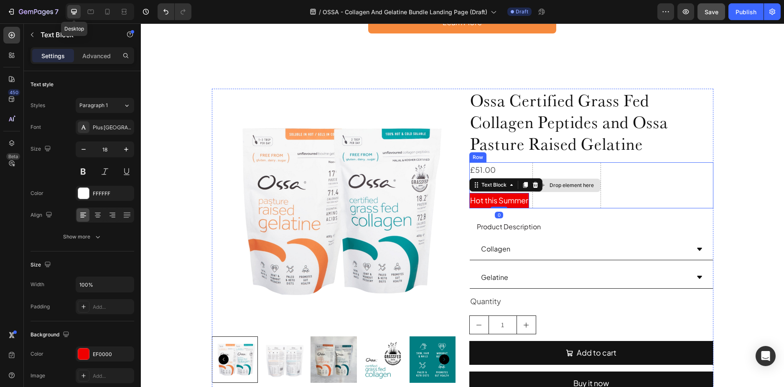
drag, startPoint x: 494, startPoint y: 204, endPoint x: 565, endPoint y: 184, distance: 73.9
click at [565, 184] on div "£51.00 Product Price Product Price £60.00 Product Price Product Price Hot this …" at bounding box center [591, 185] width 244 height 46
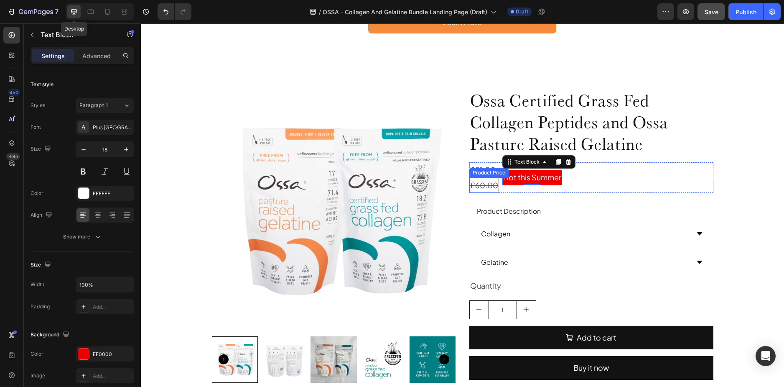
click at [470, 185] on div "£60.00" at bounding box center [484, 185] width 30 height 15
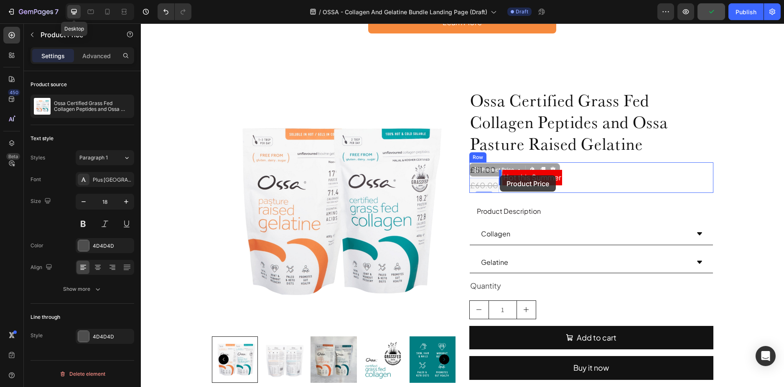
drag, startPoint x: 473, startPoint y: 172, endPoint x: 500, endPoint y: 175, distance: 26.5
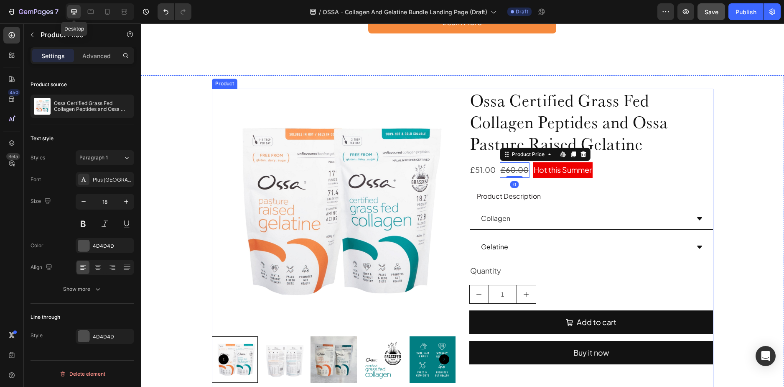
click at [624, 173] on div "£51.00 Product Price Product Price £60.00 Product Price Edit content in Shopify…" at bounding box center [591, 169] width 244 height 15
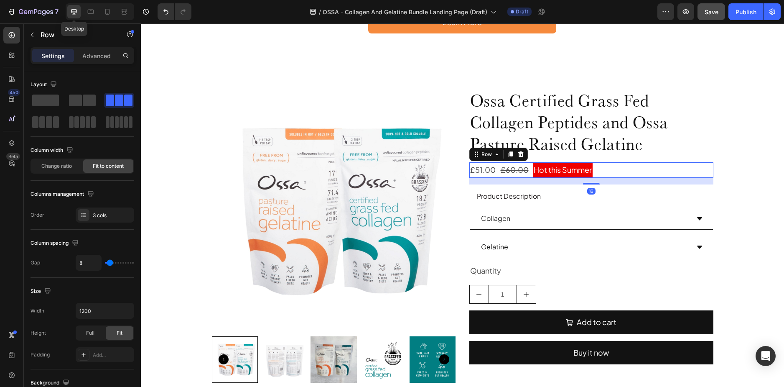
click at [494, 168] on div "£51.00 Product Price Product Price £60.00 Product Price Product Price Hot this …" at bounding box center [591, 169] width 244 height 15
click at [611, 169] on div "£51.00 Product Price Product Price £60.00 Product Price Product Price Hot this …" at bounding box center [591, 169] width 244 height 15
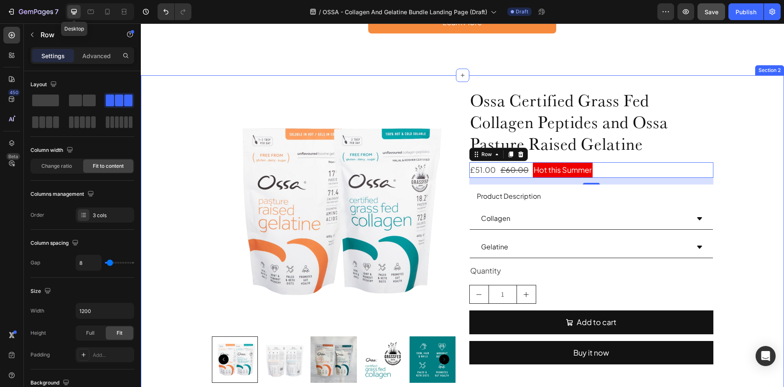
click at [754, 140] on div "Product Images Ossa Certified Grass Fed Collagen Peptides and Ossa Pasture Rais…" at bounding box center [462, 239] width 643 height 300
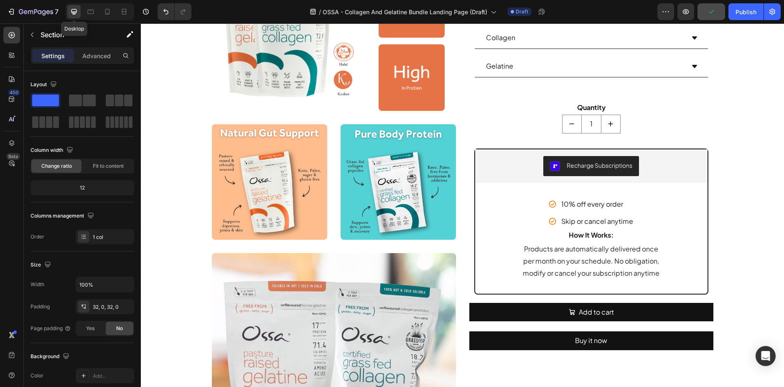
scroll to position [871, 0]
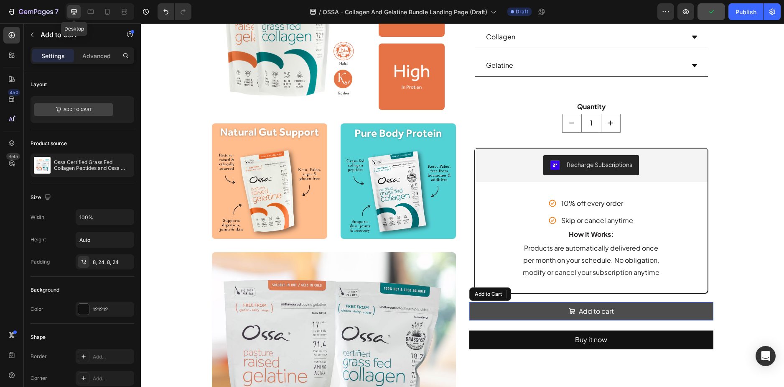
click at [510, 310] on button "Add to cart" at bounding box center [591, 311] width 244 height 19
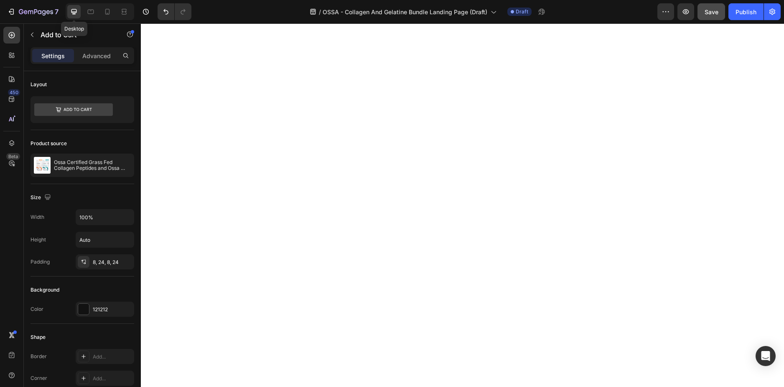
scroll to position [328, 0]
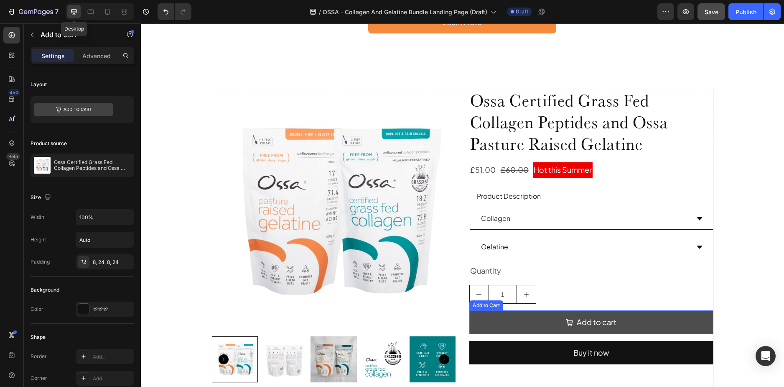
click at [508, 328] on button "Add to cart" at bounding box center [591, 321] width 244 height 23
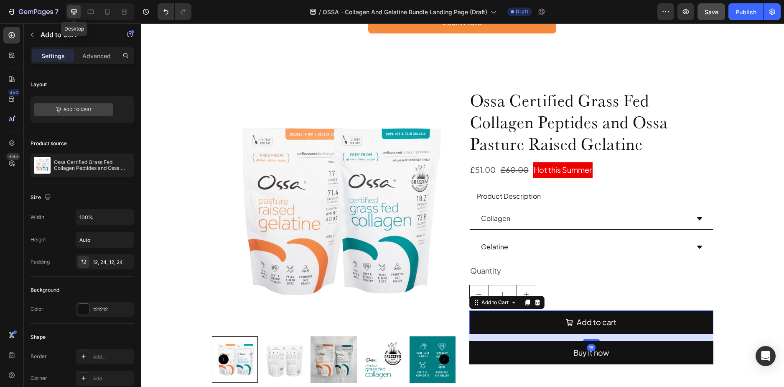
click at [102, 262] on div "12, 24, 12, 24" at bounding box center [112, 262] width 39 height 8
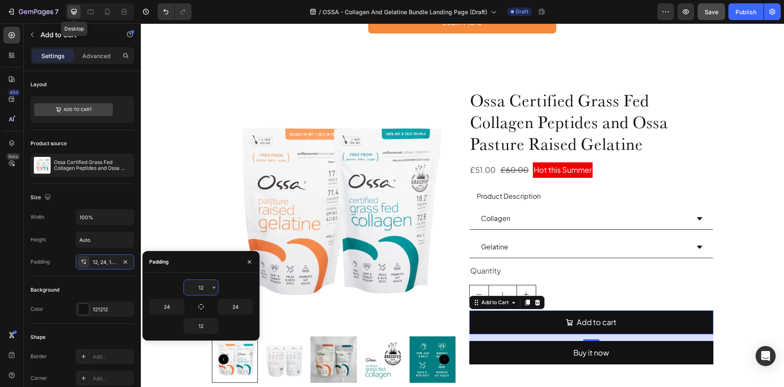
click at [203, 289] on input "12" at bounding box center [201, 287] width 34 height 15
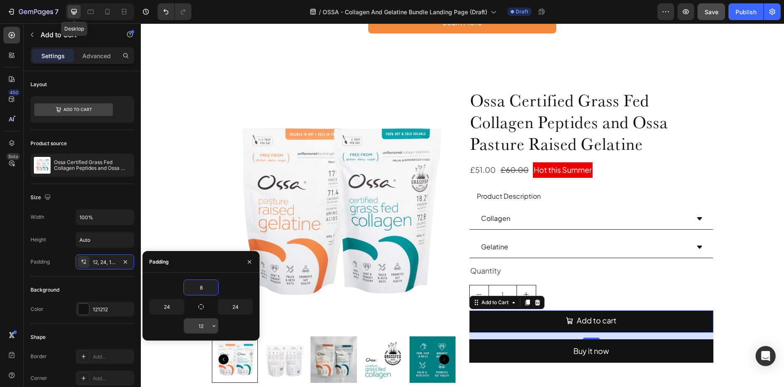
type input "8"
click at [204, 327] on input "12" at bounding box center [201, 325] width 34 height 15
type input "8"
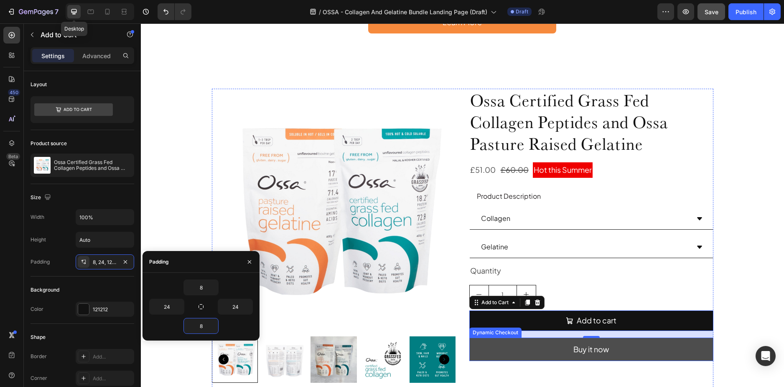
click at [547, 345] on button "Buy it now" at bounding box center [591, 348] width 244 height 23
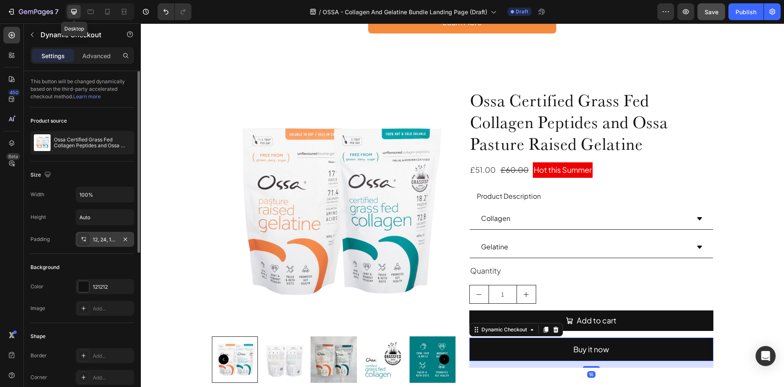
click at [112, 239] on div "12, 24, 12, 24" at bounding box center [105, 240] width 24 height 8
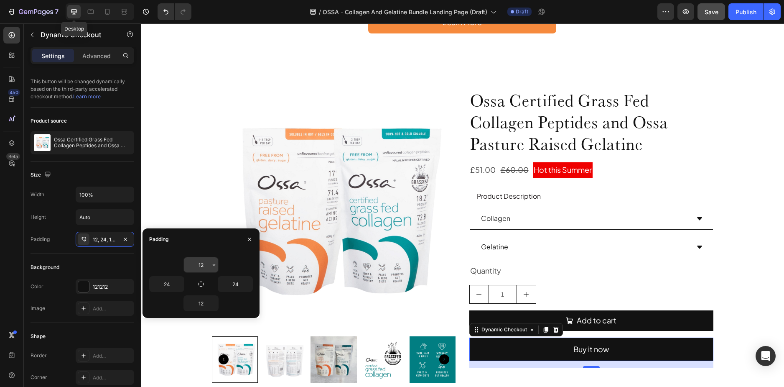
click at [203, 265] on input "12" at bounding box center [201, 264] width 34 height 15
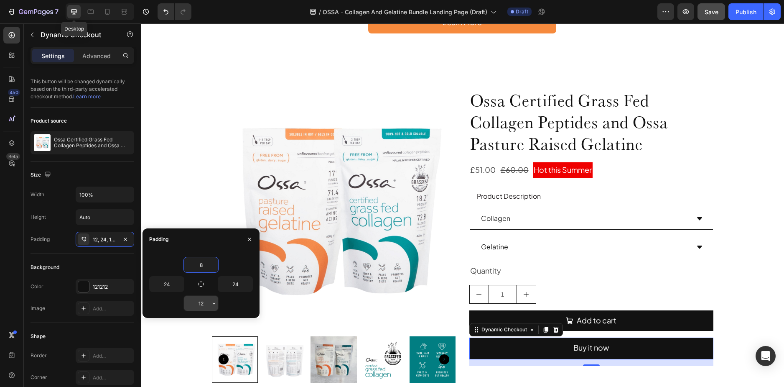
type input "8"
click at [199, 306] on input "12" at bounding box center [201, 302] width 34 height 15
type input "8"
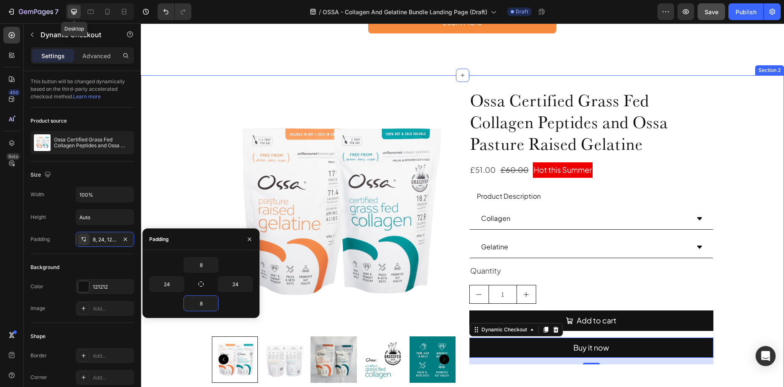
click at [748, 280] on div "Product Images Ossa Certified Grass Fed Collagen Peptides and Ossa Pasture Rais…" at bounding box center [462, 239] width 643 height 300
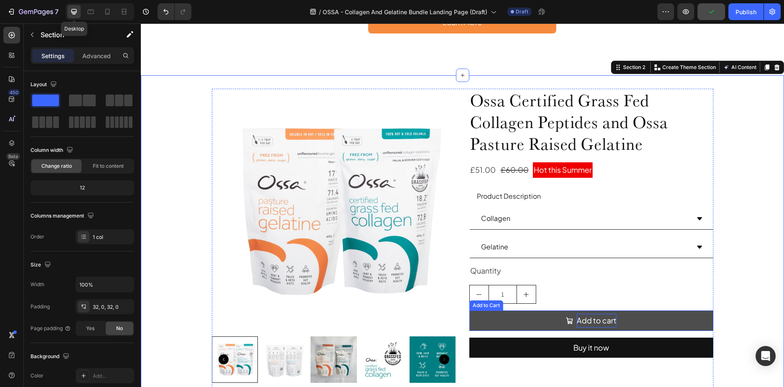
click at [583, 321] on div "Add to cart" at bounding box center [597, 319] width 40 height 13
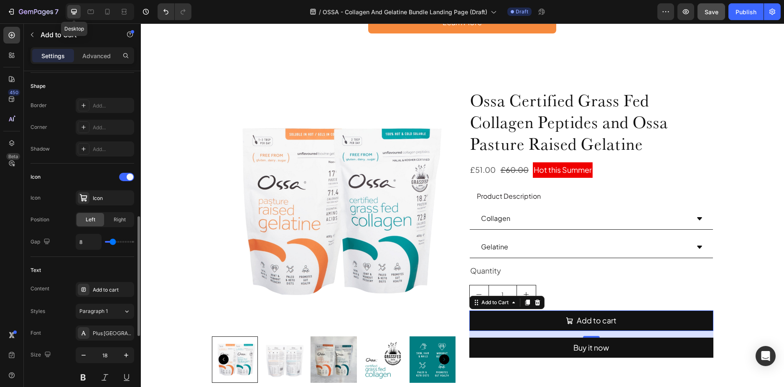
scroll to position [293, 0]
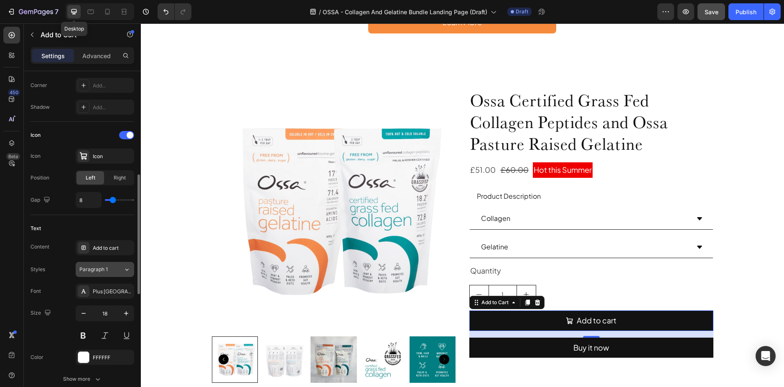
click at [111, 267] on div "Paragraph 1" at bounding box center [96, 269] width 34 height 8
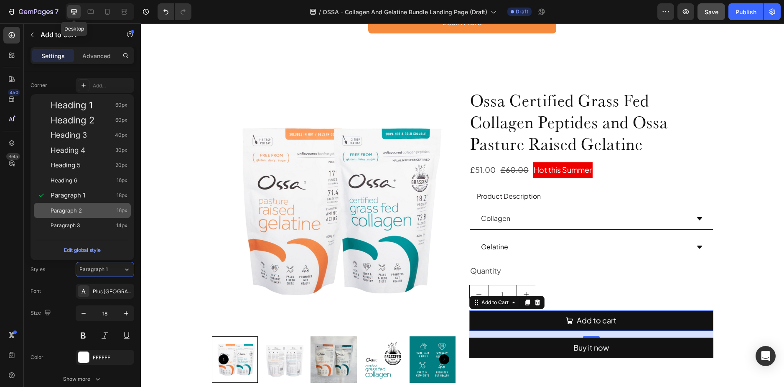
click at [75, 211] on span "Paragraph 2" at bounding box center [66, 210] width 31 height 8
type input "16"
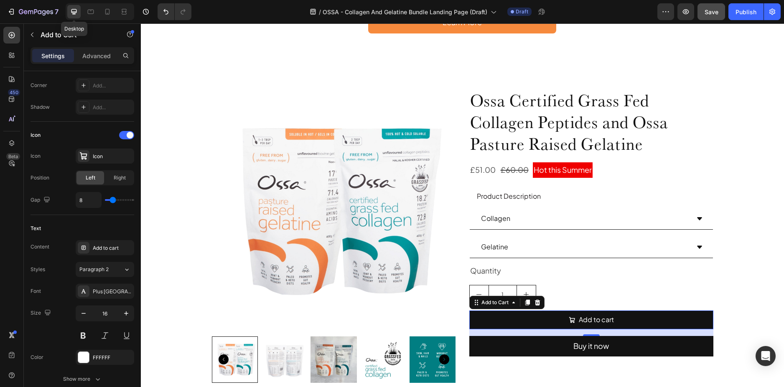
click at [591, 342] on div "16" at bounding box center [591, 342] width 8 height 7
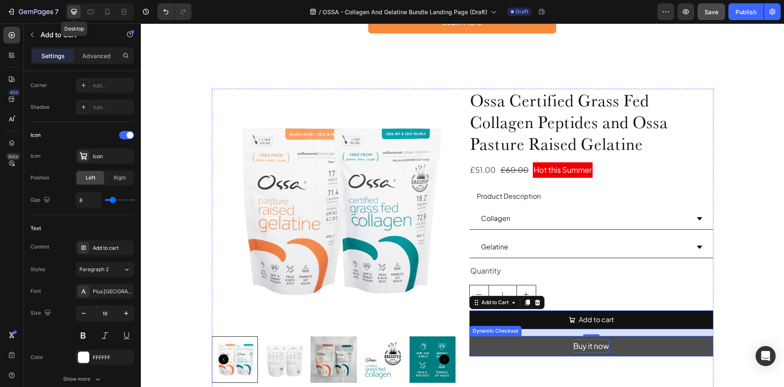
click at [583, 346] on div "Buy it now" at bounding box center [591, 345] width 36 height 13
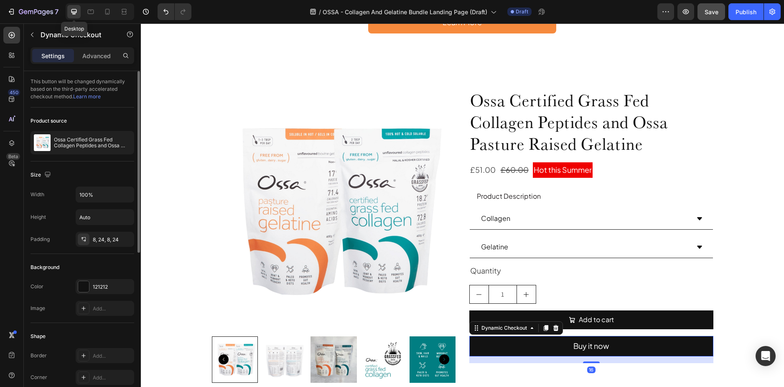
scroll to position [125, 0]
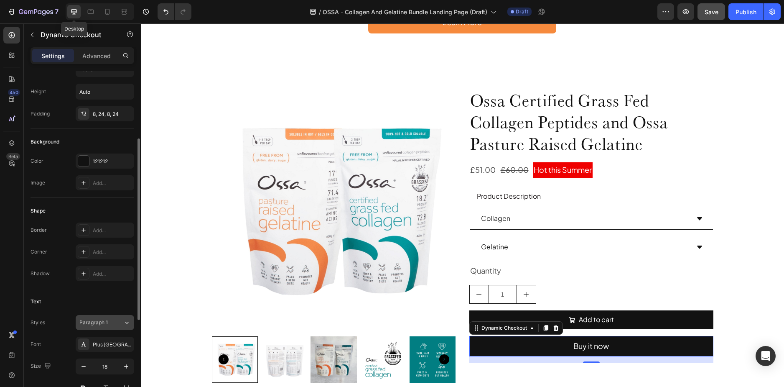
click at [113, 319] on div "Paragraph 1" at bounding box center [96, 322] width 34 height 8
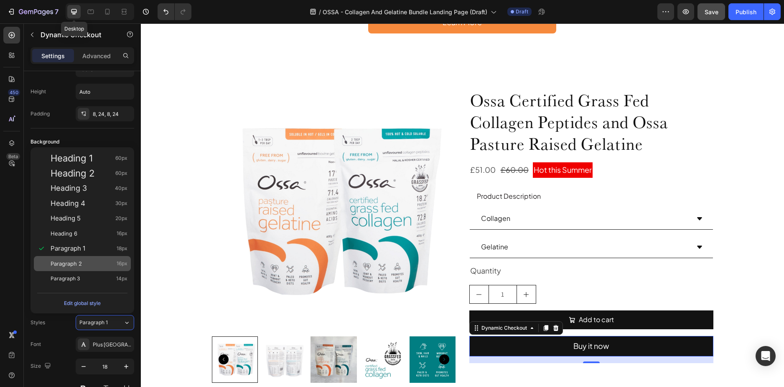
click at [83, 262] on div "Paragraph 2 16px" at bounding box center [89, 263] width 77 height 8
type input "16"
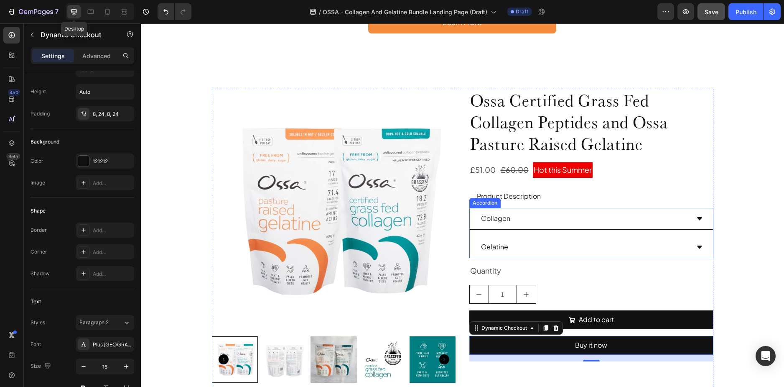
click at [752, 277] on div "Product Images Ossa Certified Grass Fed Collagen Peptides and Ossa Pasture Rais…" at bounding box center [462, 239] width 643 height 300
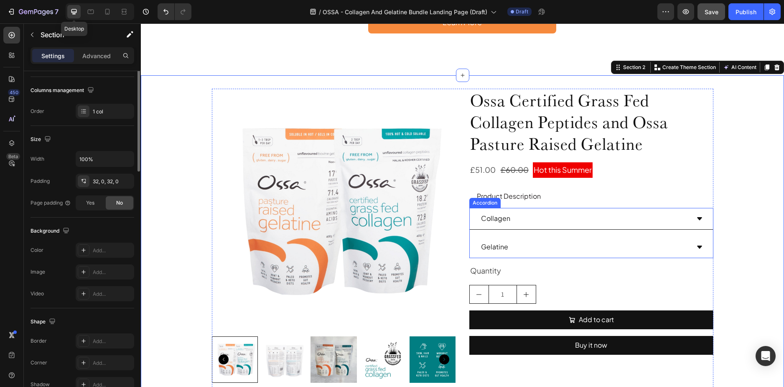
scroll to position [412, 0]
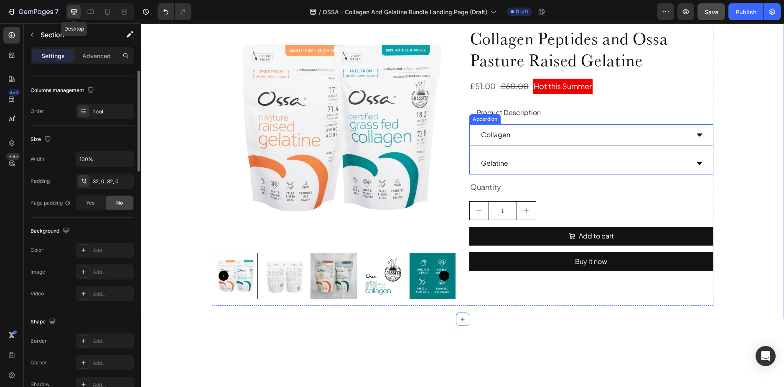
drag, startPoint x: 288, startPoint y: 167, endPoint x: 257, endPoint y: 139, distance: 41.7
click at [710, 13] on span "Save" at bounding box center [712, 11] width 14 height 7
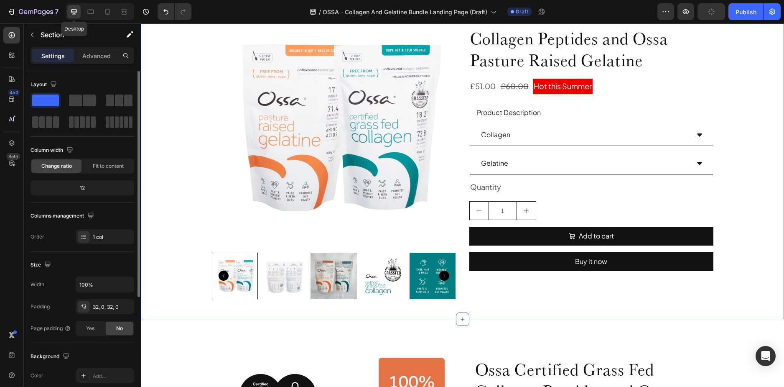
scroll to position [495, 0]
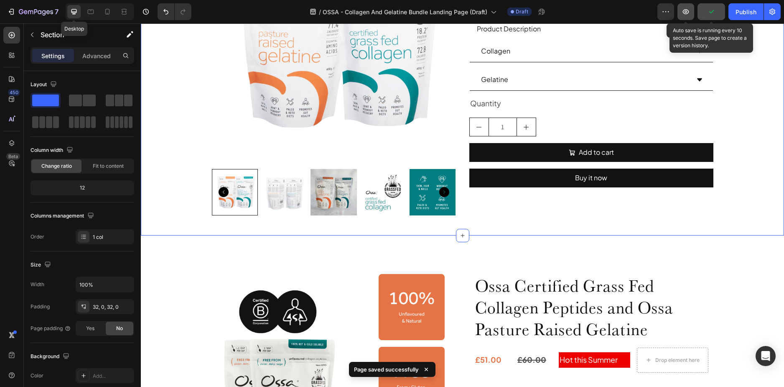
click at [684, 12] on icon "button" at bounding box center [686, 11] width 6 height 5
